Goal: Task Accomplishment & Management: Manage account settings

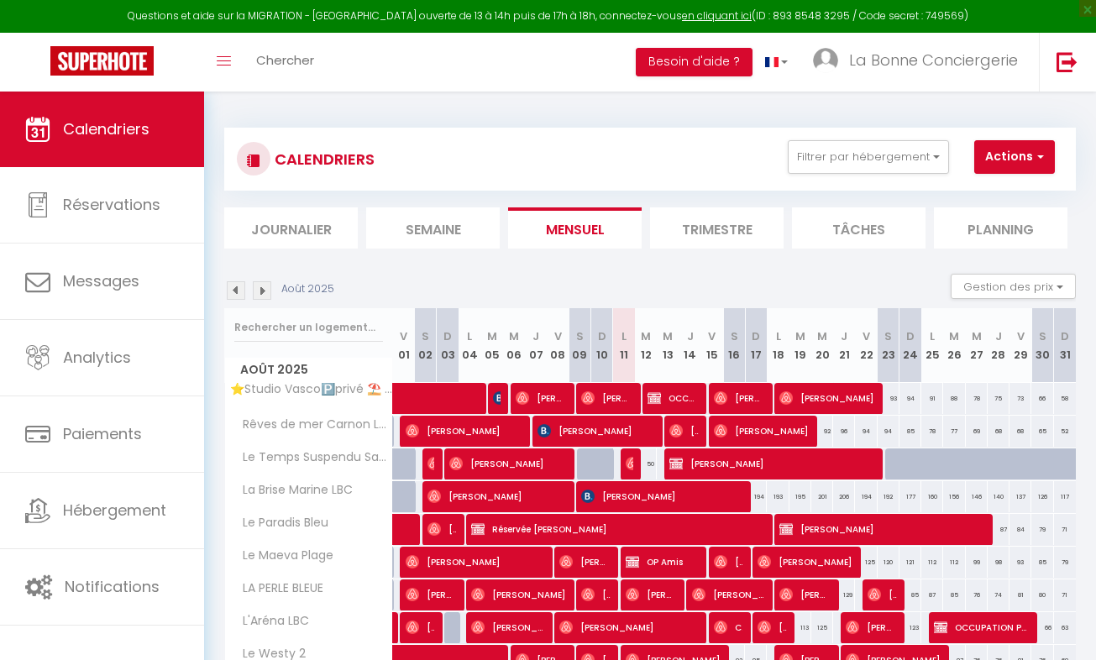
scroll to position [0, 3]
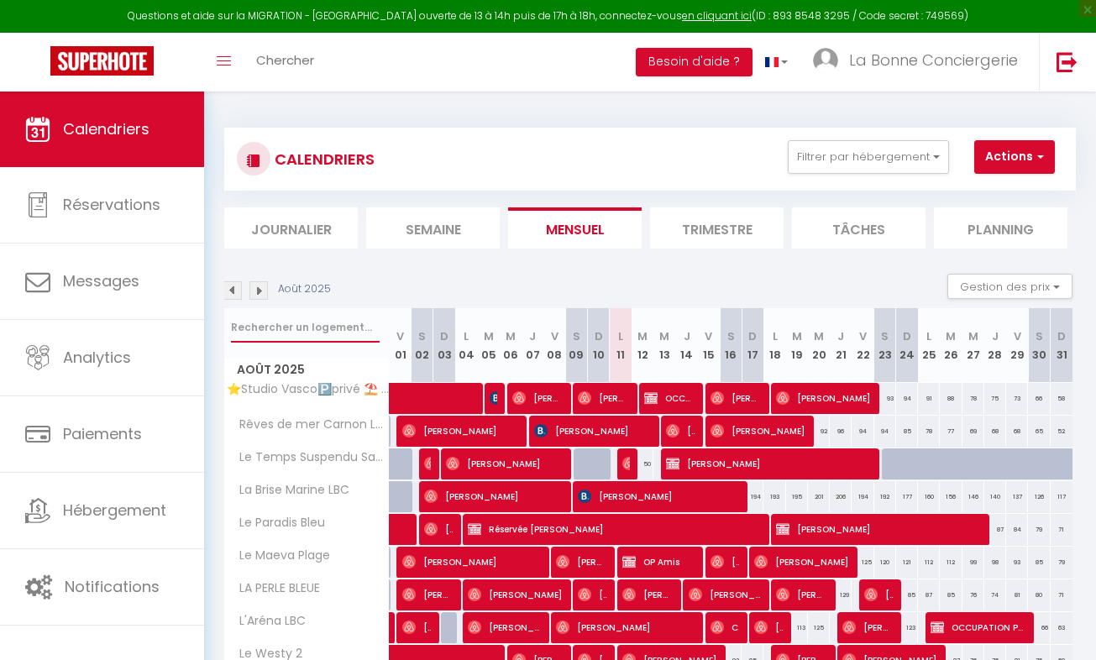
click at [245, 330] on input "text" at bounding box center [305, 327] width 149 height 30
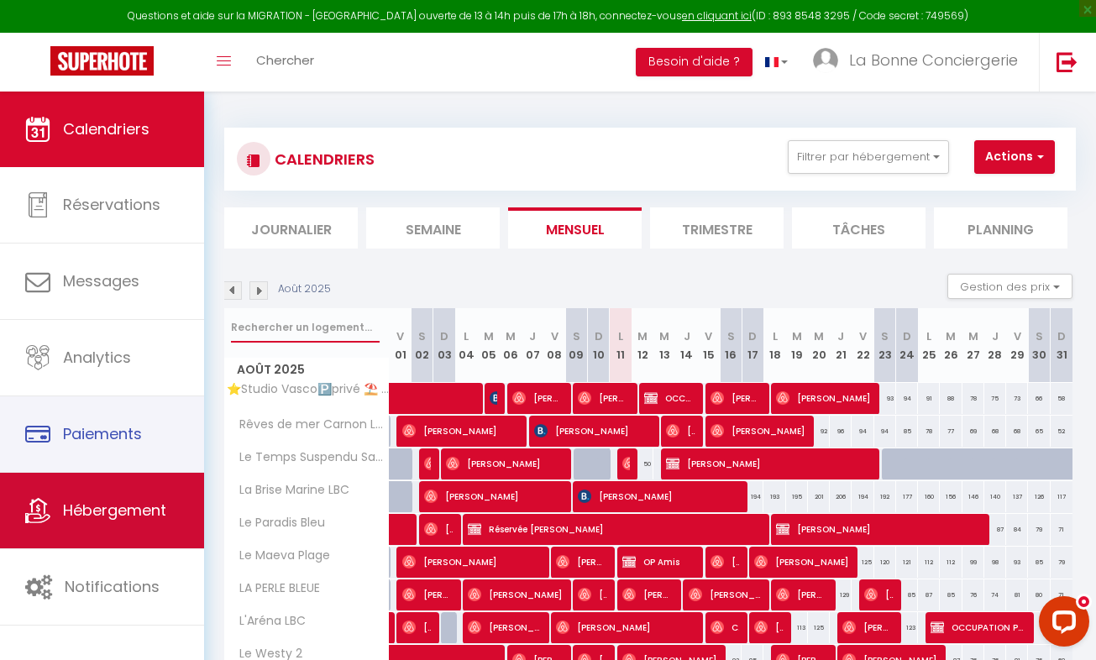
click at [66, 475] on link "Hébergement" at bounding box center [102, 511] width 204 height 76
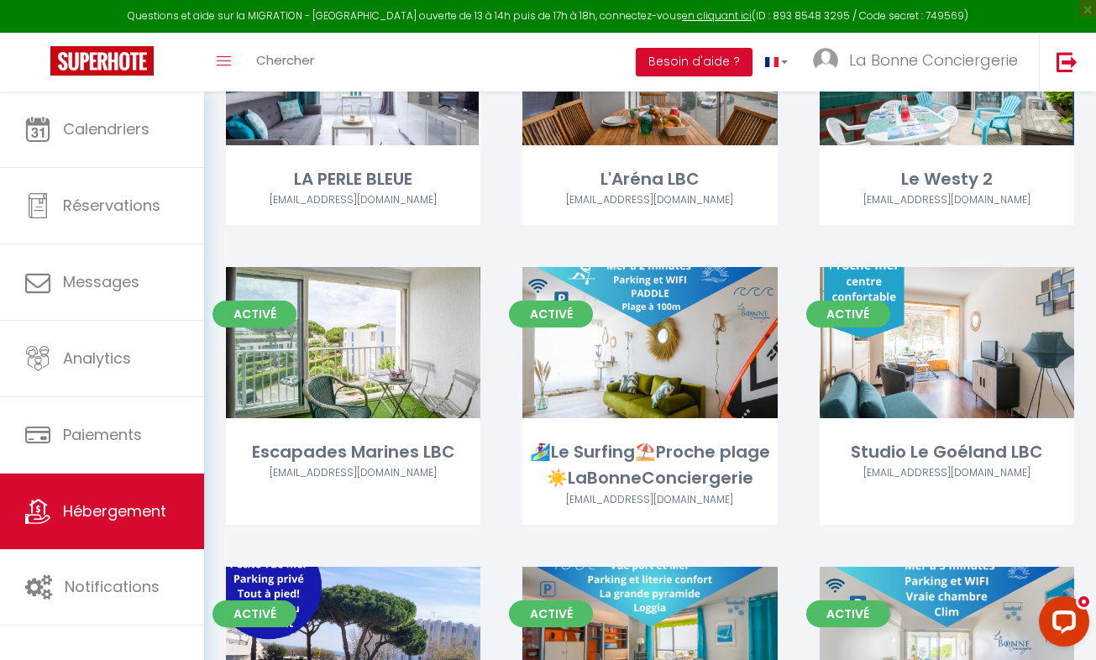
scroll to position [1001, 0]
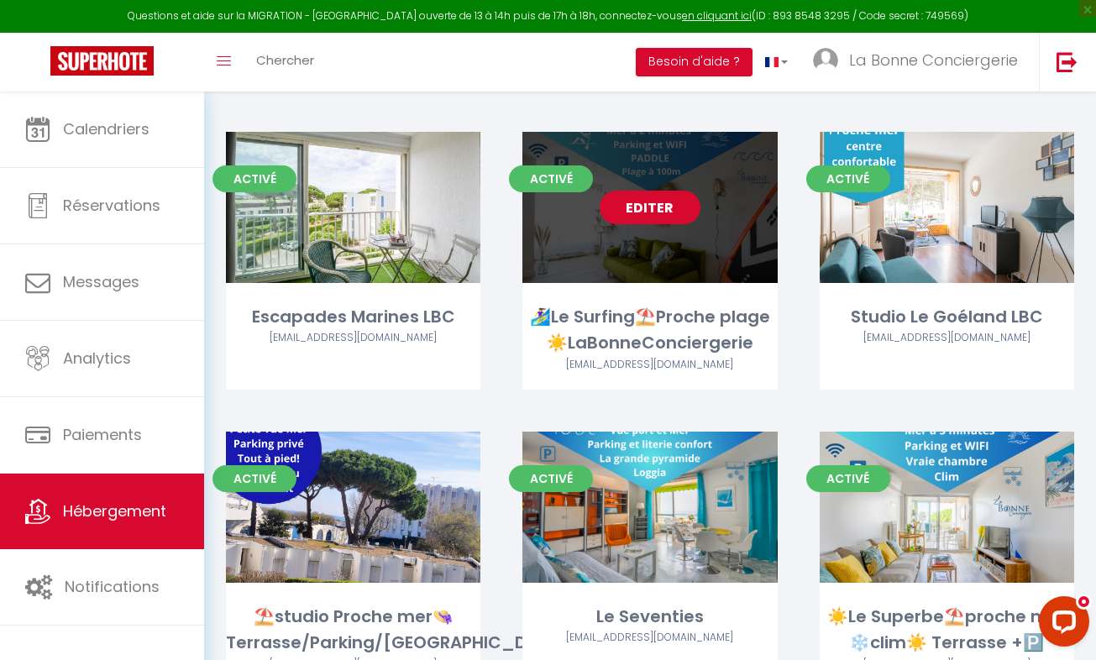
click at [659, 198] on link "Editer" at bounding box center [650, 208] width 101 height 34
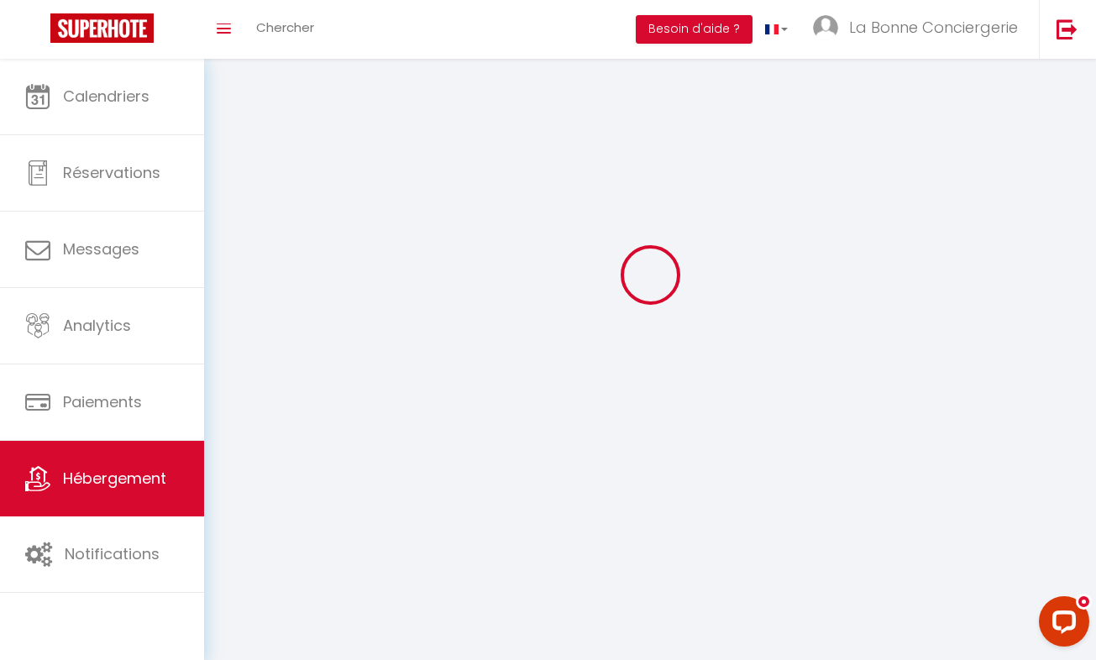
select select
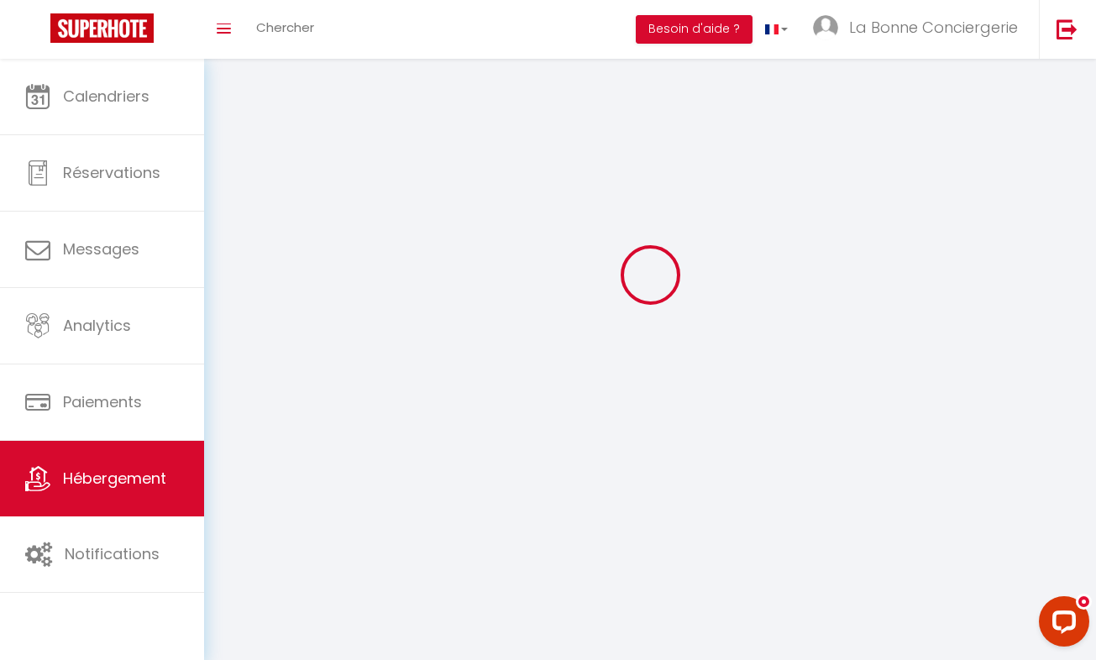
select select "1"
select select
checkbox input "false"
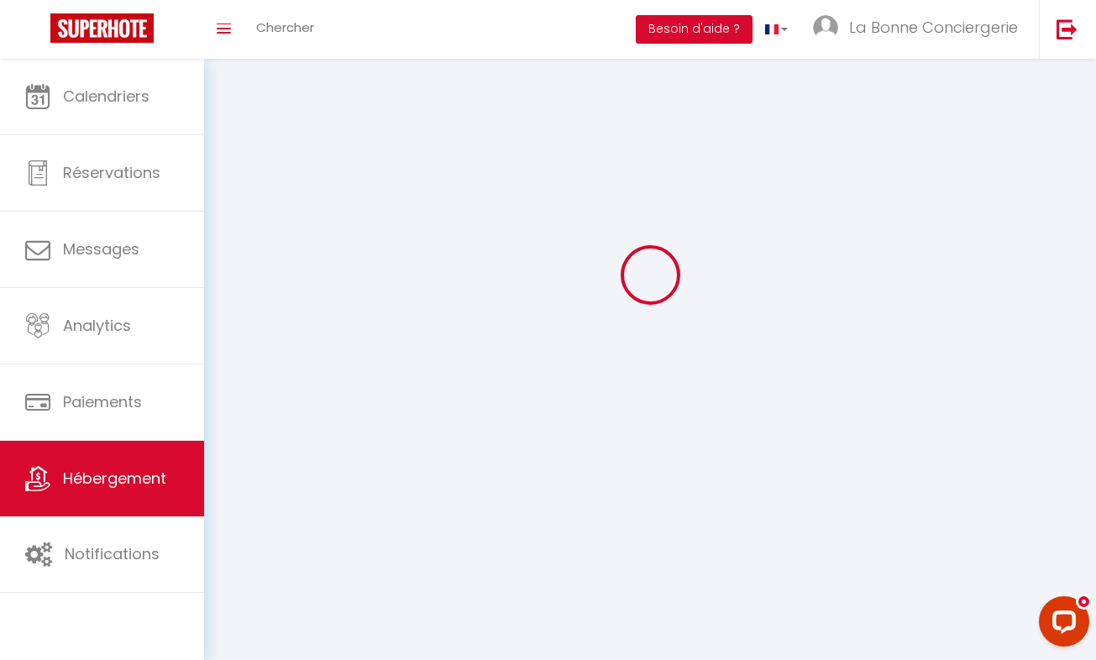
checkbox input "false"
select select "28"
select select
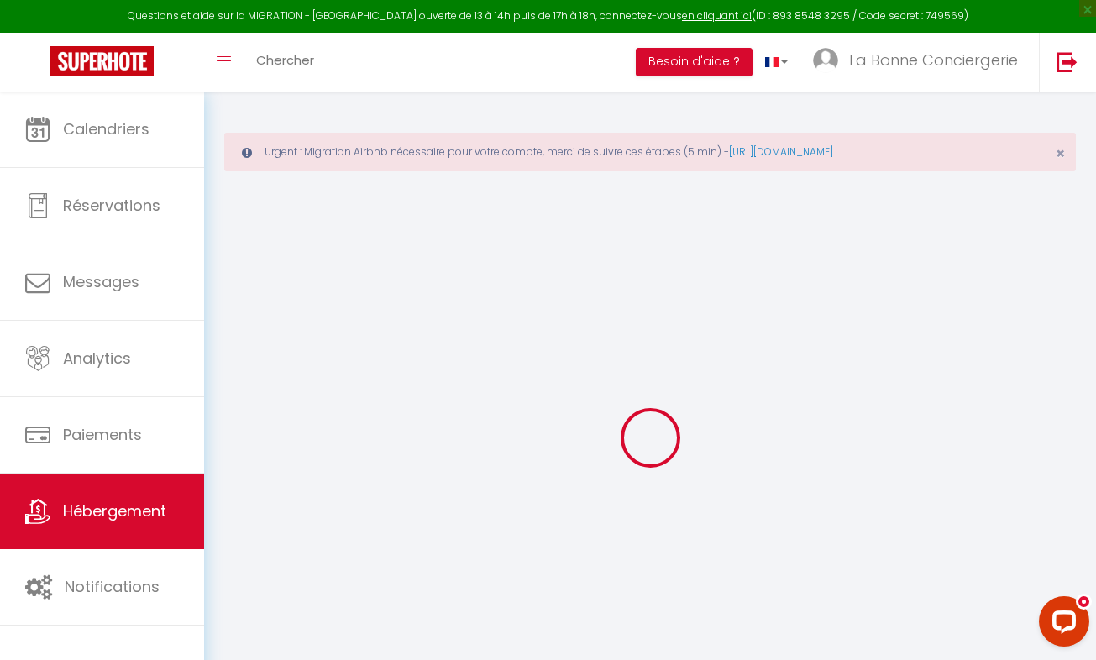
select select
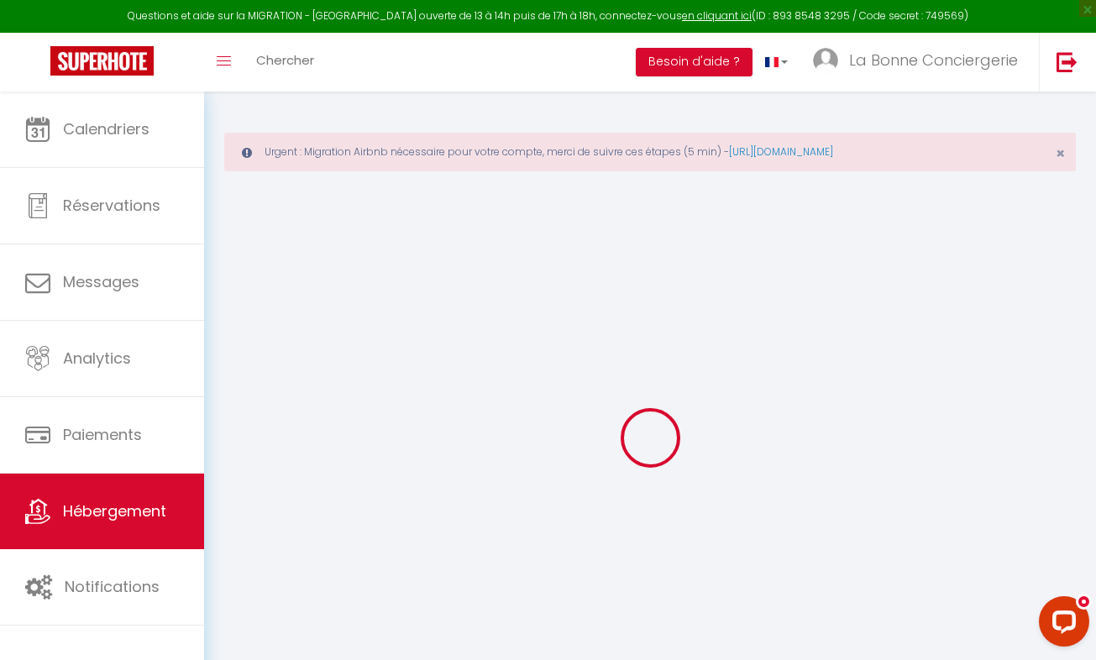
select select
checkbox input "false"
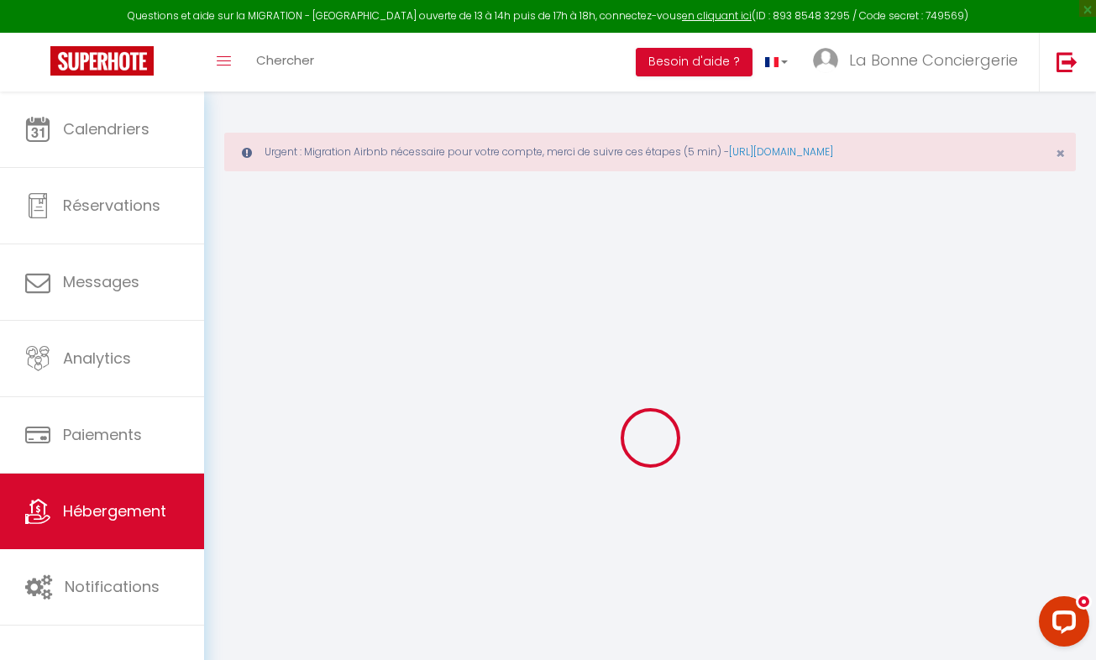
select select
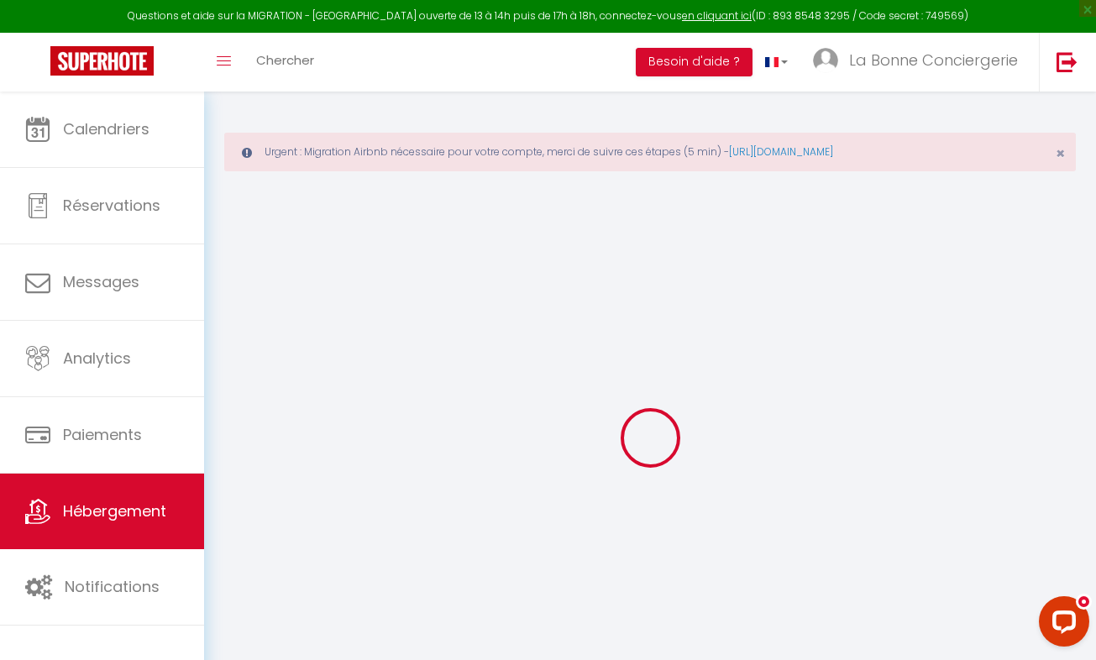
select select
checkbox input "false"
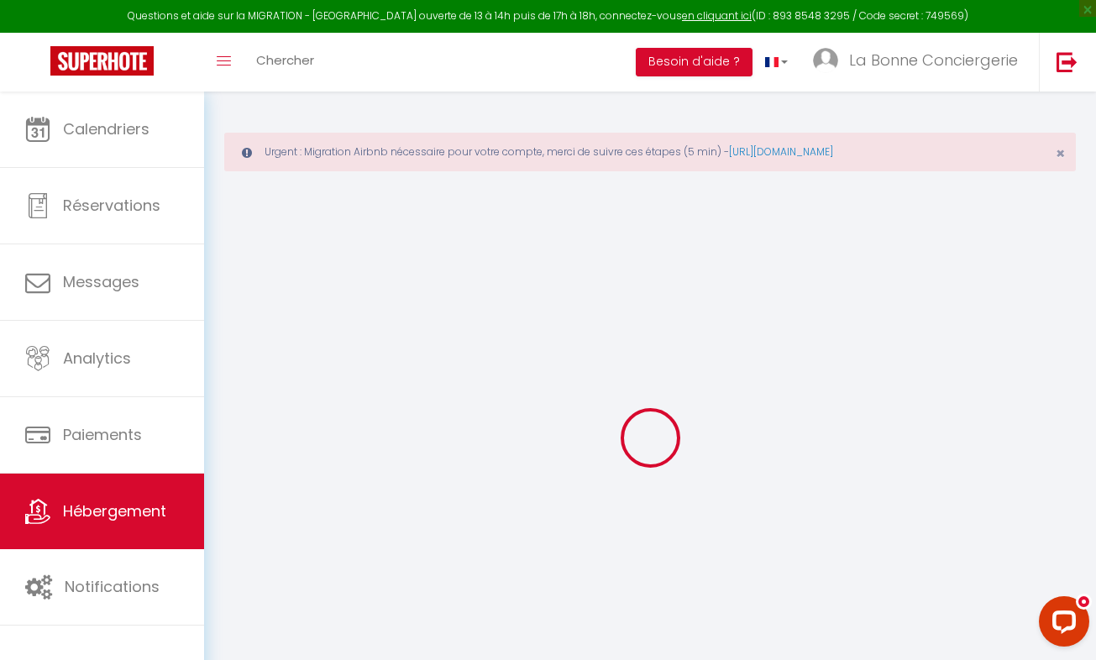
checkbox input "false"
select select
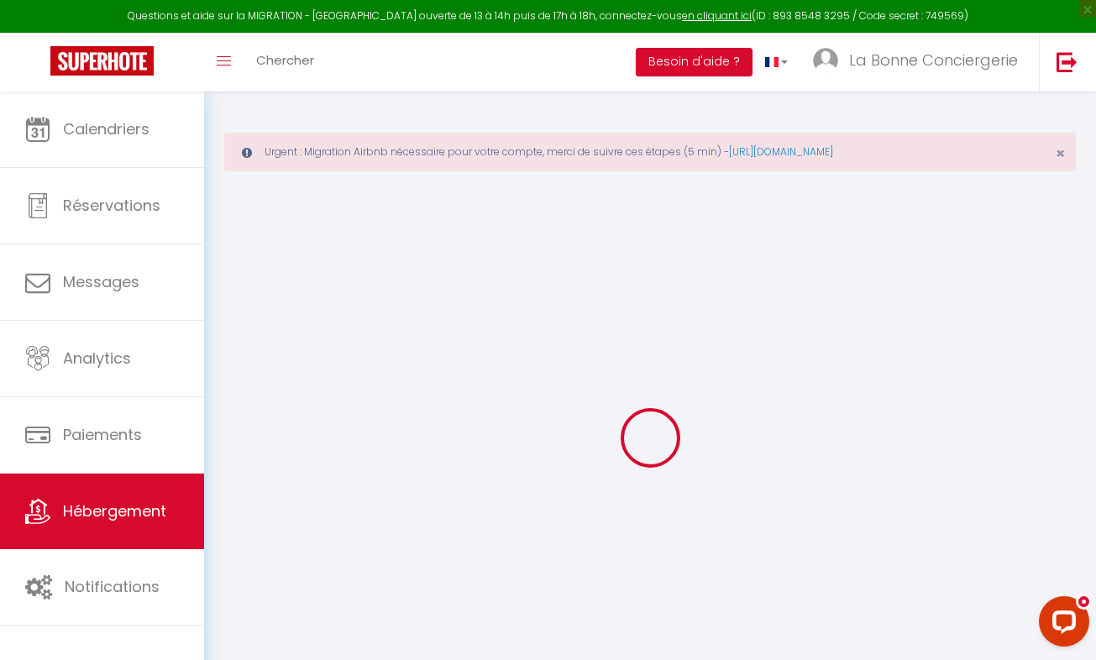
select select
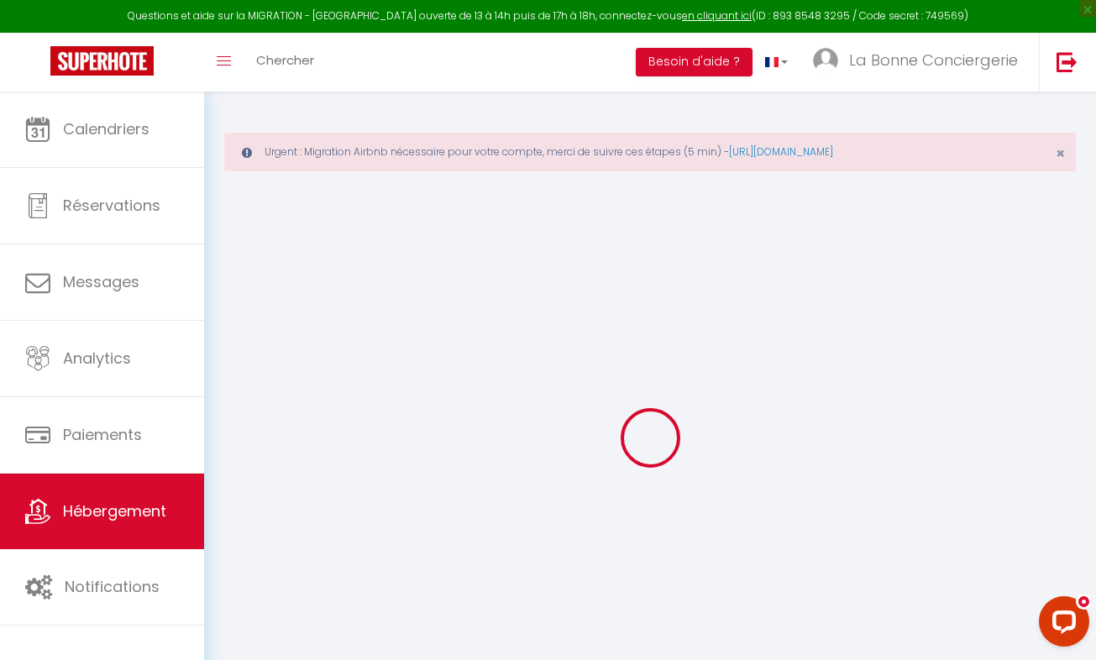
checkbox input "false"
select select
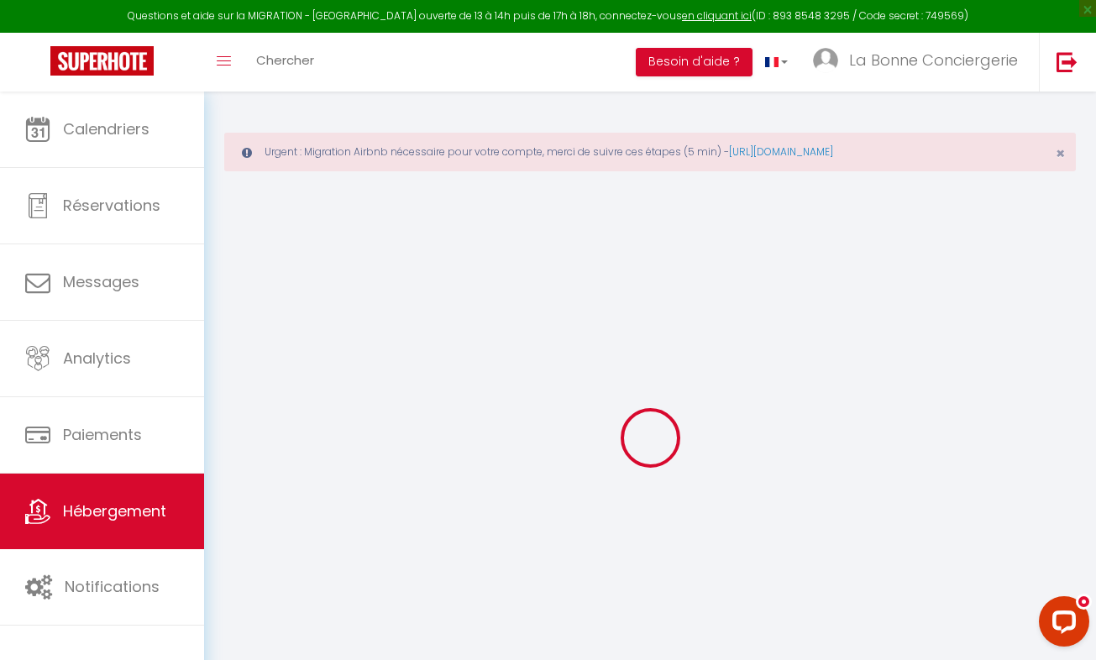
select select
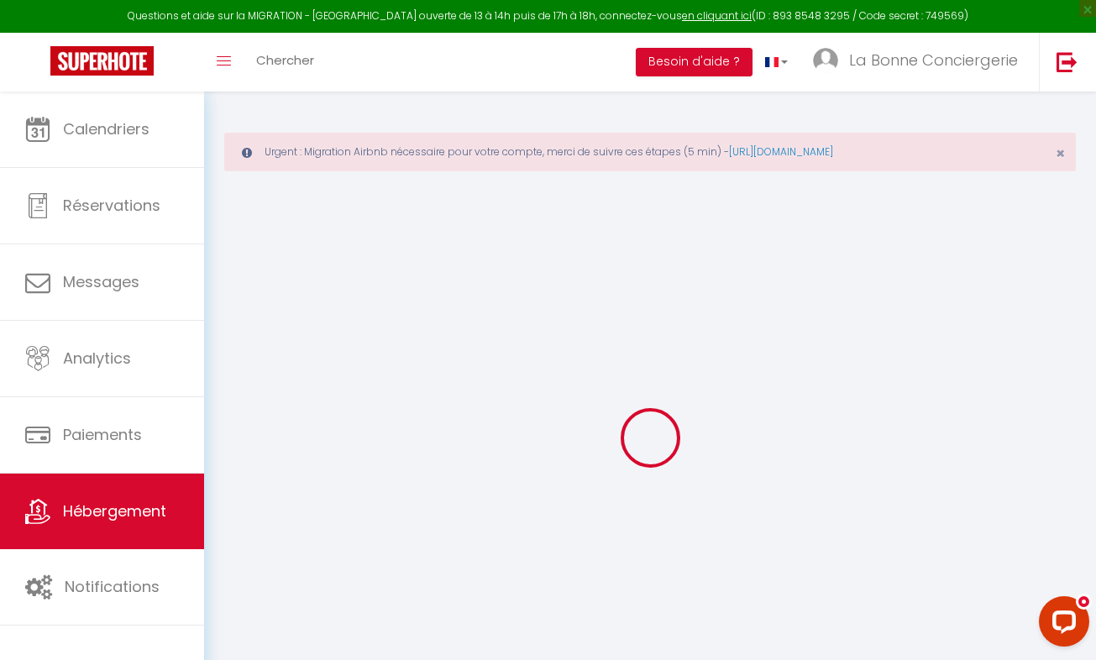
select select
checkbox input "false"
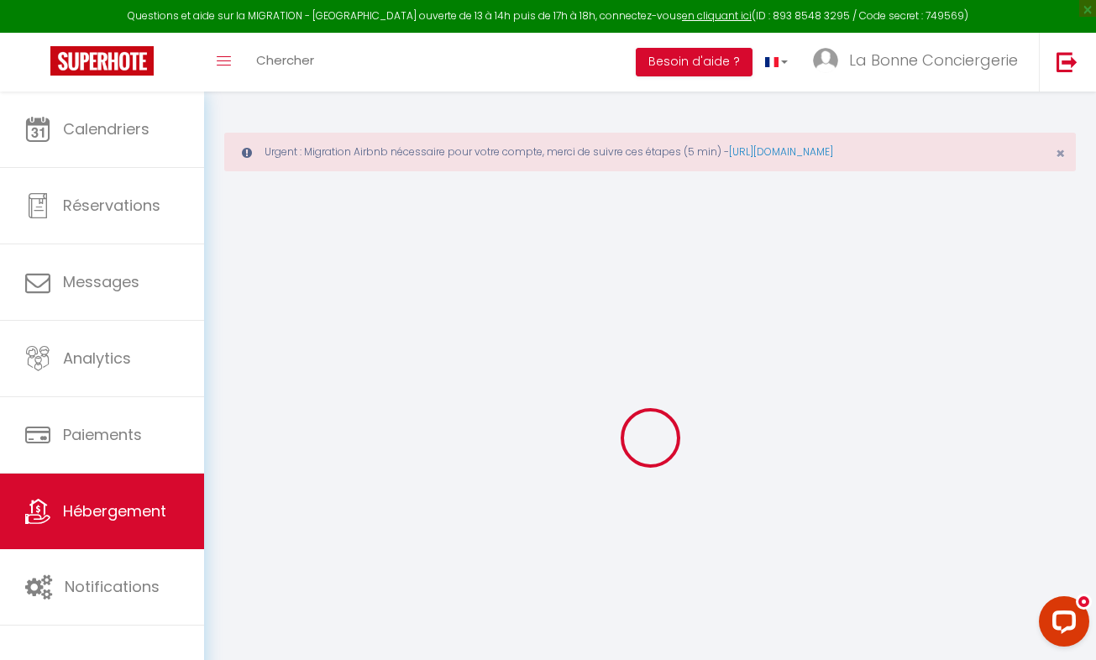
checkbox input "false"
select select
type input "🏄‍♀️Le Surfing⛱️Proche plage☀️LaBonneConciergerie"
type input "DORIAN"
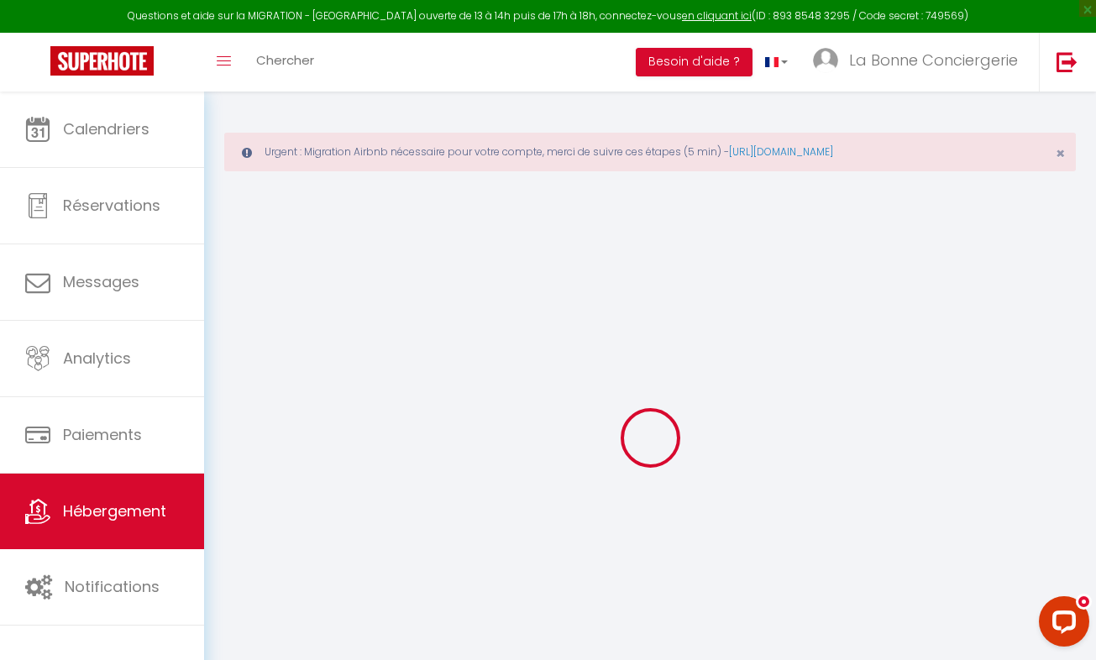
type input "BARBERAN"
type input "[STREET_ADDRESS]"
type input "34160"
type input "CASTRIE"
select select "2"
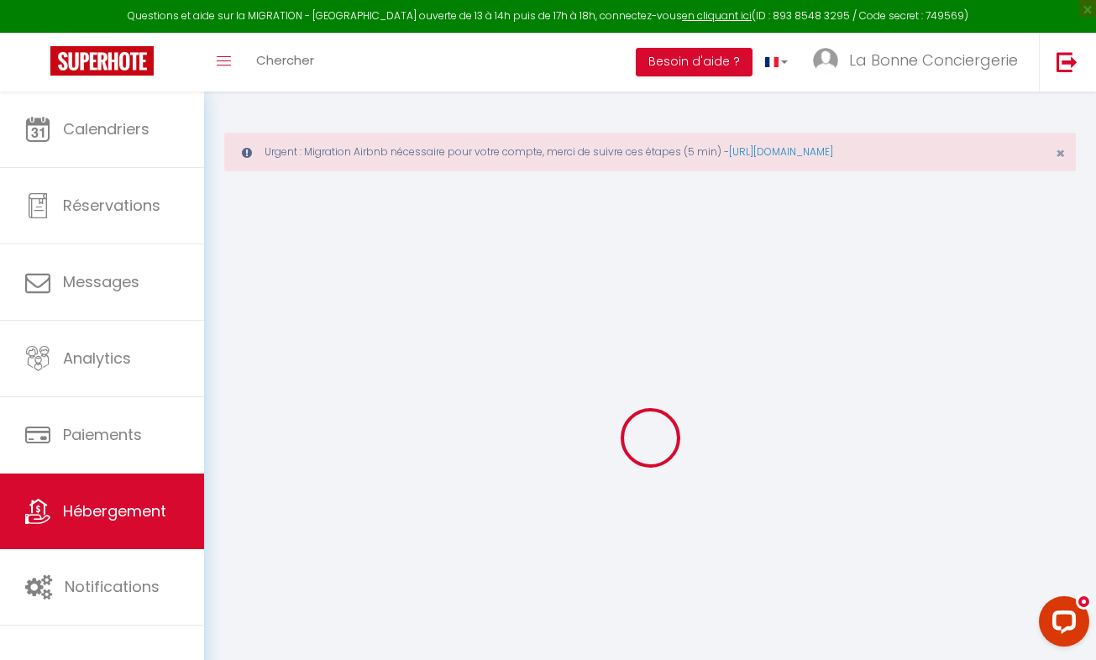
select select "0"
type input "35"
type input "49"
type input "1.00"
type input "200"
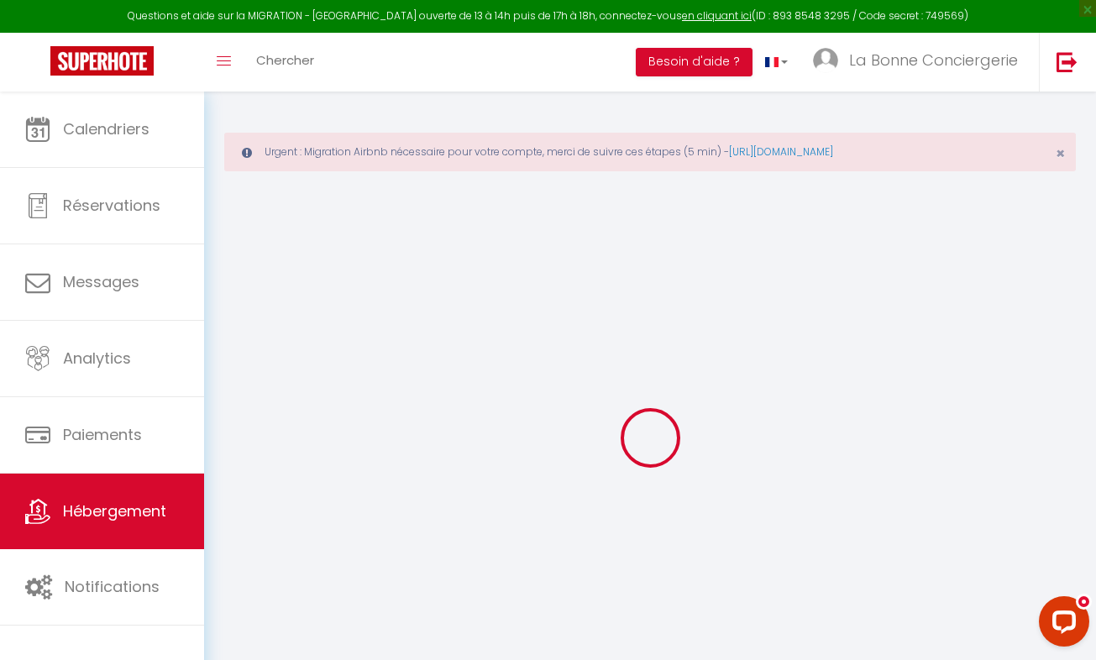
select select
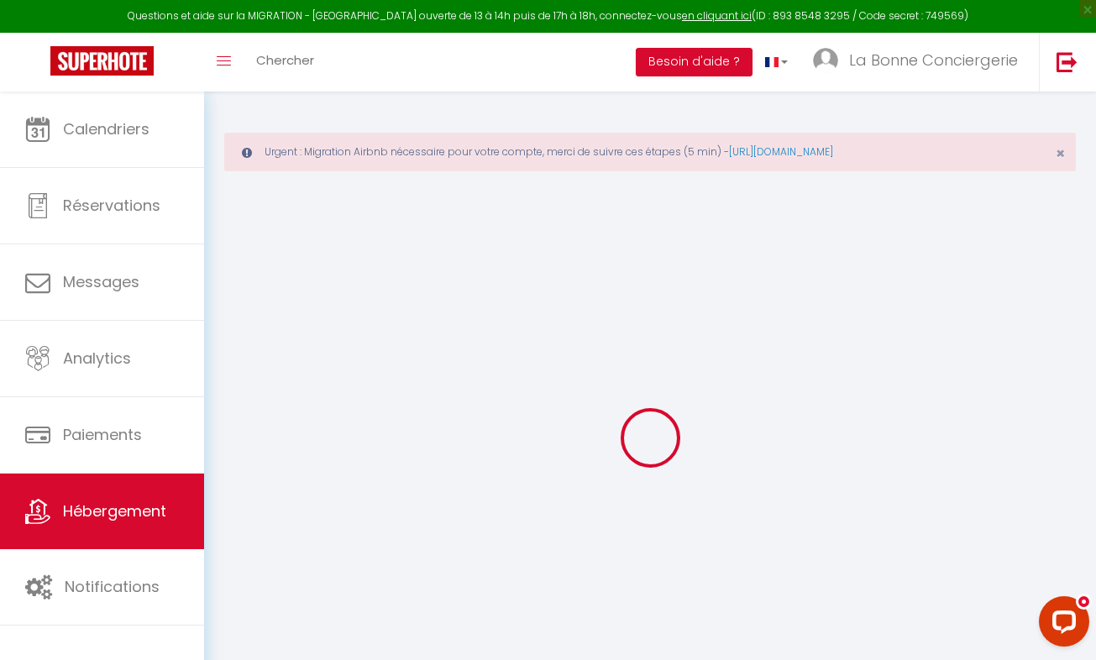
select select
type input "[STREET_ADDRESS]"
type input "34280"
type input "Mauguio"
type input "[EMAIL_ADDRESS][DOMAIN_NAME]"
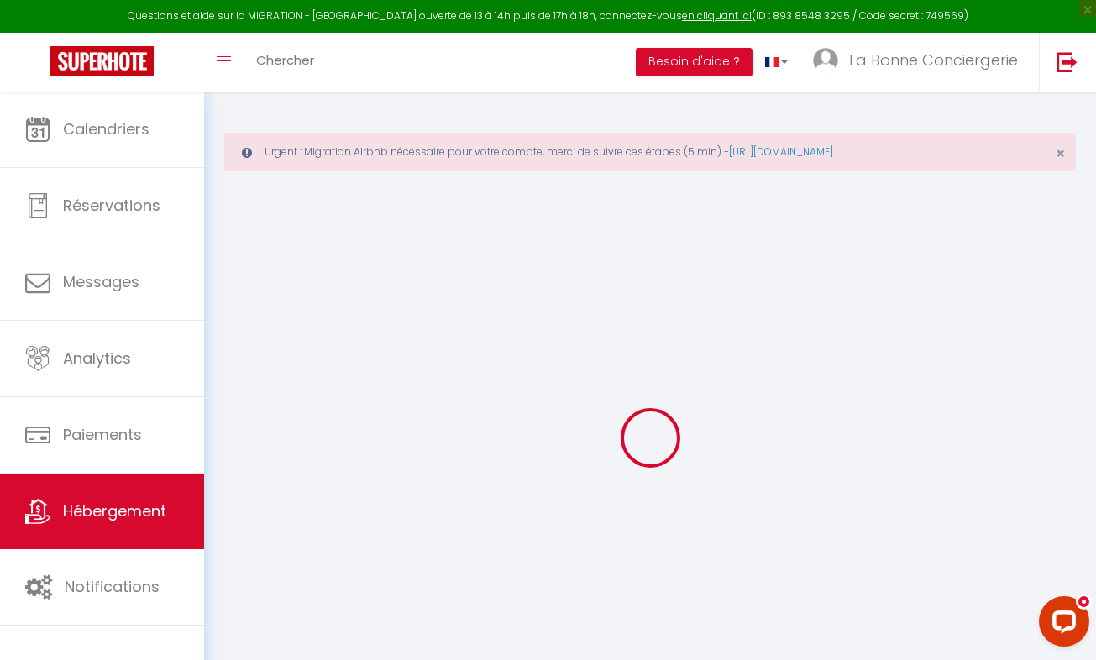
select select "1744"
checkbox input "true"
checkbox input "false"
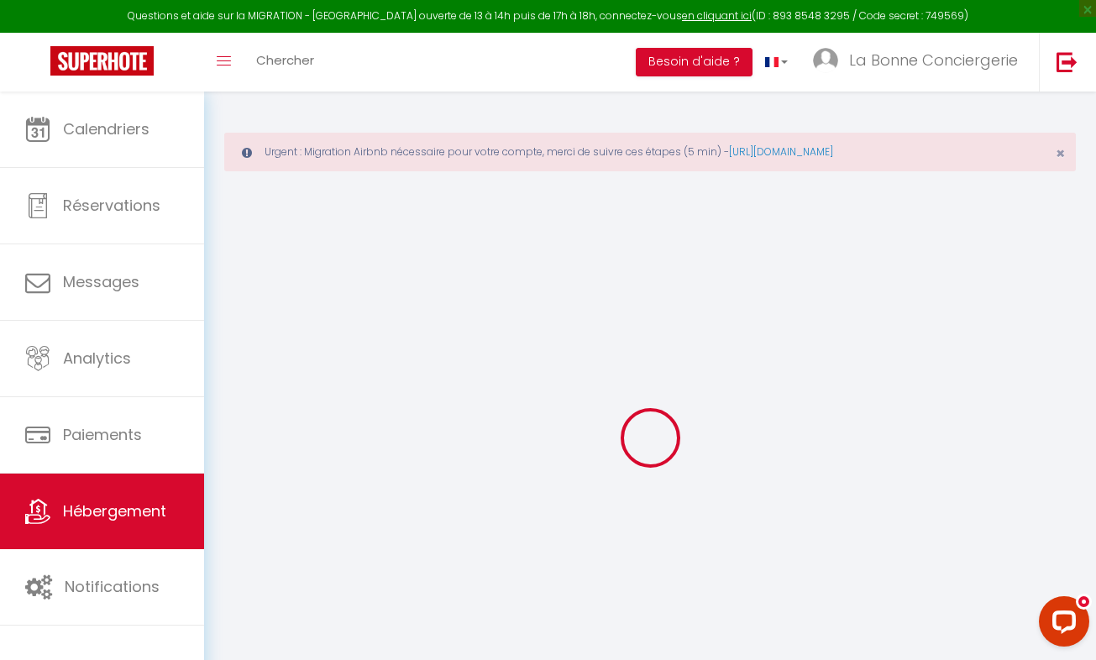
type input "24"
type input "49"
type input "0"
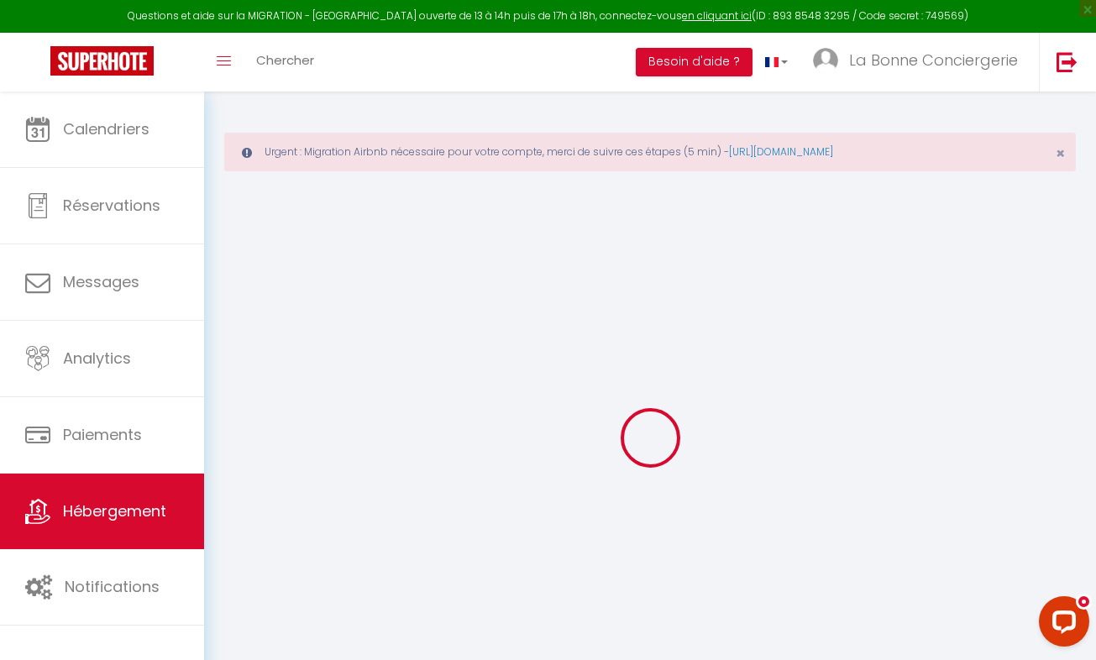
select select "43938"
select select
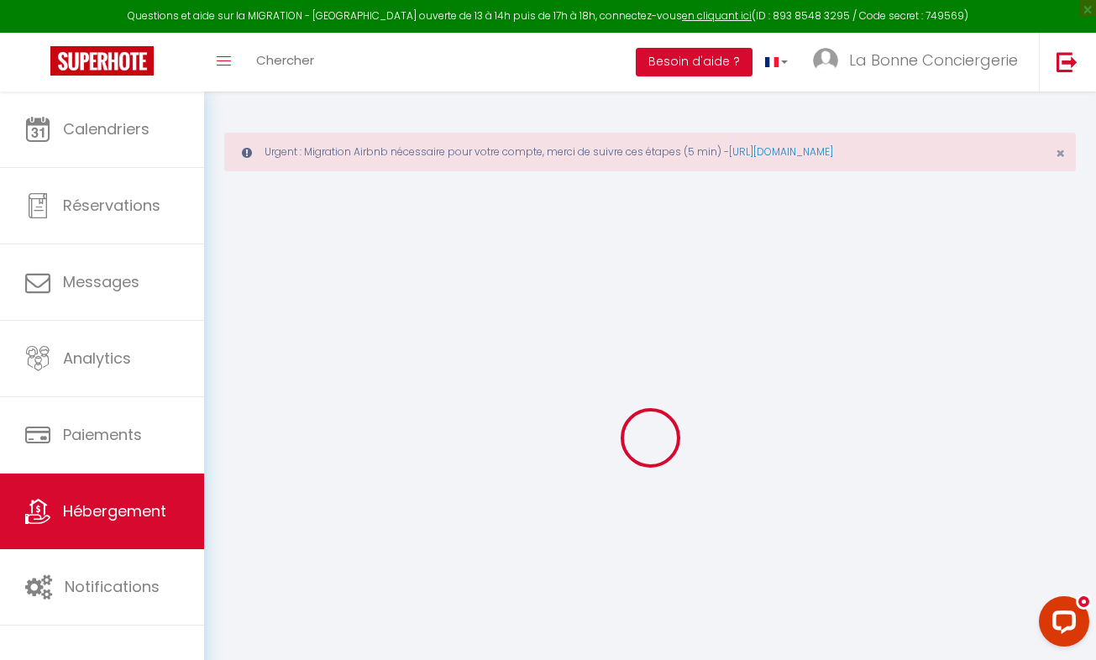
select select
checkbox input "true"
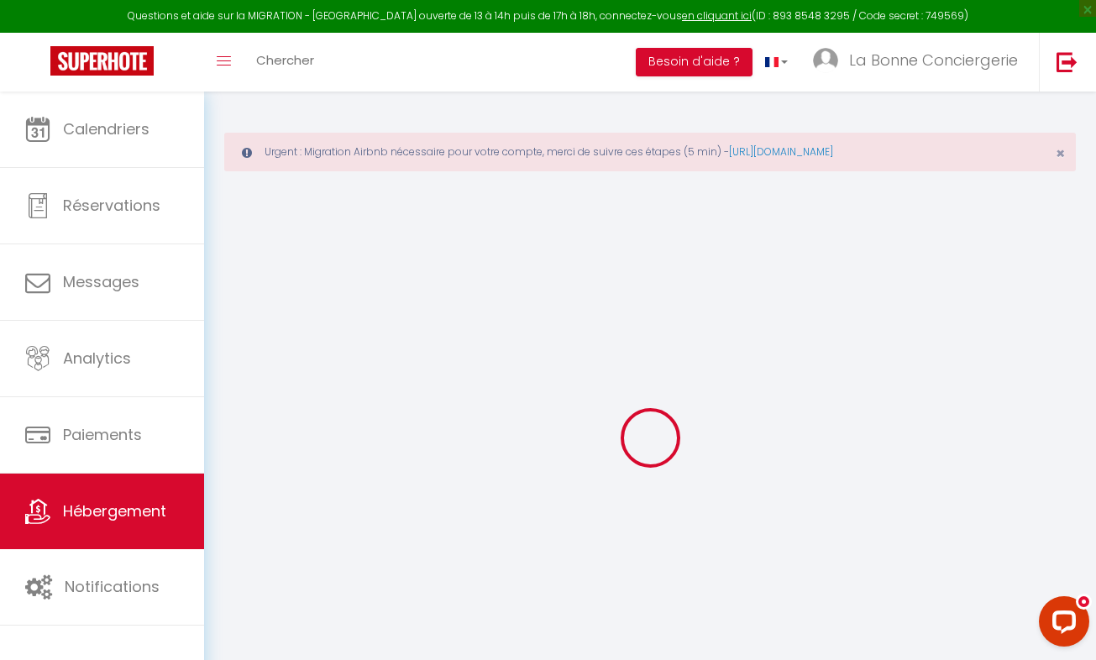
checkbox input "false"
select select
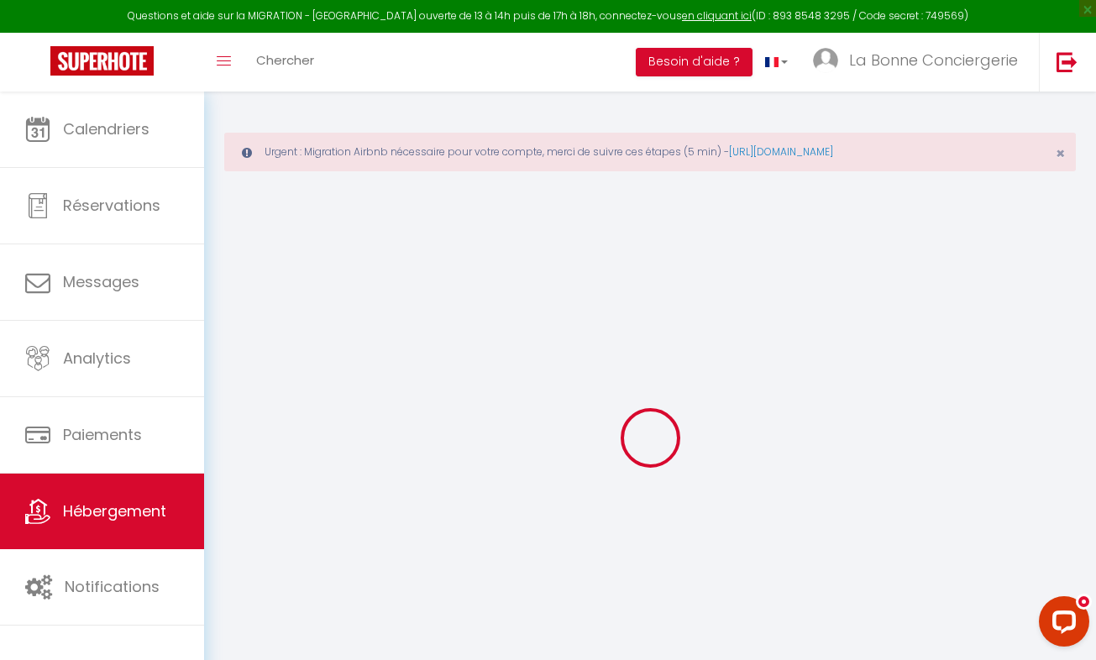
select select
checkbox input "true"
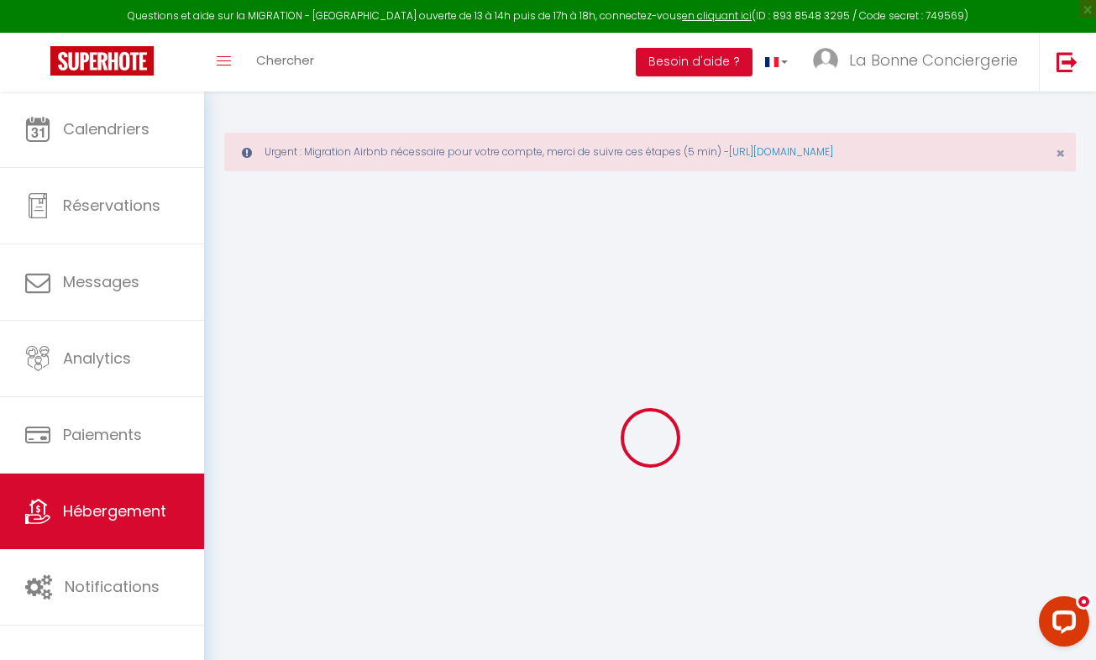
checkbox input "false"
checkbox input "true"
checkbox input "false"
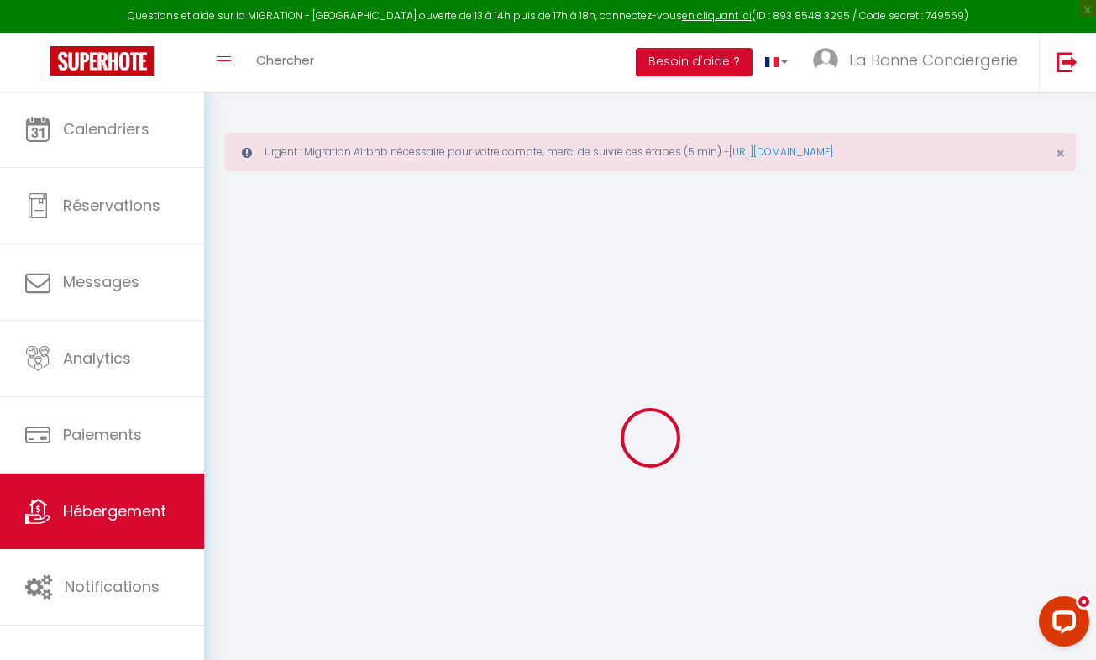
select select "16:00"
select select "20:00"
select select "10:00"
select select "15"
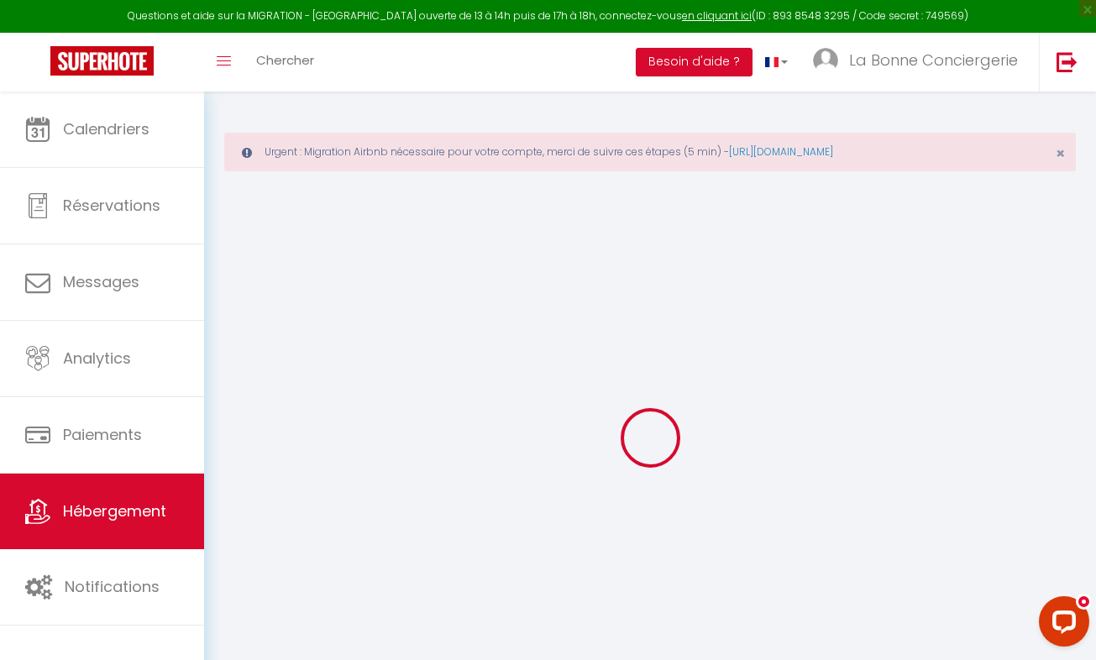
select select "20:00"
checkbox input "true"
checkbox input "false"
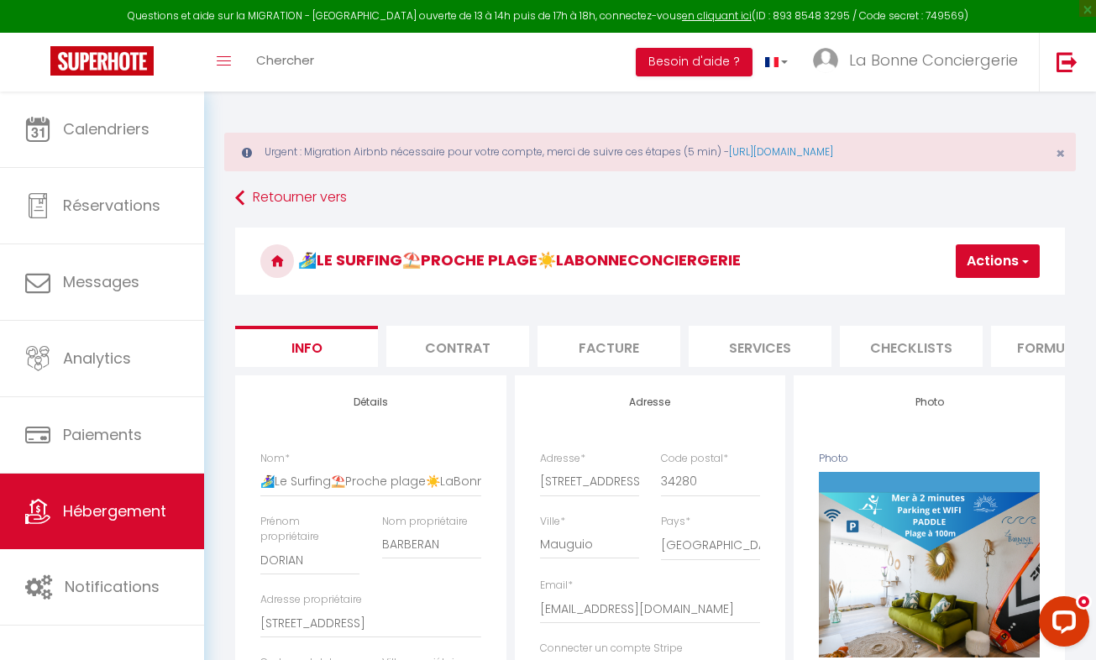
checkbox input "true"
checkbox input "false"
checkbox input "true"
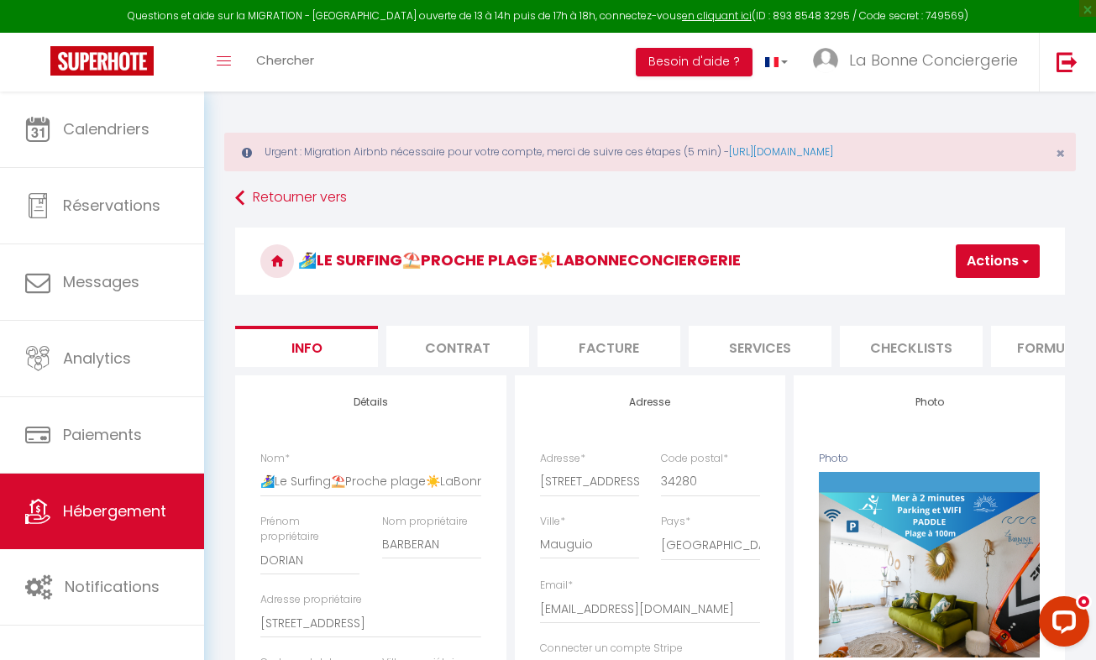
checkbox input "true"
checkbox input "false"
click at [756, 360] on li "Services" at bounding box center [760, 346] width 143 height 41
select select
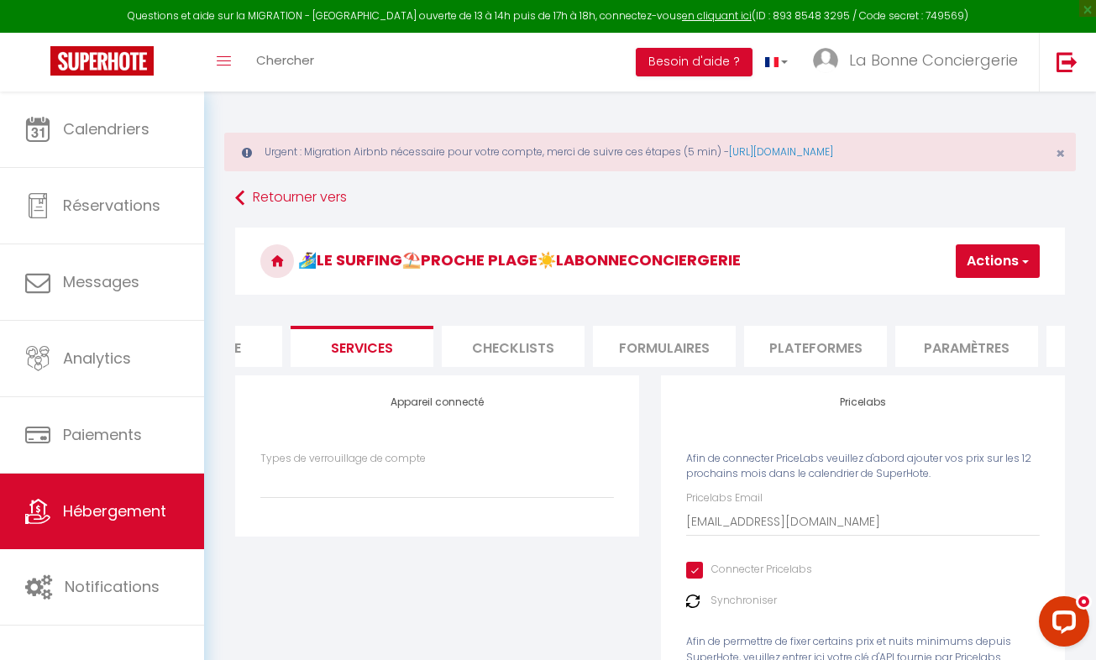
scroll to position [0, 406]
click at [829, 350] on li "Plateformes" at bounding box center [807, 346] width 143 height 41
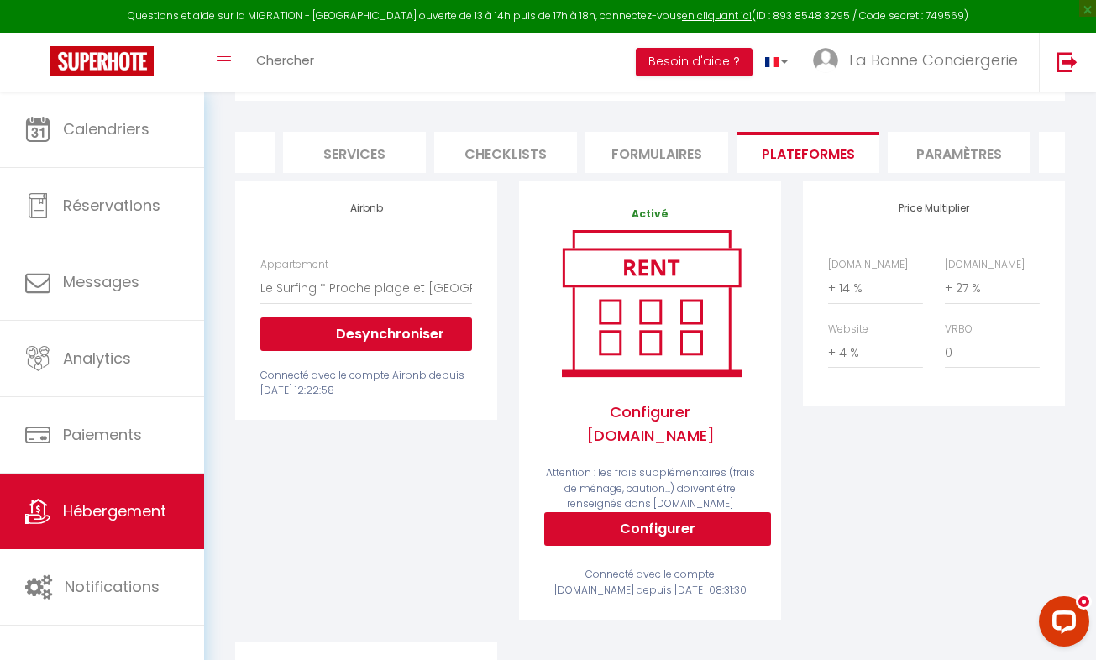
scroll to position [205, 0]
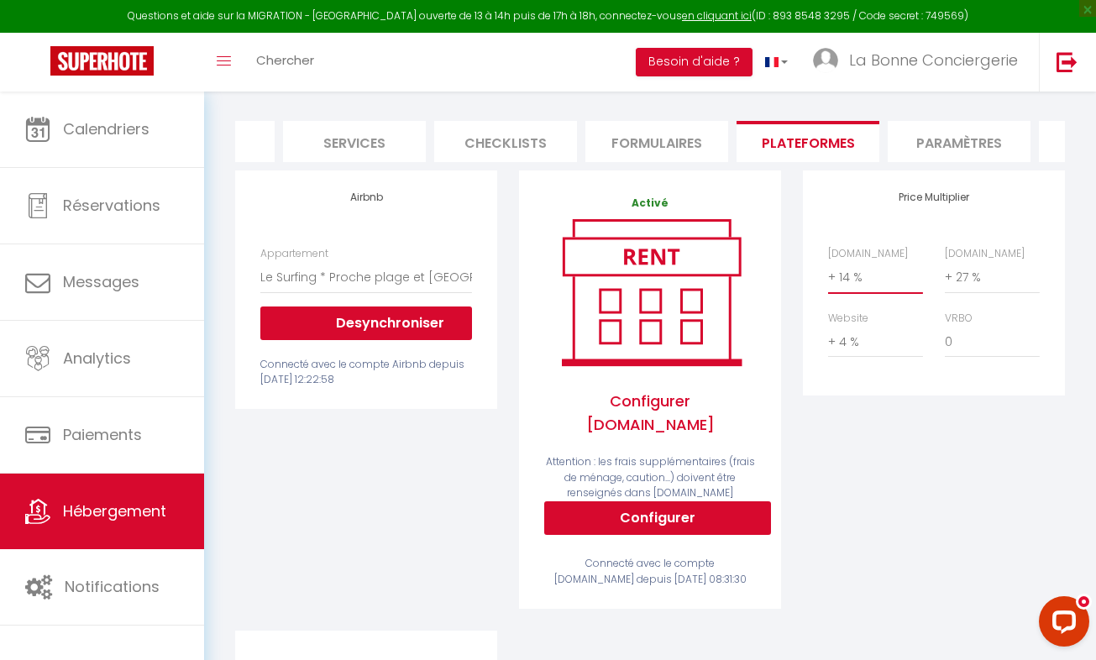
click at [858, 293] on select "0 + 1 % + 2 % + 3 % + 4 % + 5 % + 6 % + 7 % + 8 % + 9 %" at bounding box center [875, 277] width 95 height 32
select select "+ 19 %"
click at [828, 274] on select "0 + 1 % + 2 % + 3 % + 4 % + 5 % + 6 % + 7 % + 8 % + 9 %" at bounding box center [875, 277] width 95 height 32
click at [989, 291] on select "0 + 1 % + 2 % + 3 % + 4 % + 5 % + 6 % + 7 % + 8 % + 9 %" at bounding box center [992, 277] width 95 height 32
select select "+ 29 %"
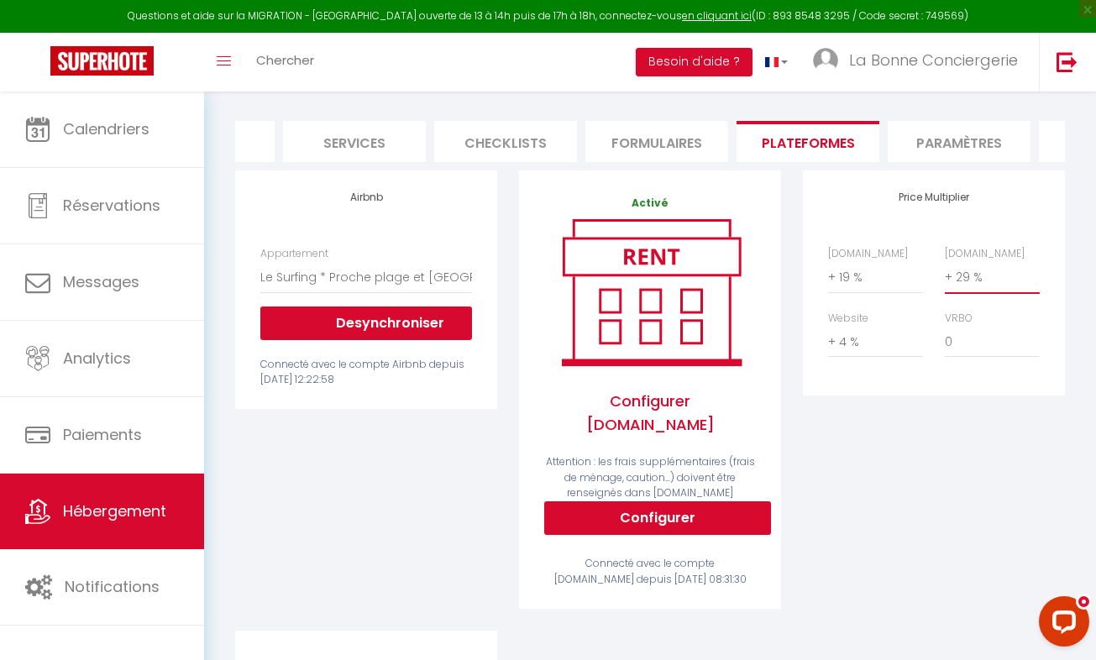
click at [945, 274] on select "0 + 1 % + 2 % + 3 % + 4 % + 5 % + 6 % + 7 % + 8 % + 9 %" at bounding box center [992, 277] width 95 height 32
click at [857, 355] on select "0 + 1 % + 2 % + 3 % + 4 % + 5 % + 6 % + 7 % + 8 % + 9 %" at bounding box center [875, 342] width 95 height 32
select select "+ 5 %"
click at [828, 338] on select "0 + 1 % + 2 % + 3 % + 4 % + 5 % + 6 % + 7 % + 8 % + 9 %" at bounding box center [875, 342] width 95 height 32
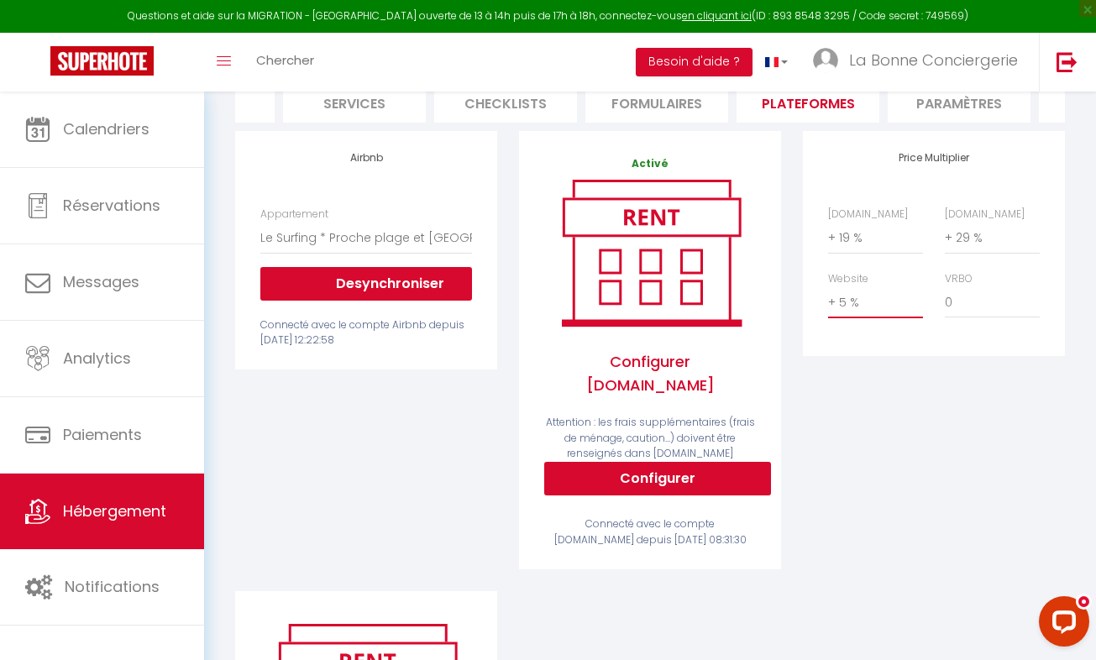
scroll to position [51, 0]
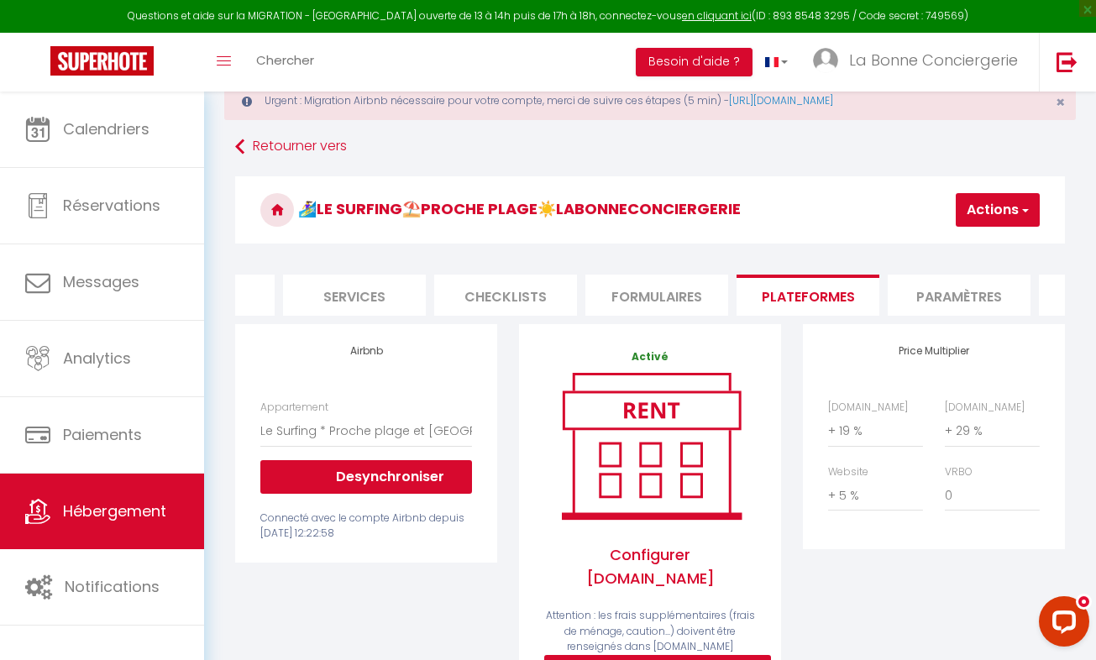
click at [1000, 212] on button "Actions" at bounding box center [998, 210] width 84 height 34
click at [958, 247] on link "Enregistrer" at bounding box center [972, 247] width 133 height 22
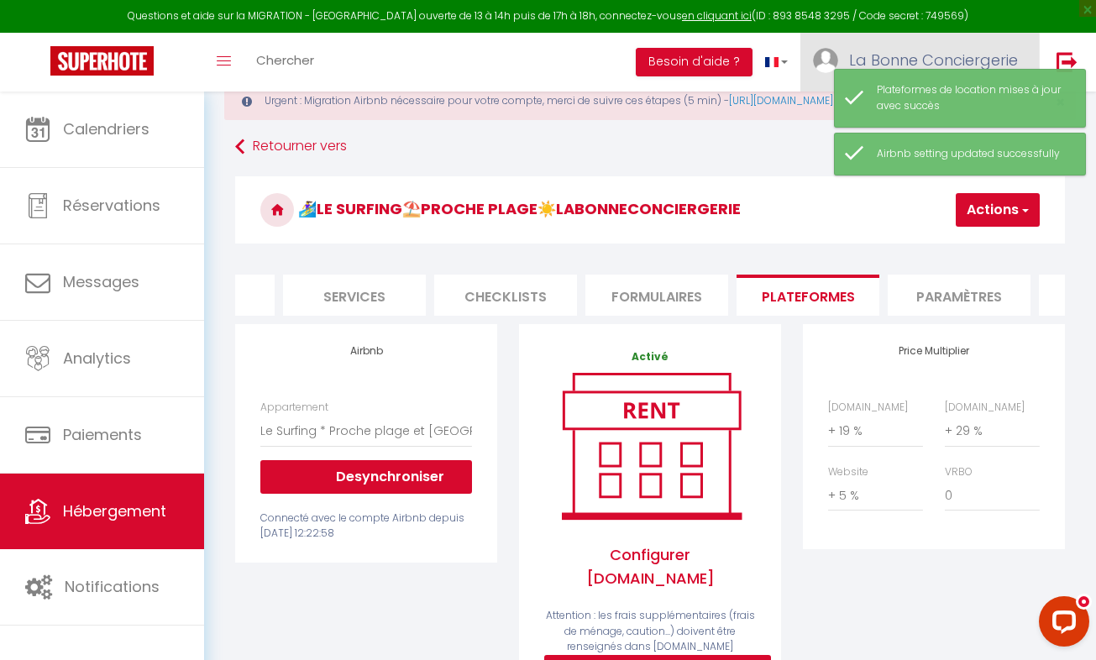
click at [890, 60] on span "La Bonne Conciergerie" at bounding box center [933, 60] width 169 height 21
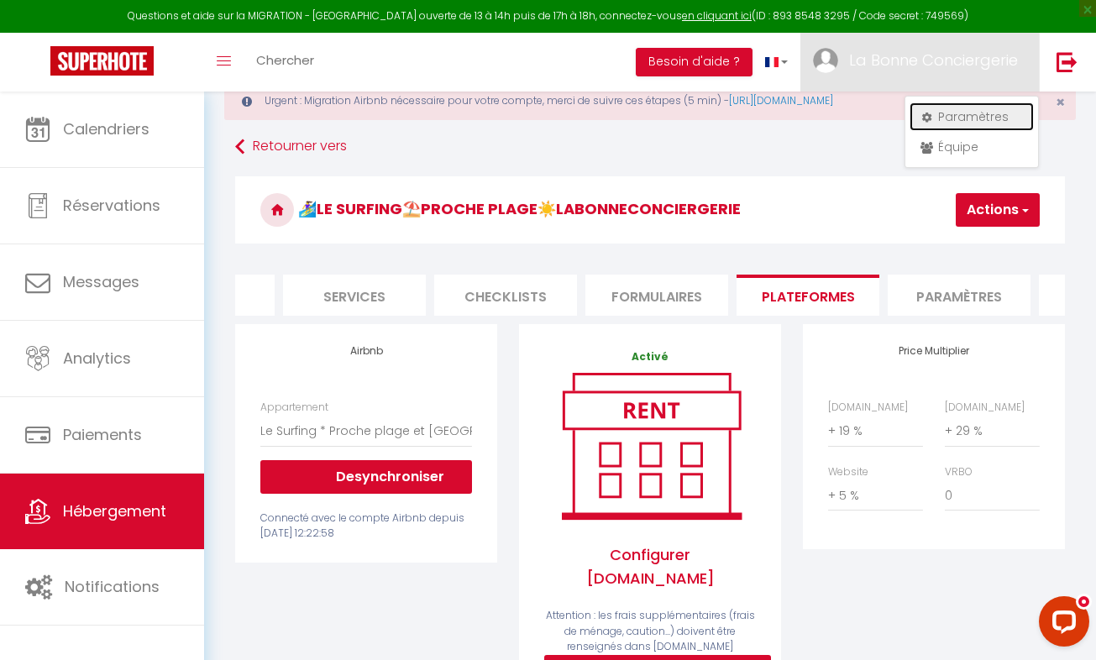
click at [951, 113] on link "Paramètres" at bounding box center [971, 116] width 124 height 29
select select "fr"
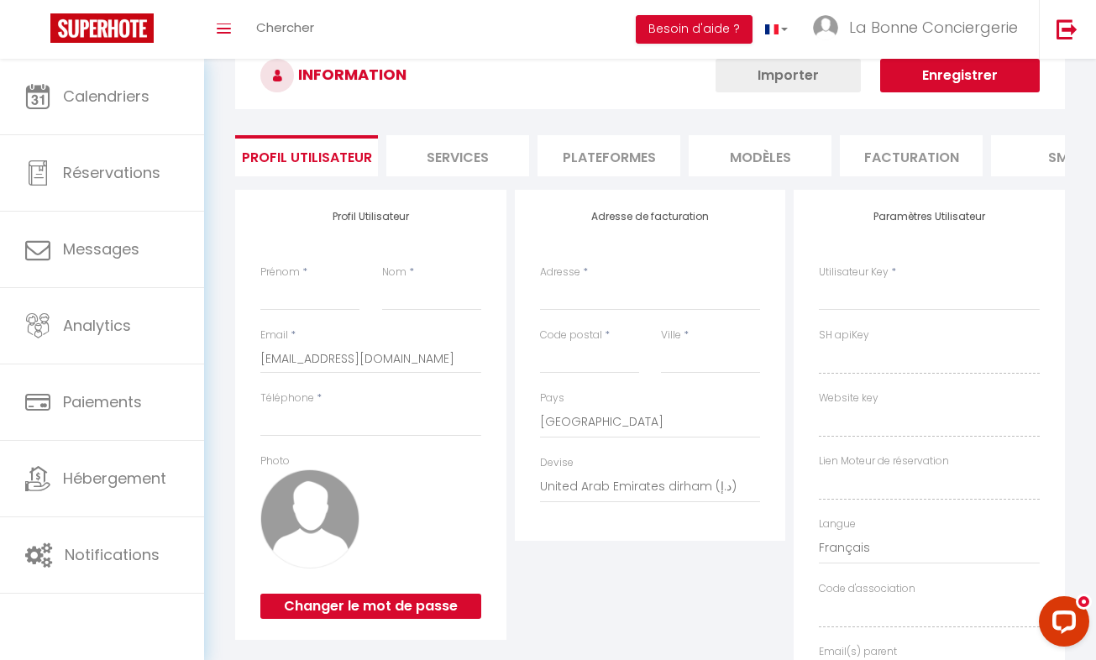
type input "La Bonne Conciergerie"
type input "Caillet"
type input "0636319297"
type input "[STREET_ADDRESS][PERSON_NAME]"
type input "34400"
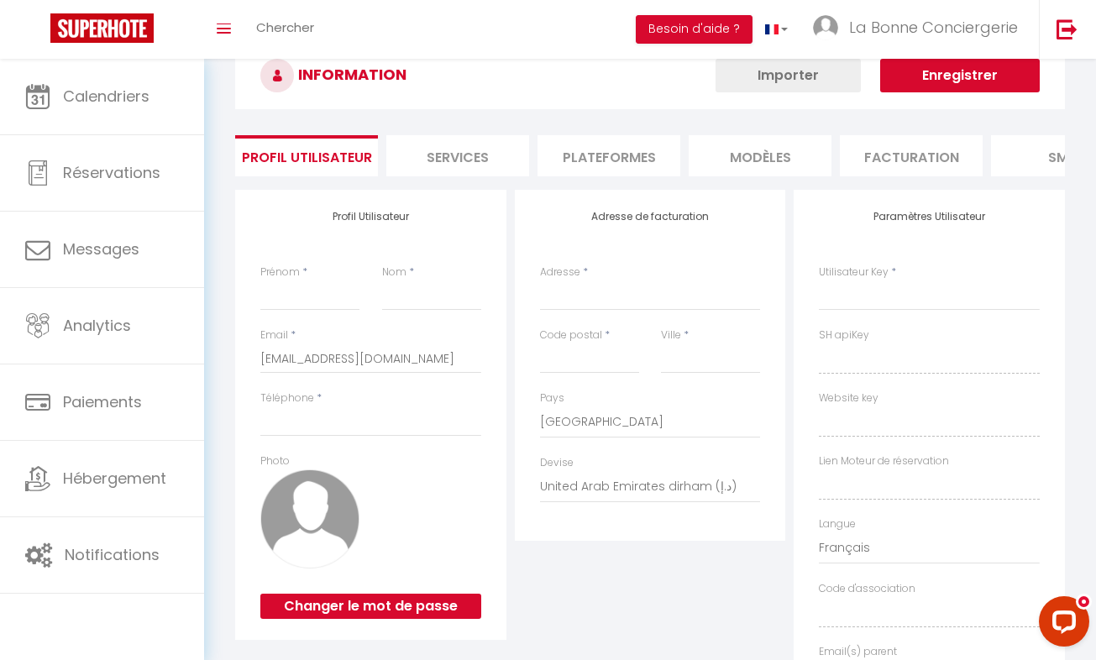
type input "Lunel"
select select "28"
type input "NFPzPJNpKZFmpn5Exbp3NVdKu"
type input "bBLEQyKL7H0at7V0YGJrEMjjD"
type input "[URL][DOMAIN_NAME]"
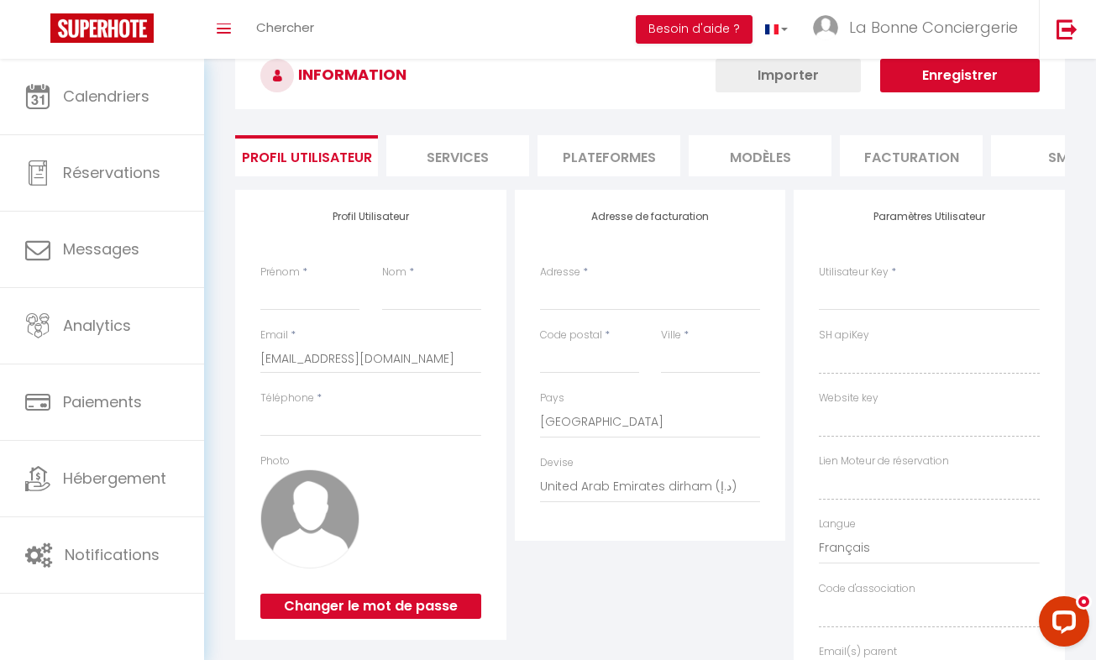
type input "FO27250"
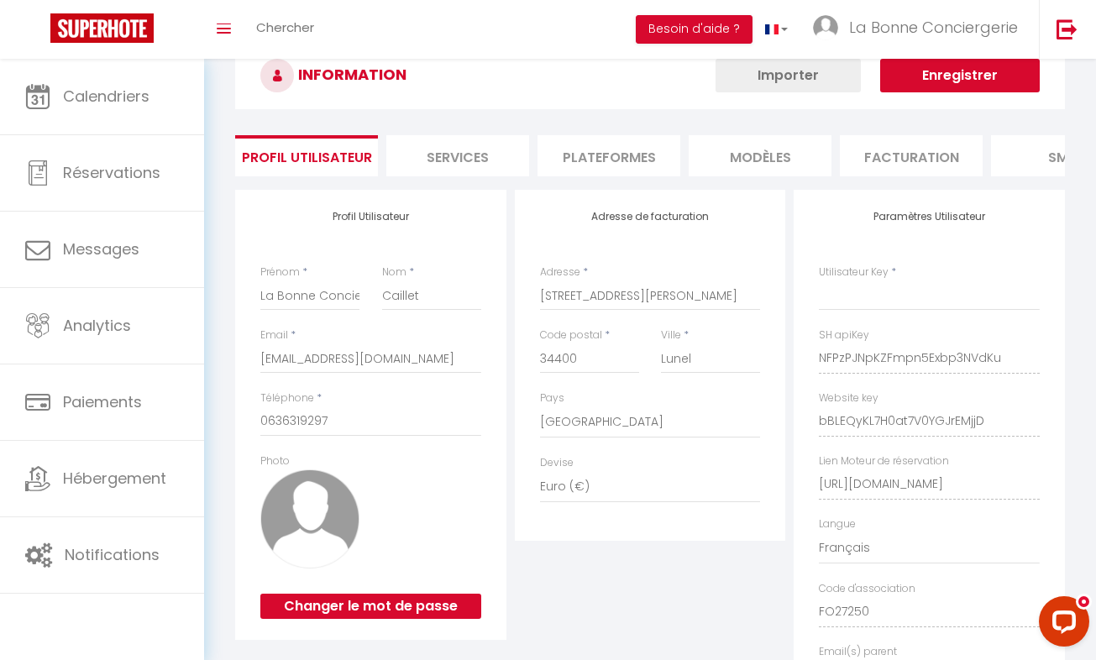
scroll to position [176, 0]
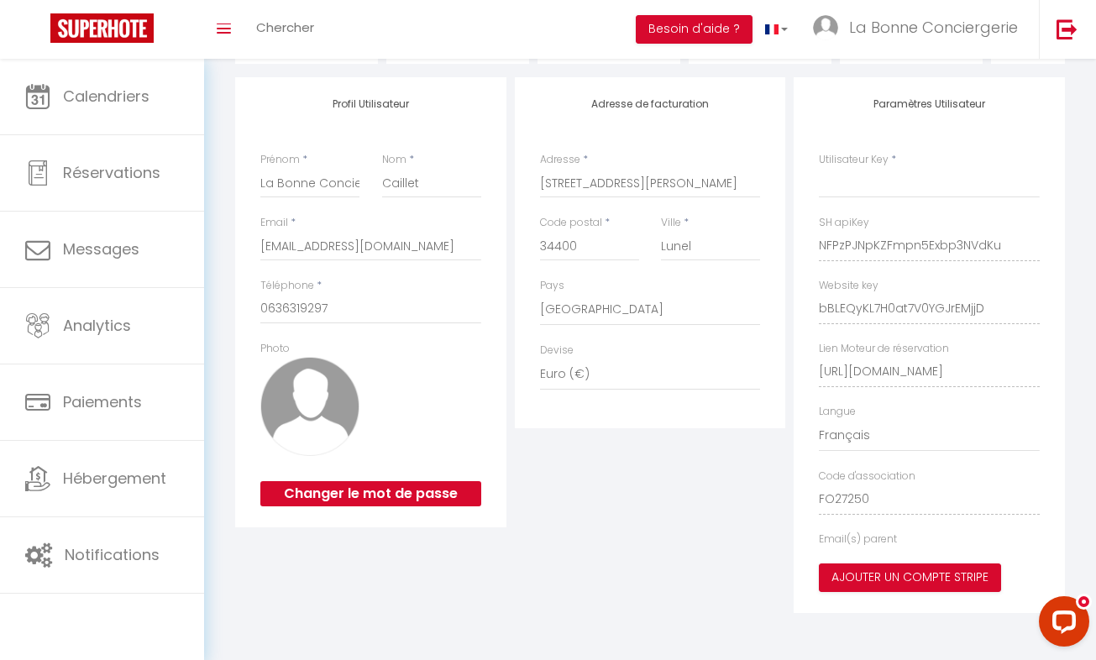
select select "fr"
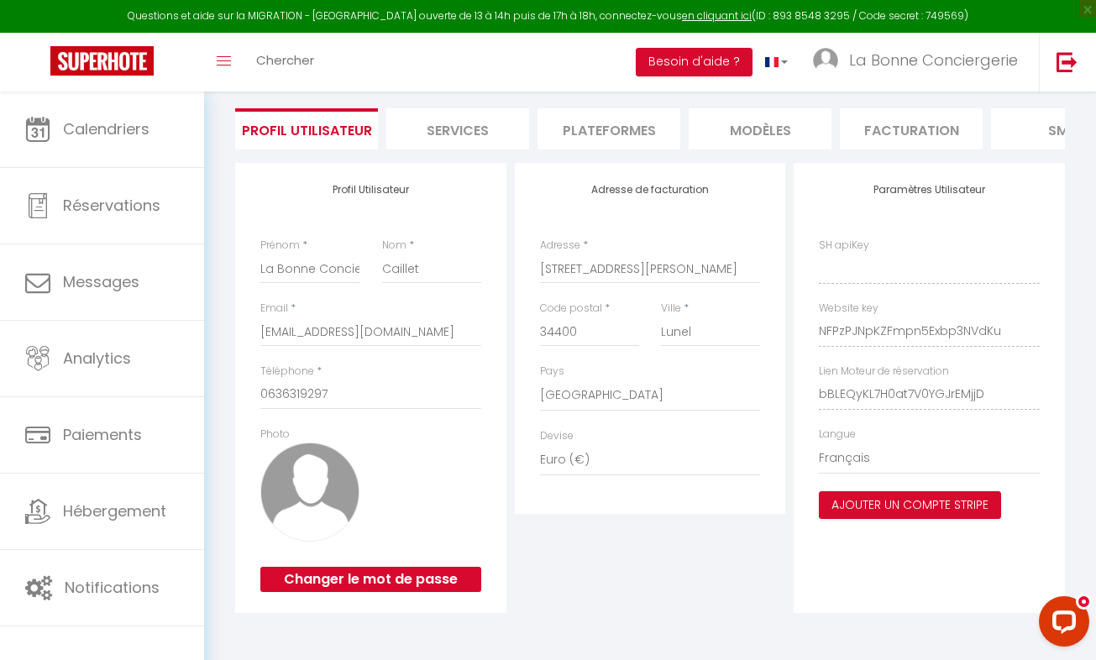
type input "NFPzPJNpKZFmpn5Exbp3NVdKu"
type input "bBLEQyKL7H0at7V0YGJrEMjjD"
type input "[URL][DOMAIN_NAME]"
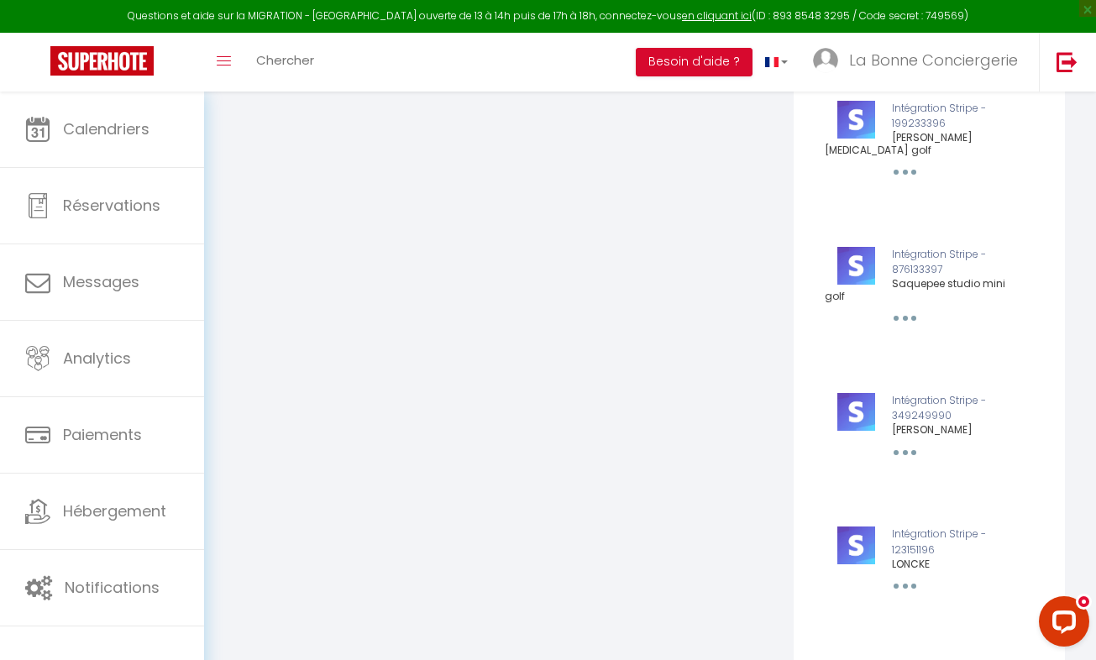
scroll to position [0, 0]
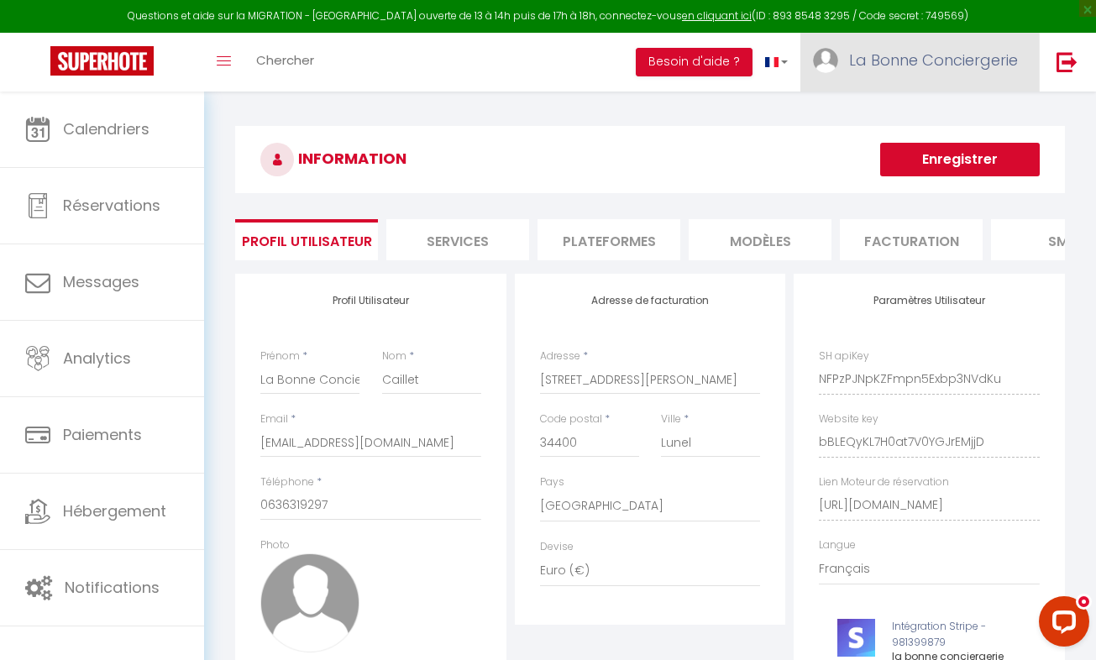
click at [936, 61] on span "La Bonne Conciergerie" at bounding box center [933, 60] width 169 height 21
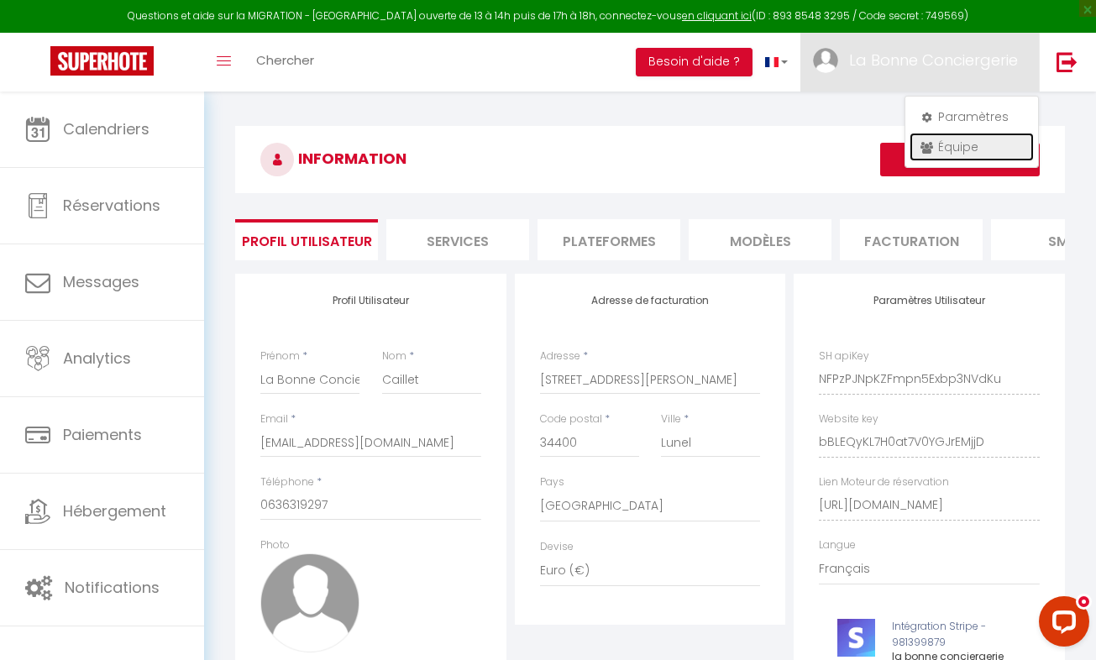
click at [954, 155] on link "Équipe" at bounding box center [971, 147] width 124 height 29
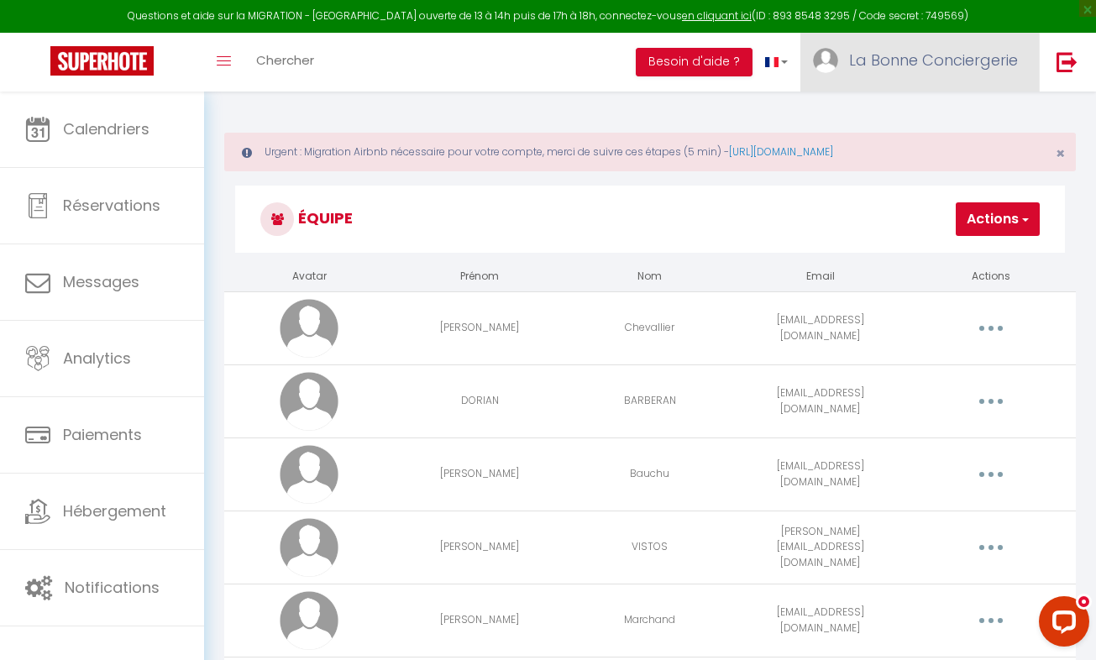
click at [939, 39] on link "La Bonne Conciergerie" at bounding box center [919, 62] width 238 height 59
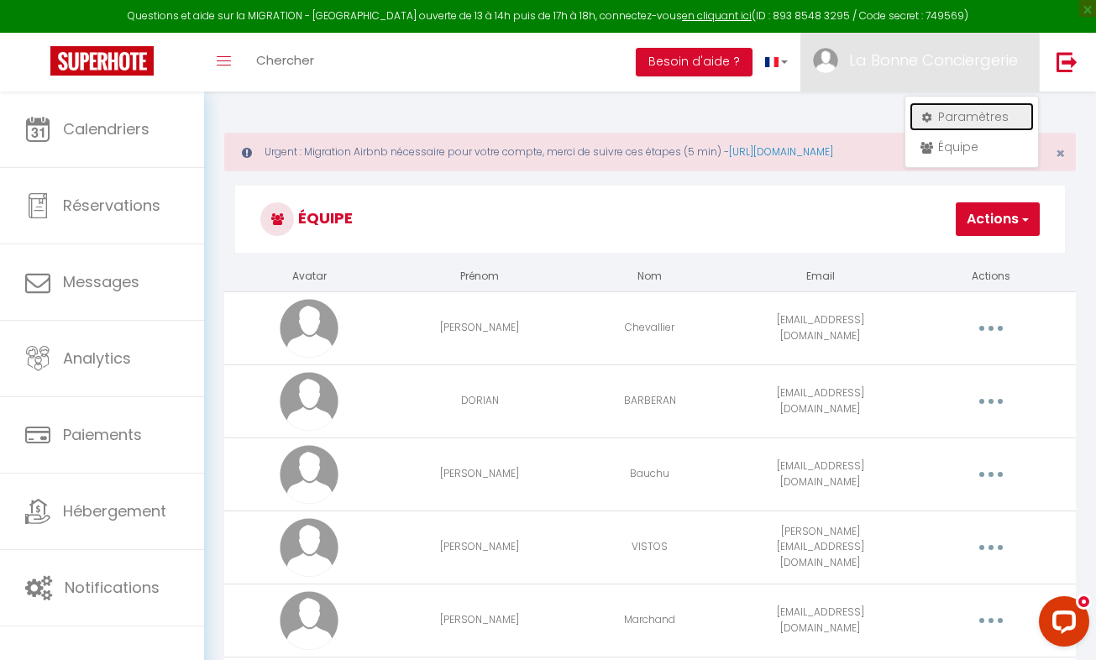
click at [952, 111] on link "Paramètres" at bounding box center [971, 116] width 124 height 29
select select "fr"
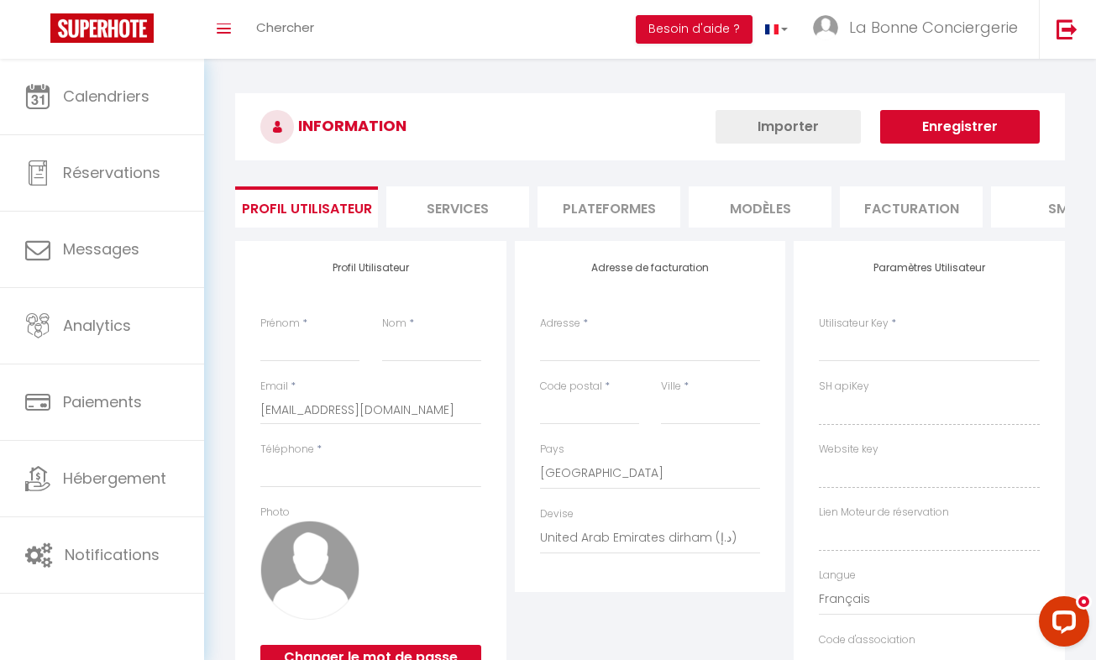
type input "La Bonne Conciergerie"
type input "Caillet"
type input "0636319297"
type input "[STREET_ADDRESS][PERSON_NAME]"
type input "34400"
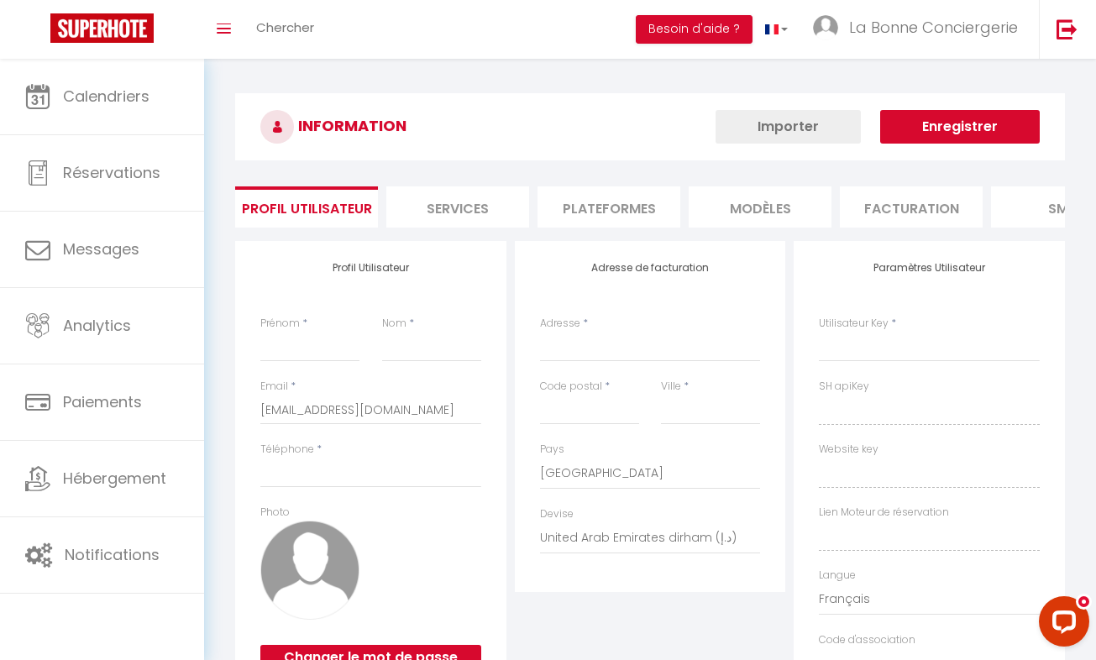
type input "Lunel"
select select "28"
type input "NFPzPJNpKZFmpn5Exbp3NVdKu"
type input "bBLEQyKL7H0at7V0YGJrEMjjD"
type input "[URL][DOMAIN_NAME]"
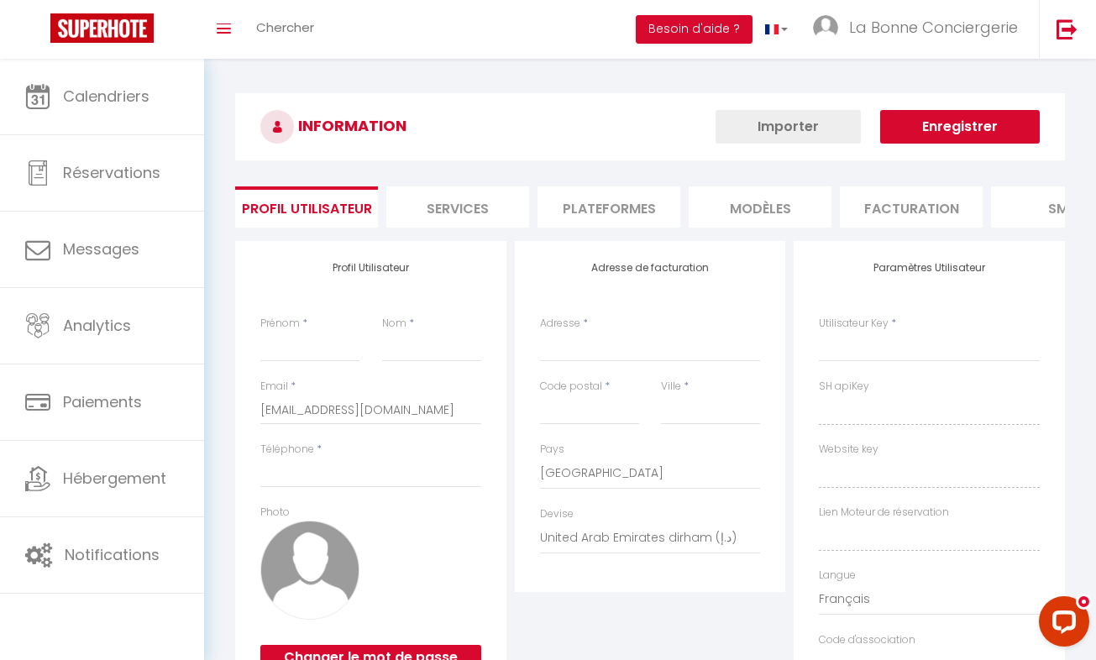
type input "FO27250"
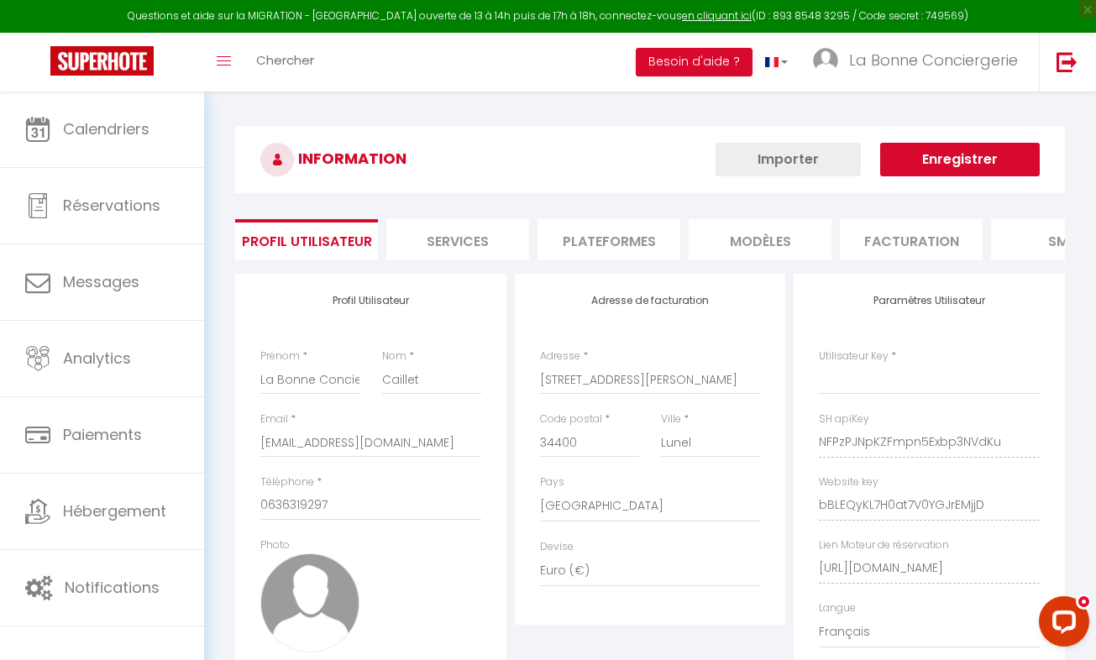
select select "fr"
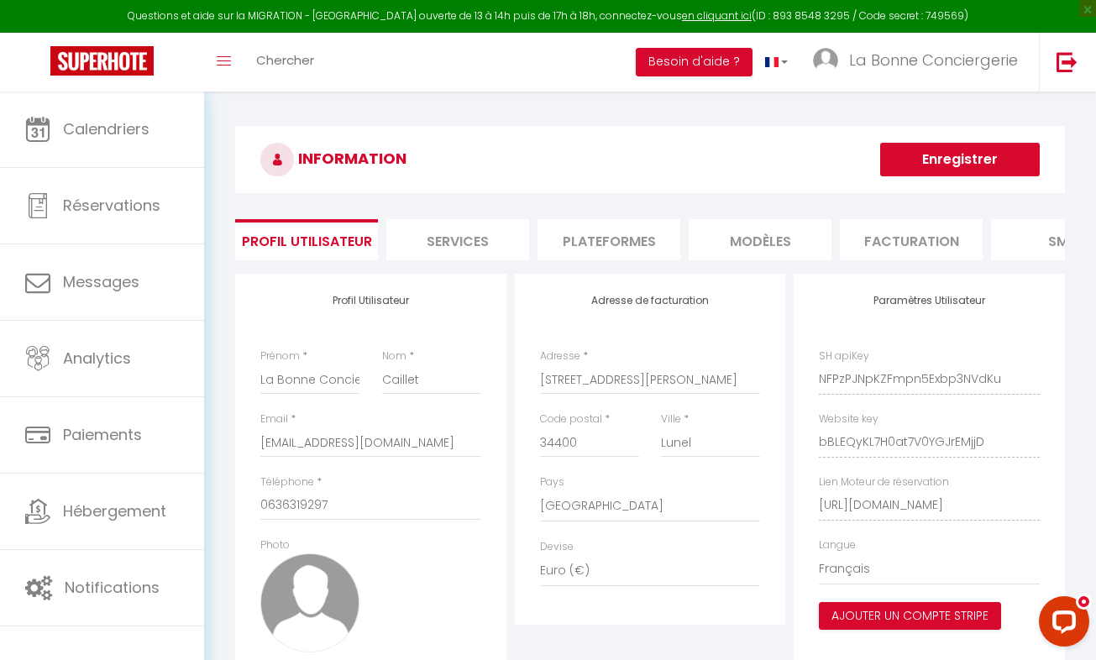
click at [619, 229] on li "Plateformes" at bounding box center [608, 239] width 143 height 41
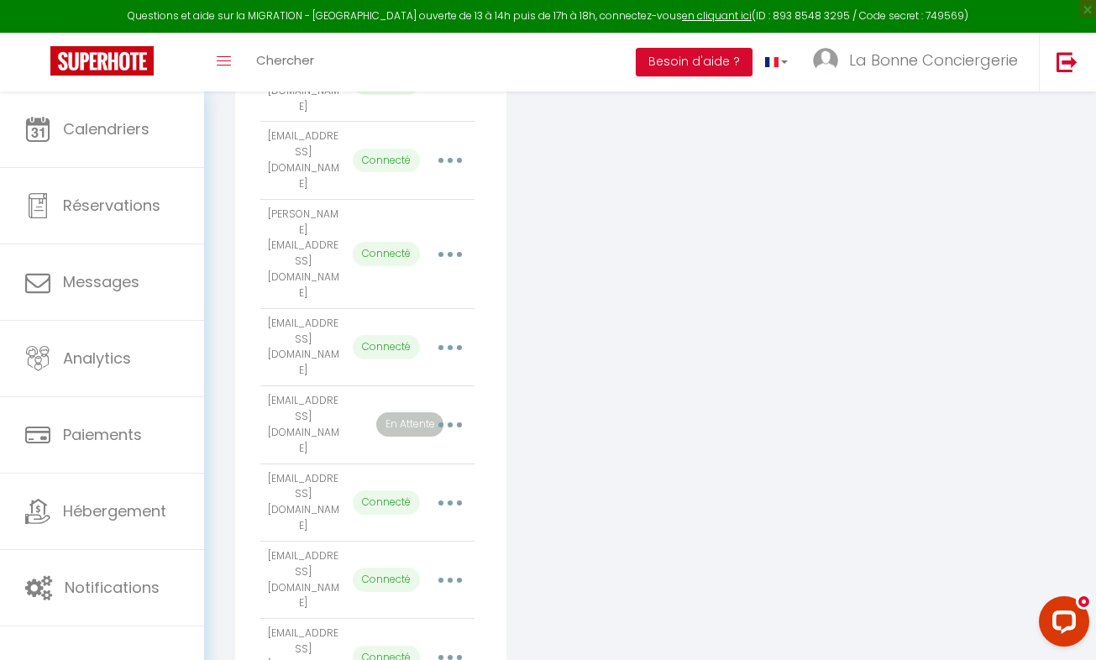
scroll to position [724, 0]
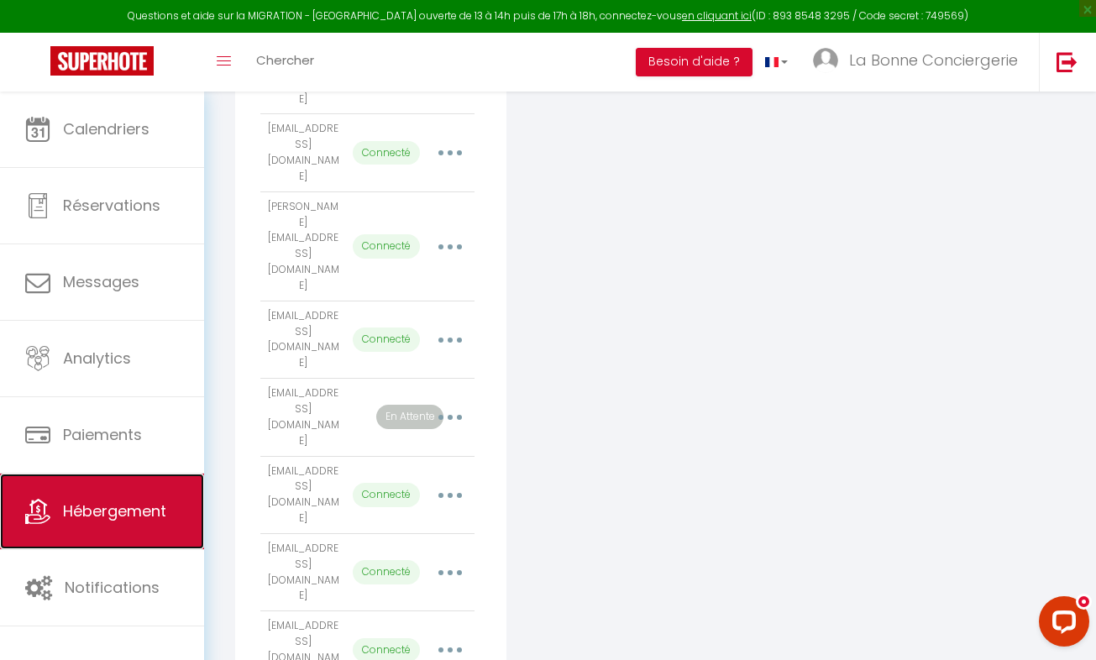
click at [120, 500] on link "Hébergement" at bounding box center [102, 512] width 204 height 76
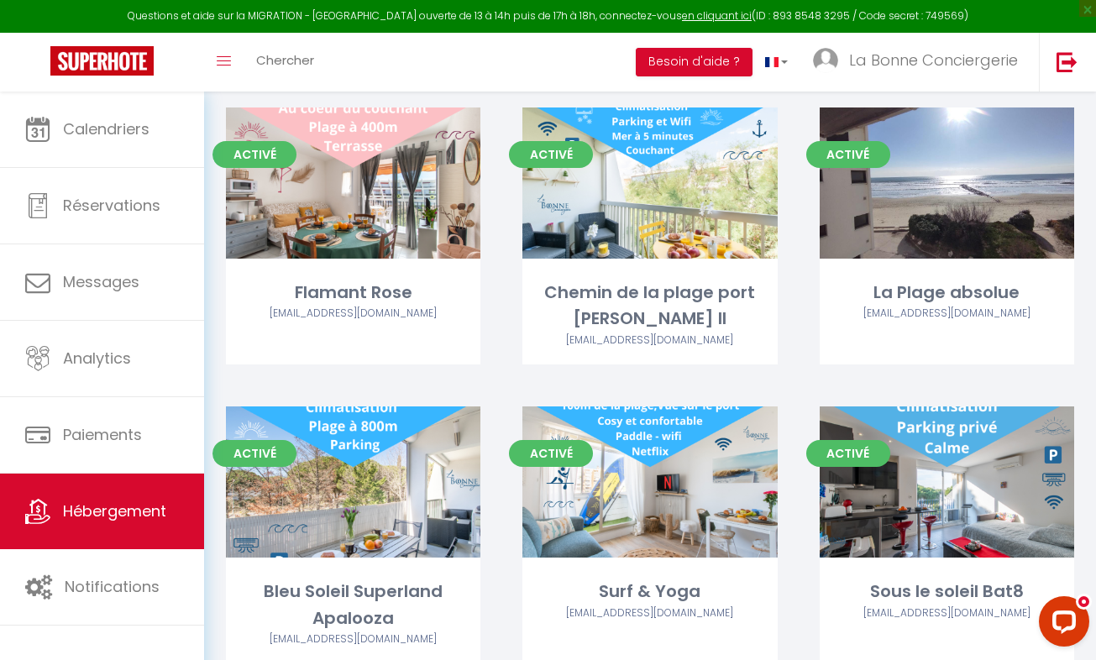
scroll to position [3095, 0]
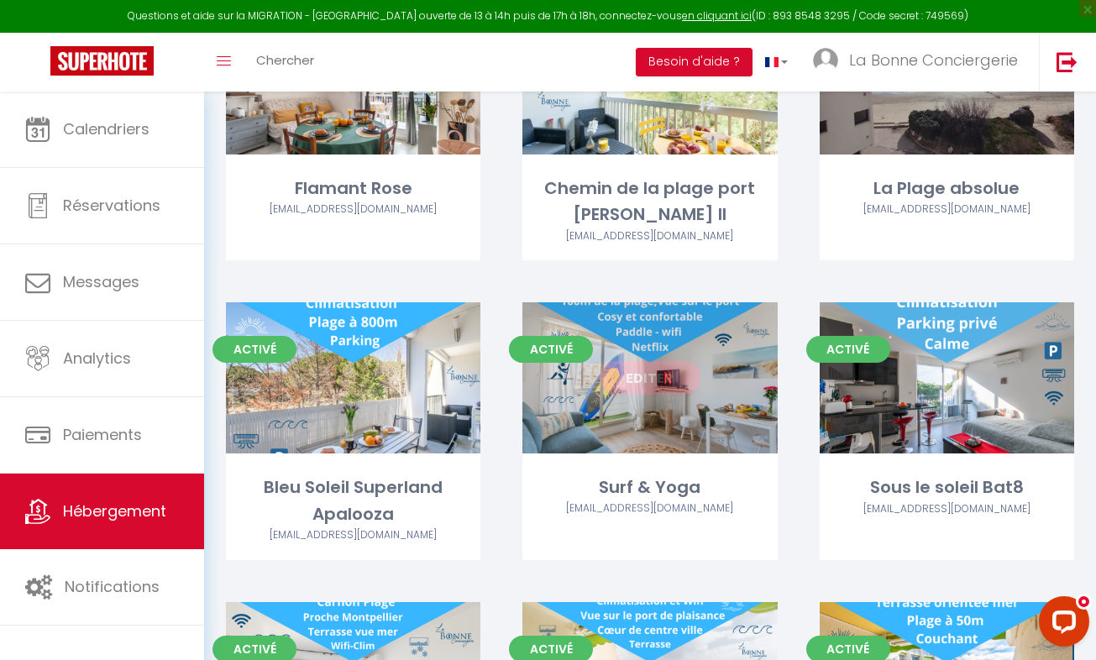
click at [615, 375] on link "Editer" at bounding box center [650, 378] width 101 height 34
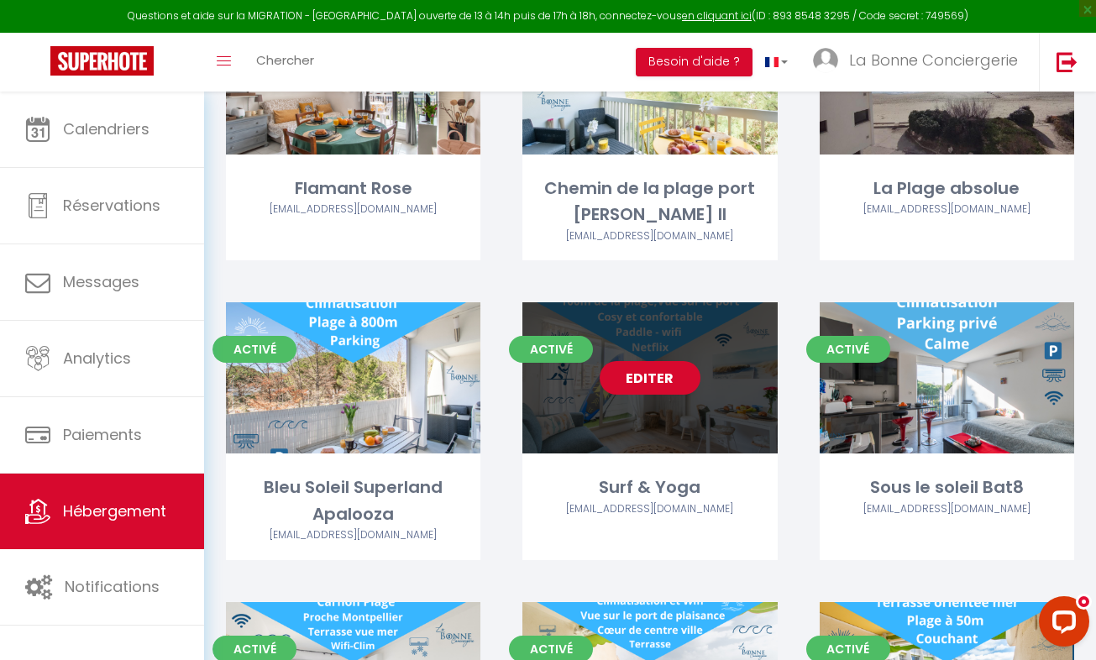
click at [634, 378] on link "Editer" at bounding box center [650, 378] width 101 height 34
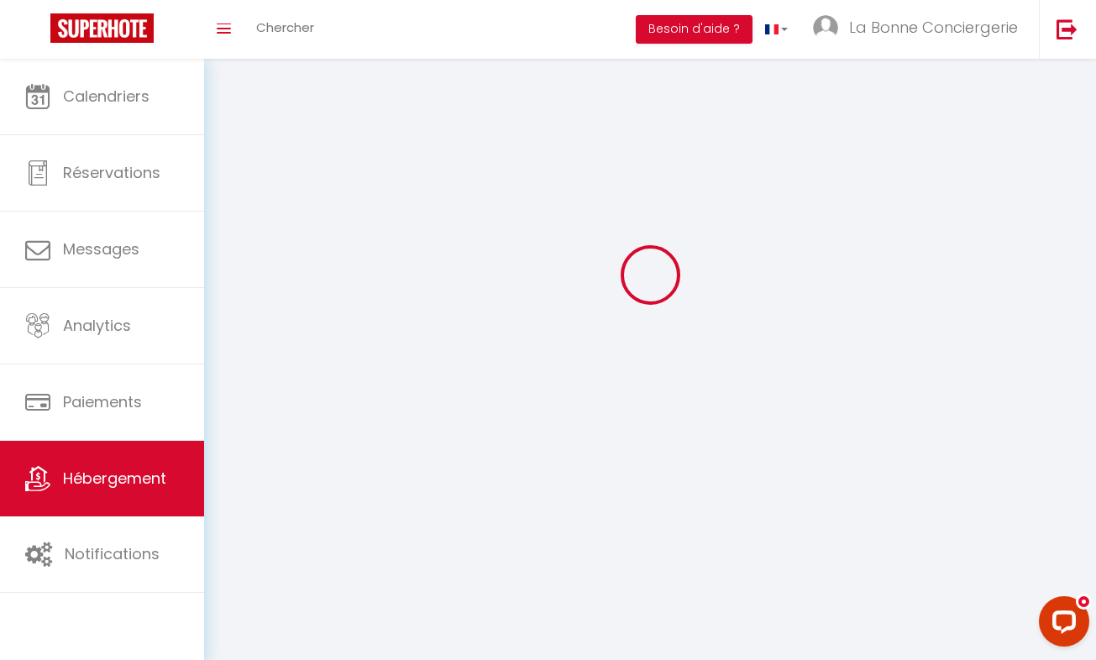
select select "1"
select select "28"
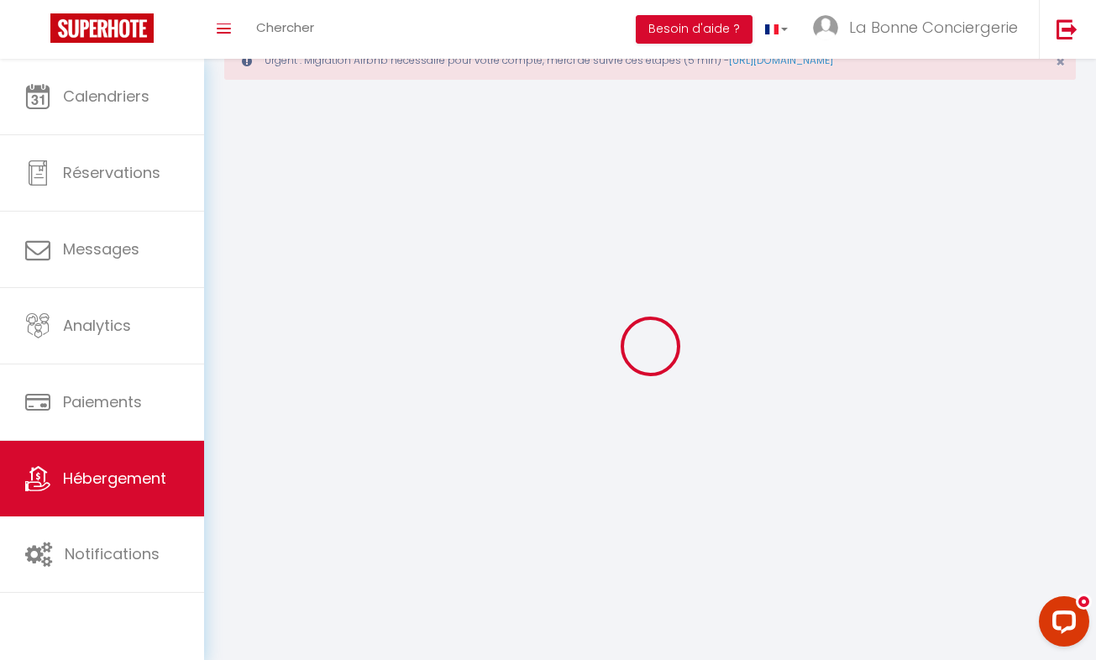
select select
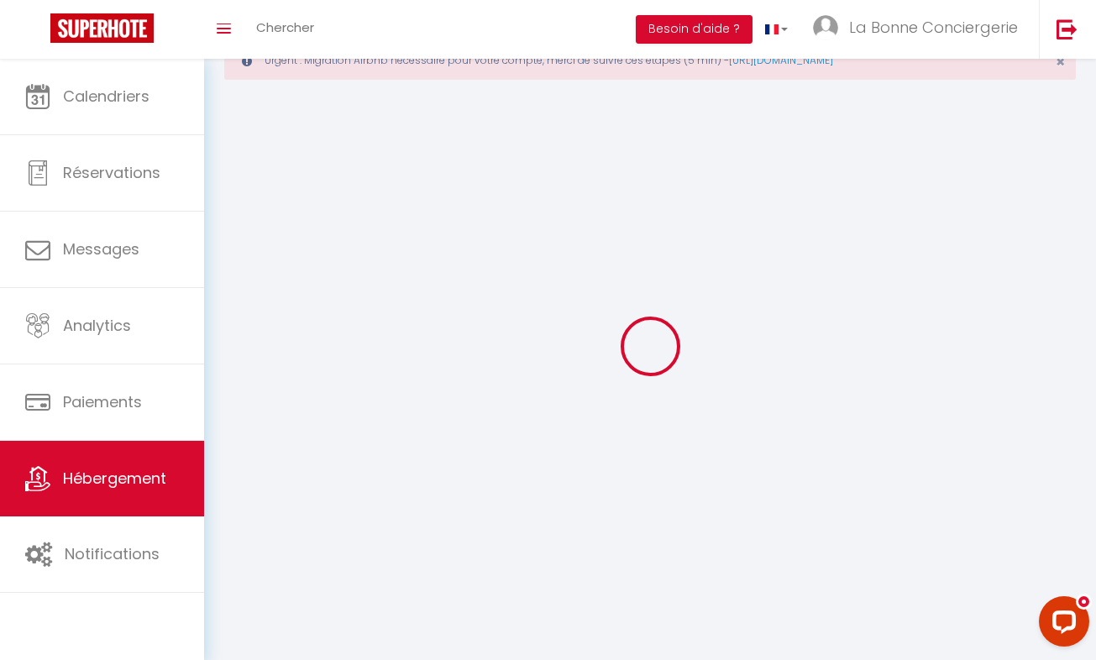
select select
checkbox input "false"
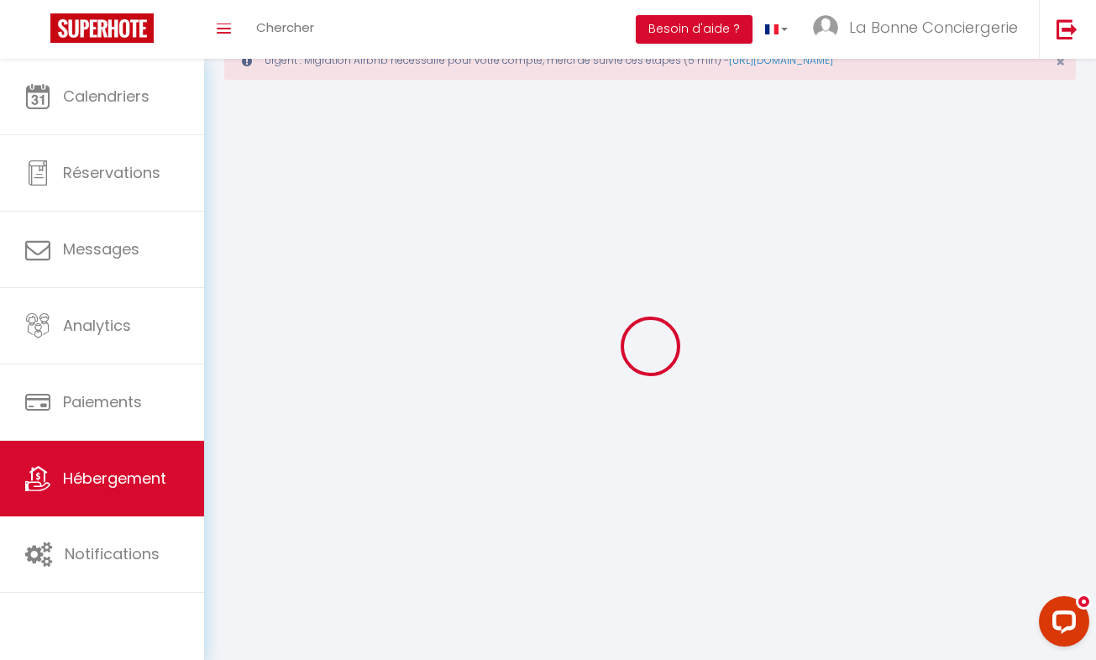
select select
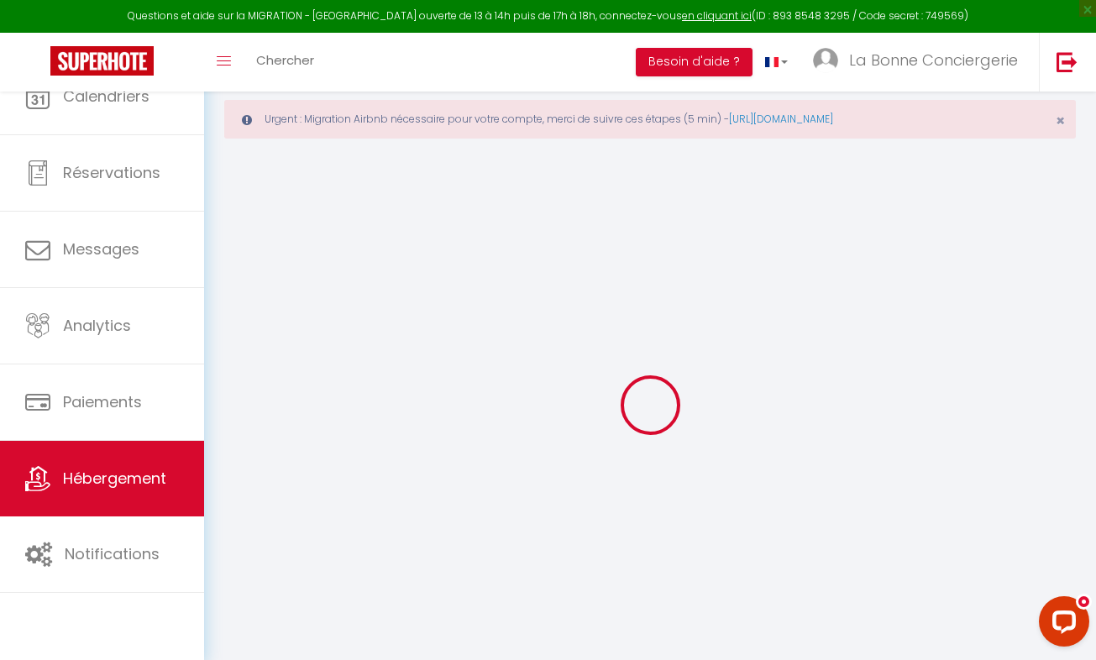
select select
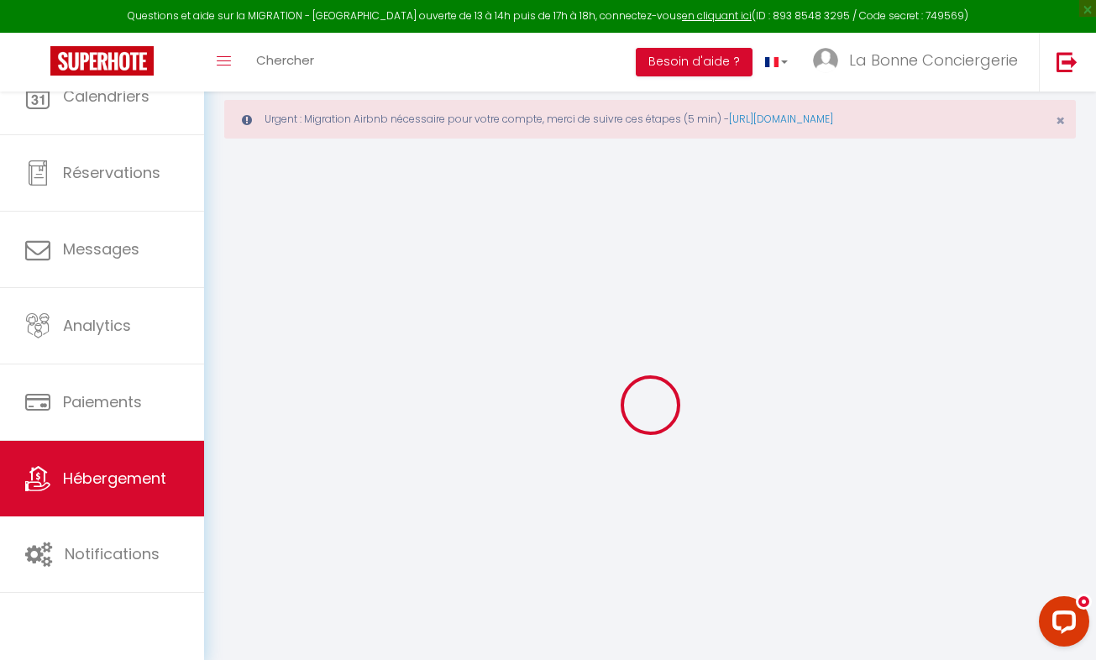
select select
checkbox input "false"
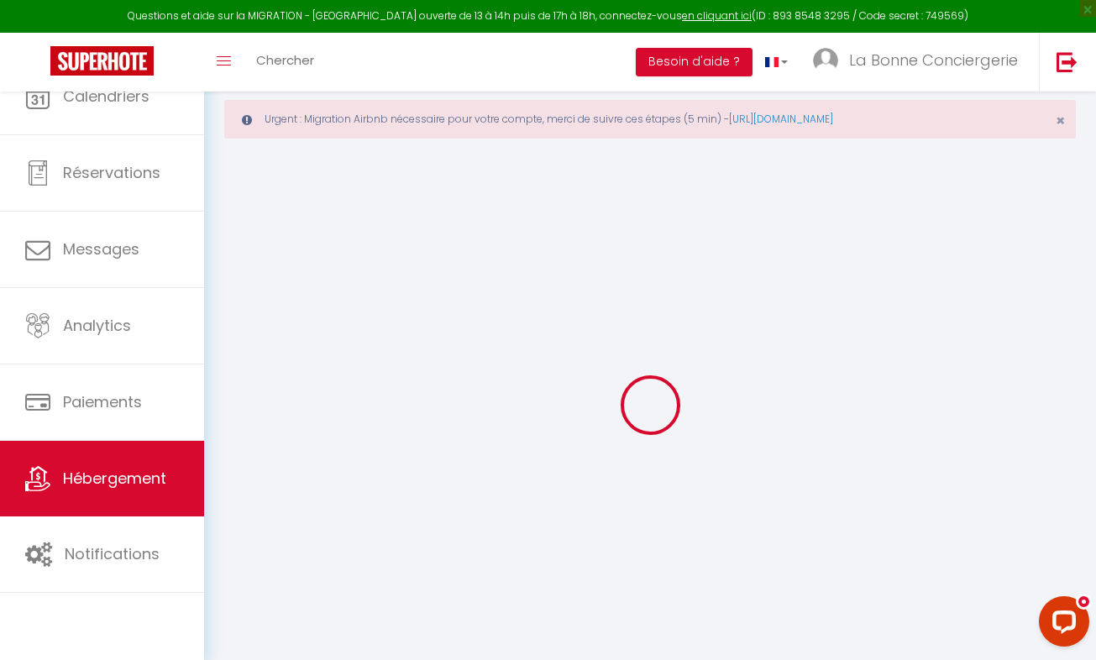
select select
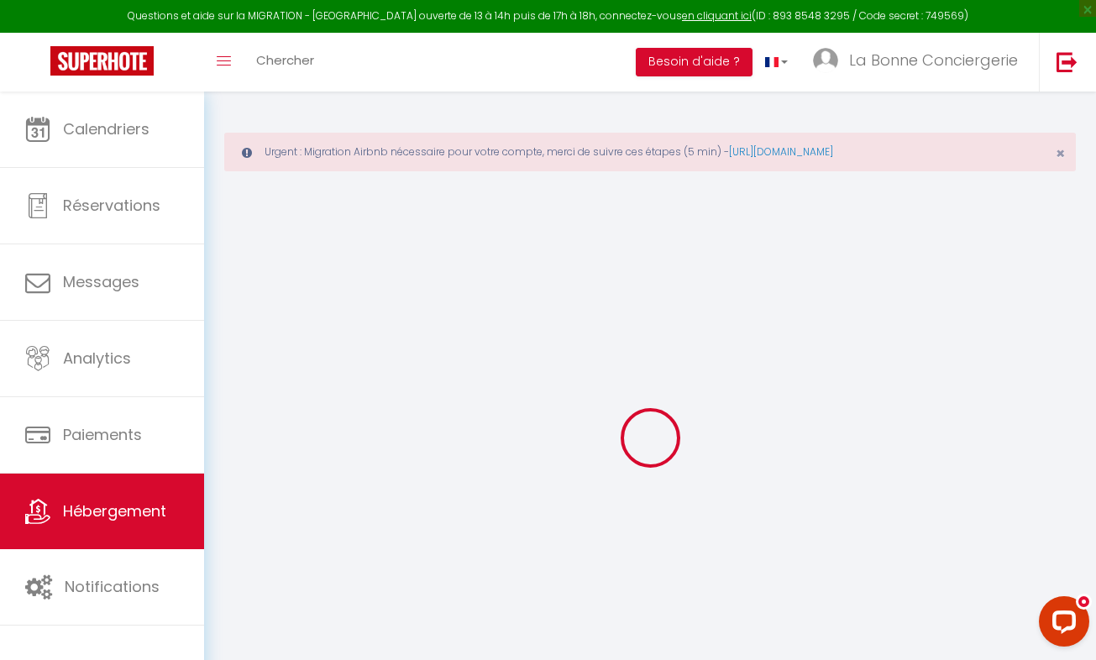
select select
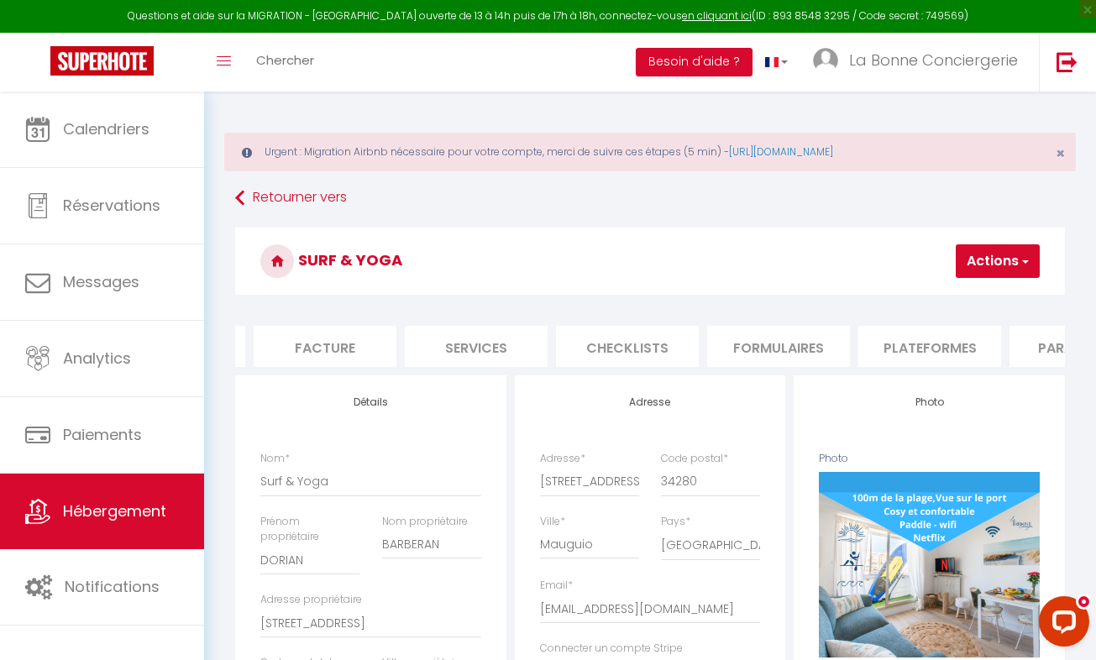
scroll to position [0, 316]
click at [921, 340] on li "Plateformes" at bounding box center [897, 346] width 143 height 41
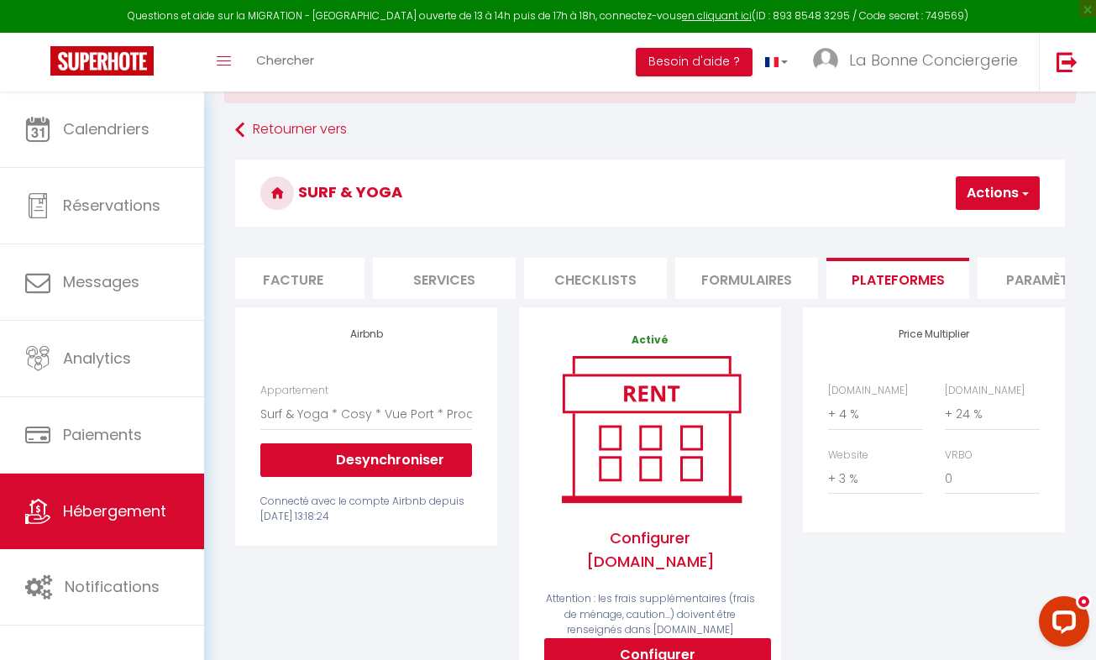
scroll to position [109, 0]
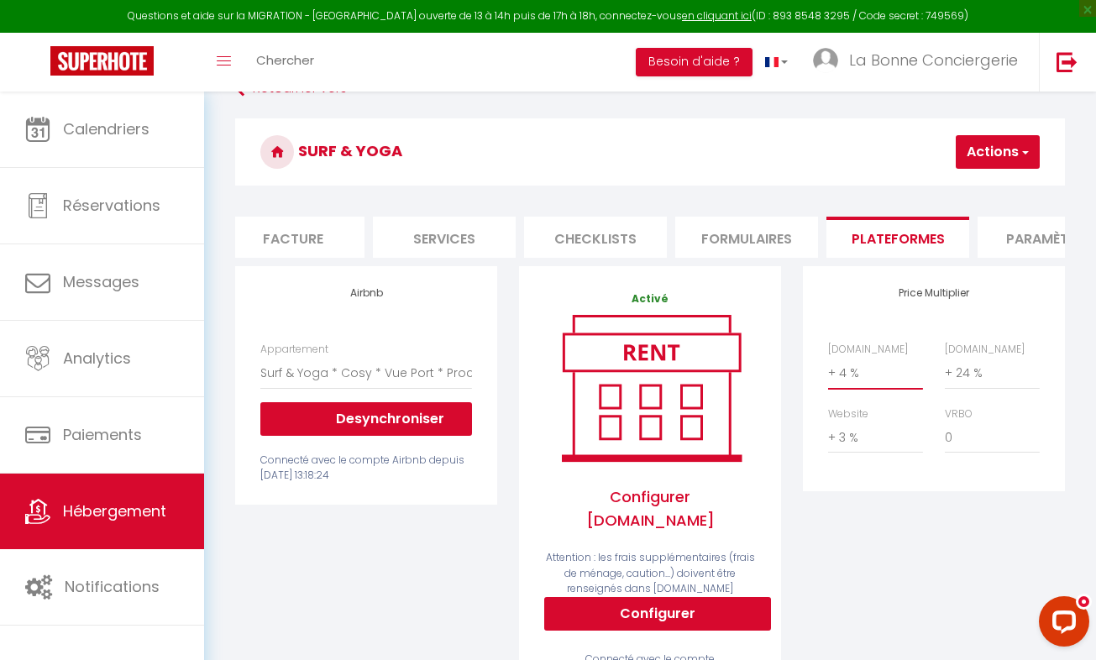
click at [873, 376] on select "0 + 1 % + 2 % + 3 % + 4 % + 5 % + 6 % + 7 % + 8 % + 9 %" at bounding box center [875, 373] width 95 height 32
click at [828, 369] on select "0 + 1 % + 2 % + 3 % + 4 % + 5 % + 6 % + 7 % + 8 % + 9 %" at bounding box center [875, 373] width 95 height 32
click at [865, 442] on select "0 + 1 % + 2 % + 3 % + 4 % + 5 % + 6 % + 7 % + 8 % + 9 %" at bounding box center [875, 438] width 95 height 32
click at [828, 433] on select "0 + 1 % + 2 % + 3 % + 4 % + 5 % + 6 % + 7 % + 8 % + 9 %" at bounding box center [875, 438] width 95 height 32
click at [1001, 389] on select "0 + 1 % + 2 % + 3 % + 4 % + 5 % + 6 % + 7 % + 8 % + 9 %" at bounding box center [992, 373] width 95 height 32
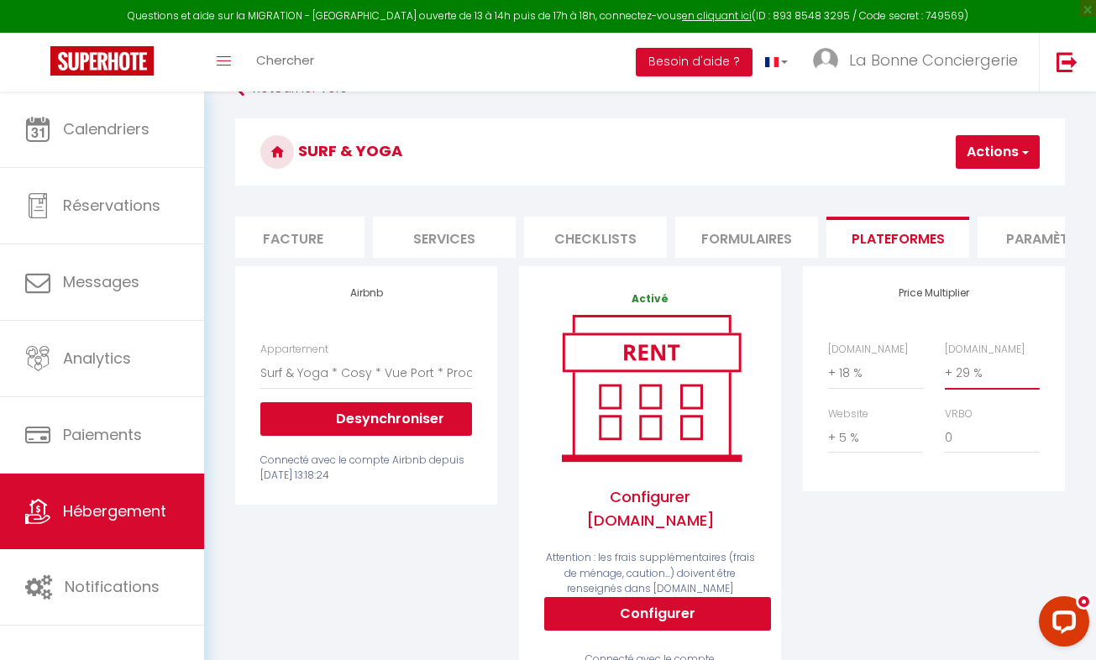
click at [945, 369] on select "0 + 1 % + 2 % + 3 % + 4 % + 5 % + 6 % + 7 % + 8 % + 9 %" at bounding box center [992, 373] width 95 height 32
click at [997, 156] on button "Actions" at bounding box center [998, 152] width 84 height 34
click at [962, 176] on ul "Enregistrer" at bounding box center [972, 189] width 134 height 32
click at [981, 147] on button "Actions" at bounding box center [998, 152] width 84 height 34
click at [972, 190] on link "Enregistrer" at bounding box center [972, 189] width 133 height 22
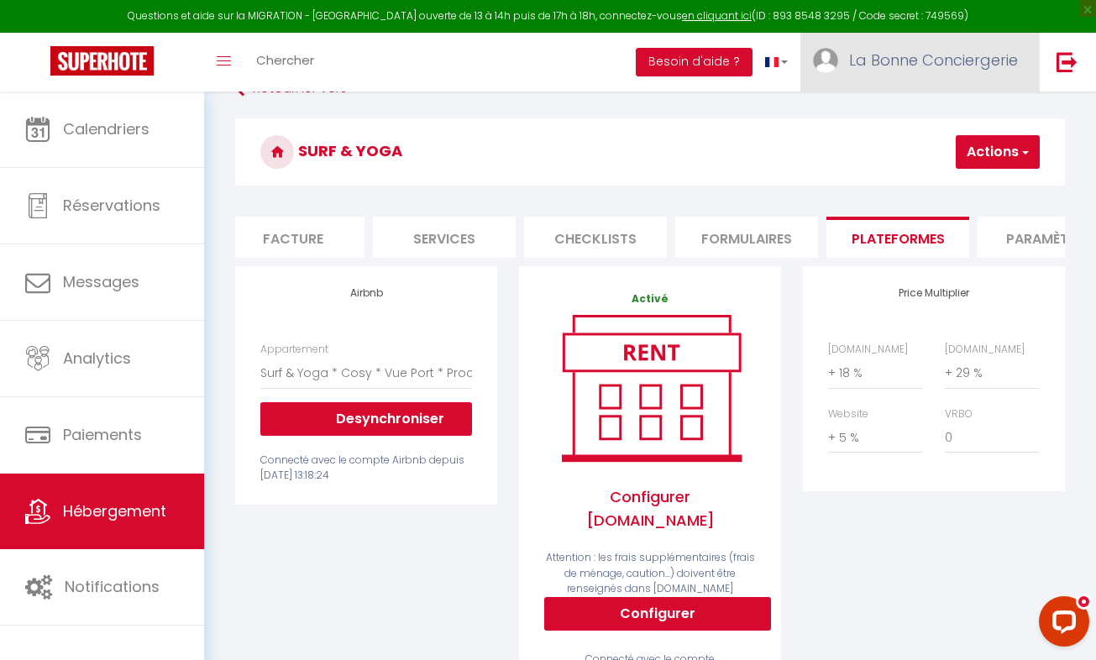
click at [909, 61] on span "La Bonne Conciergerie" at bounding box center [933, 60] width 169 height 21
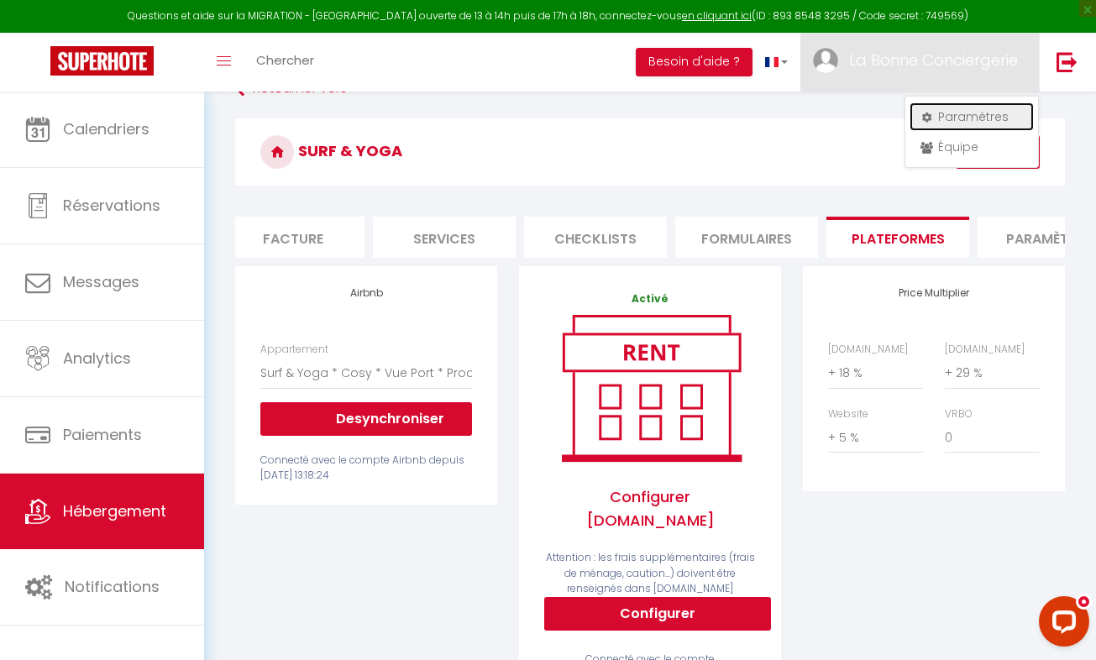
click at [950, 118] on link "Paramètres" at bounding box center [971, 116] width 124 height 29
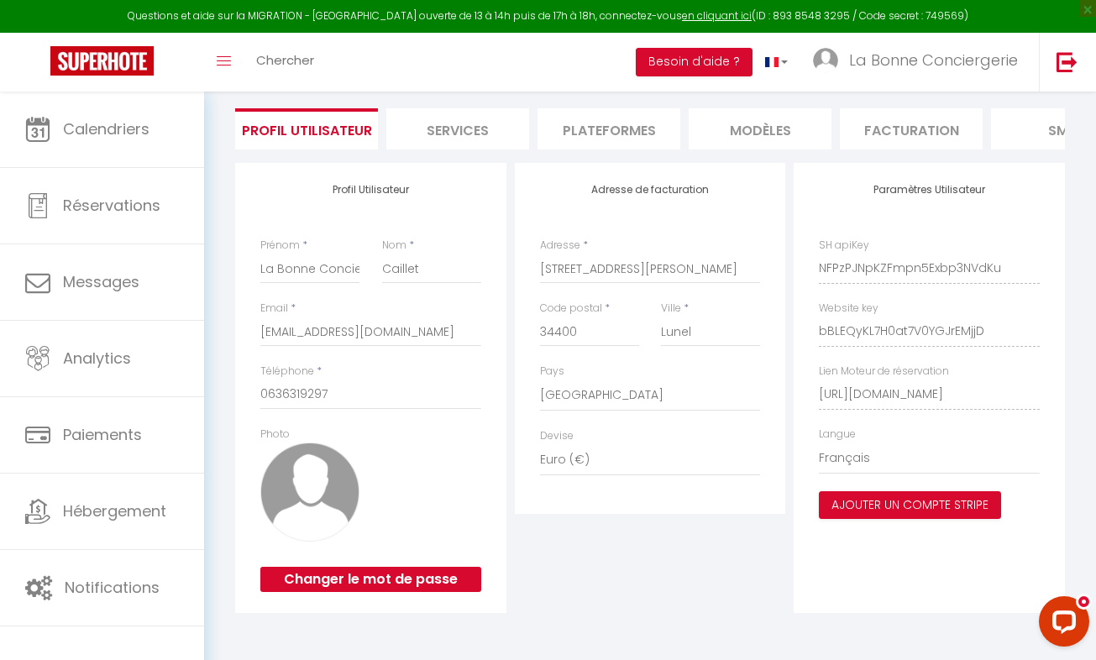
scroll to position [123, 0]
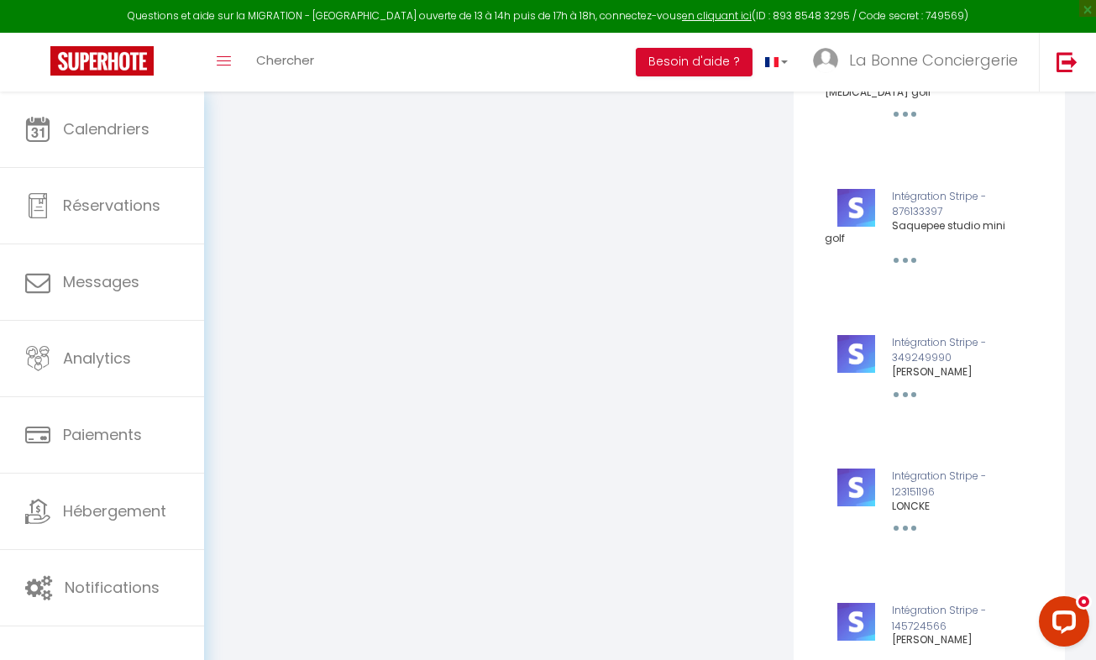
scroll to position [0, 0]
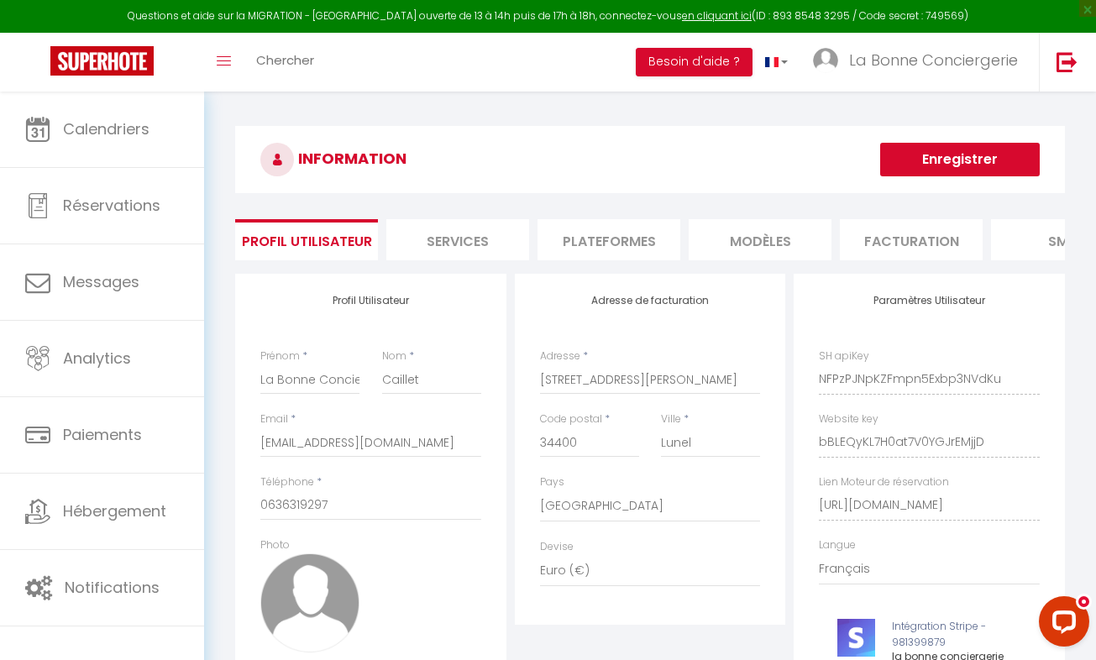
click at [580, 253] on li "Plateformes" at bounding box center [608, 239] width 143 height 41
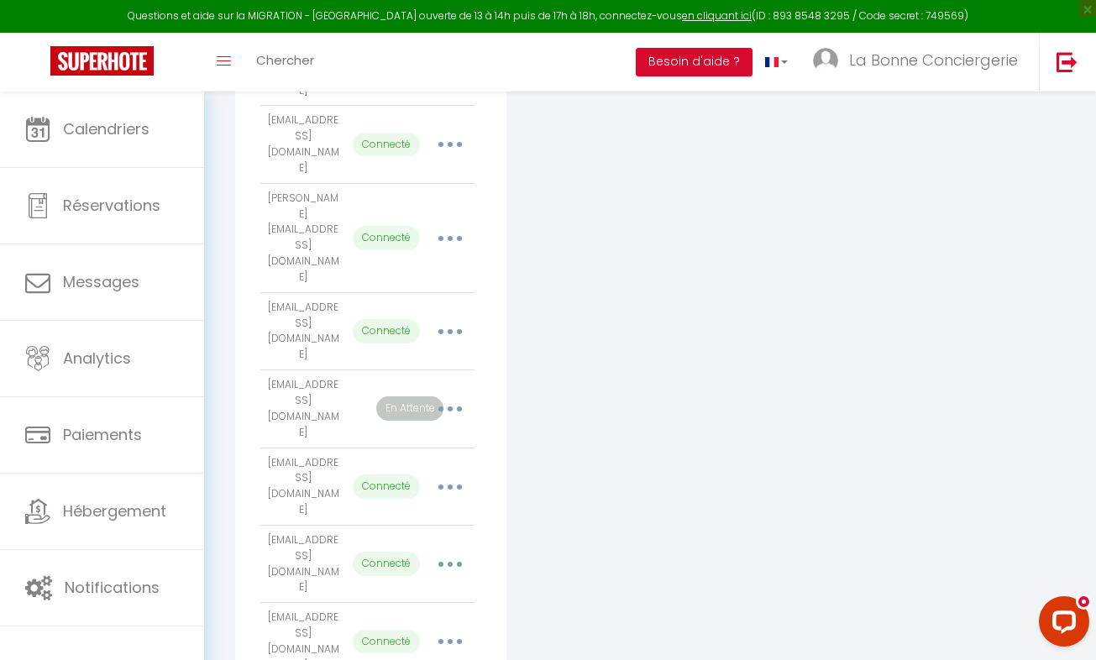
scroll to position [633, 0]
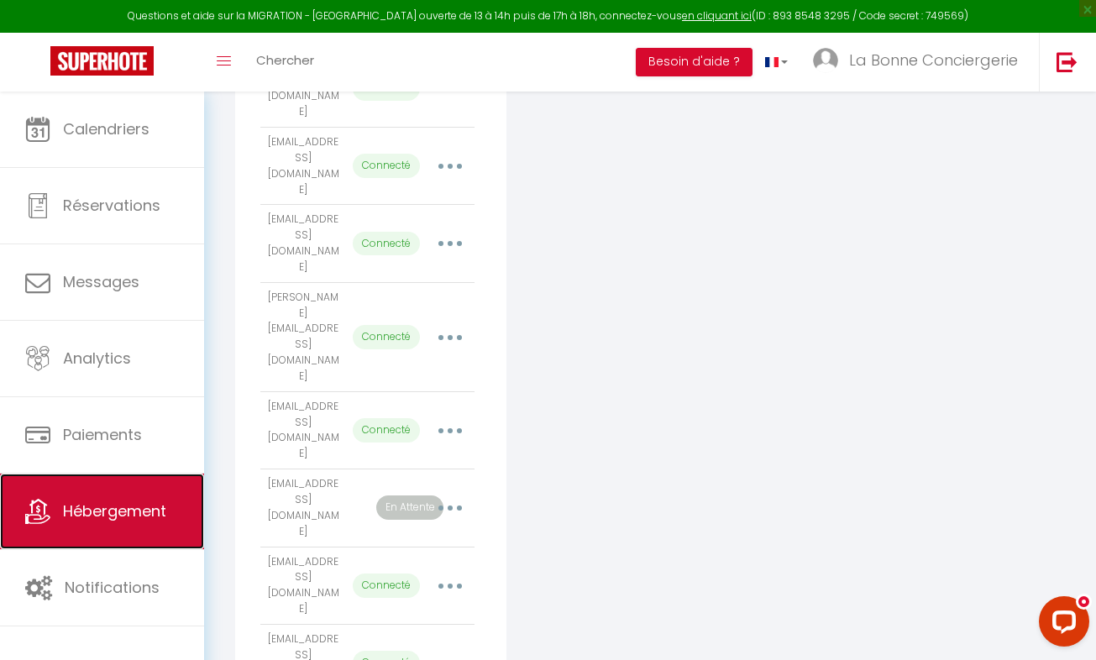
click at [139, 512] on span "Hébergement" at bounding box center [114, 510] width 103 height 21
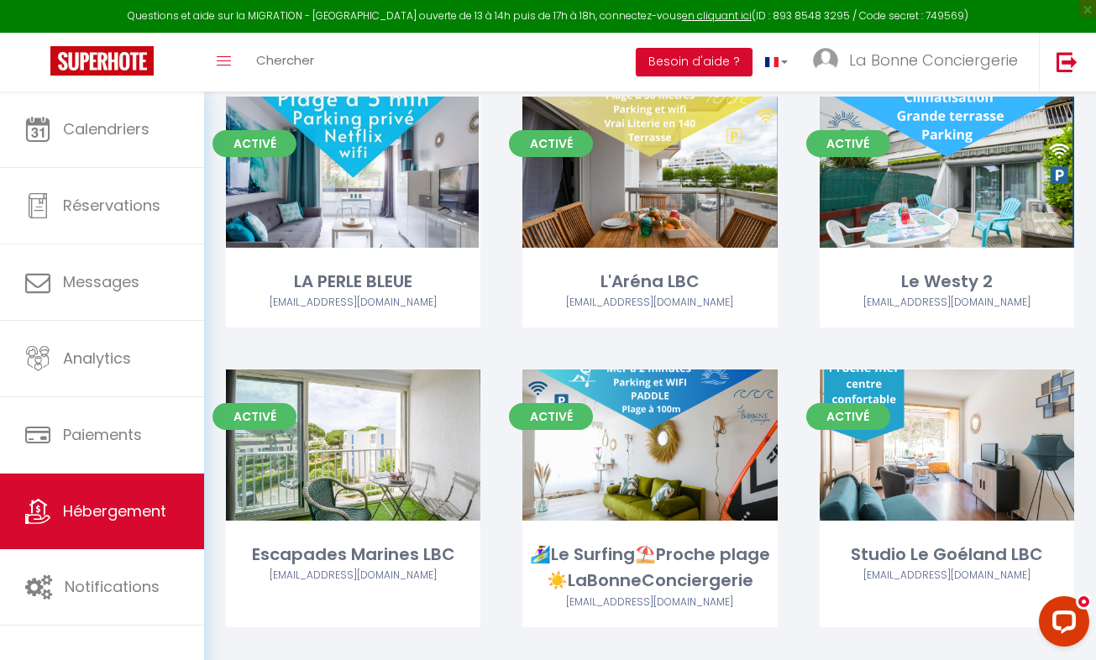
scroll to position [622, 0]
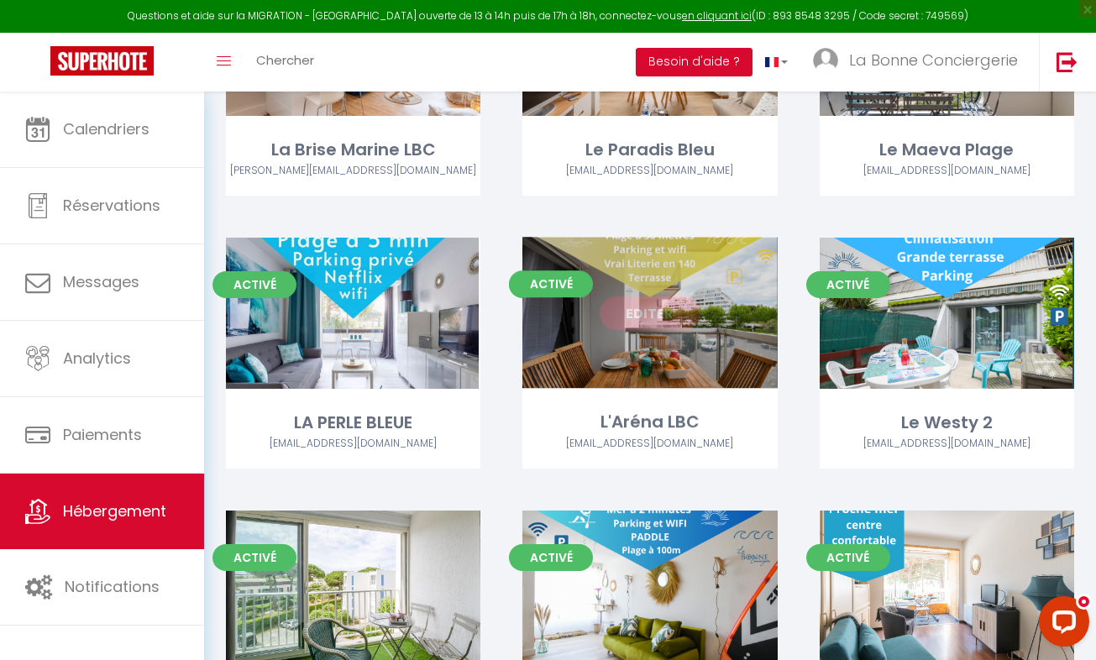
click at [645, 322] on link "Editer" at bounding box center [650, 313] width 101 height 34
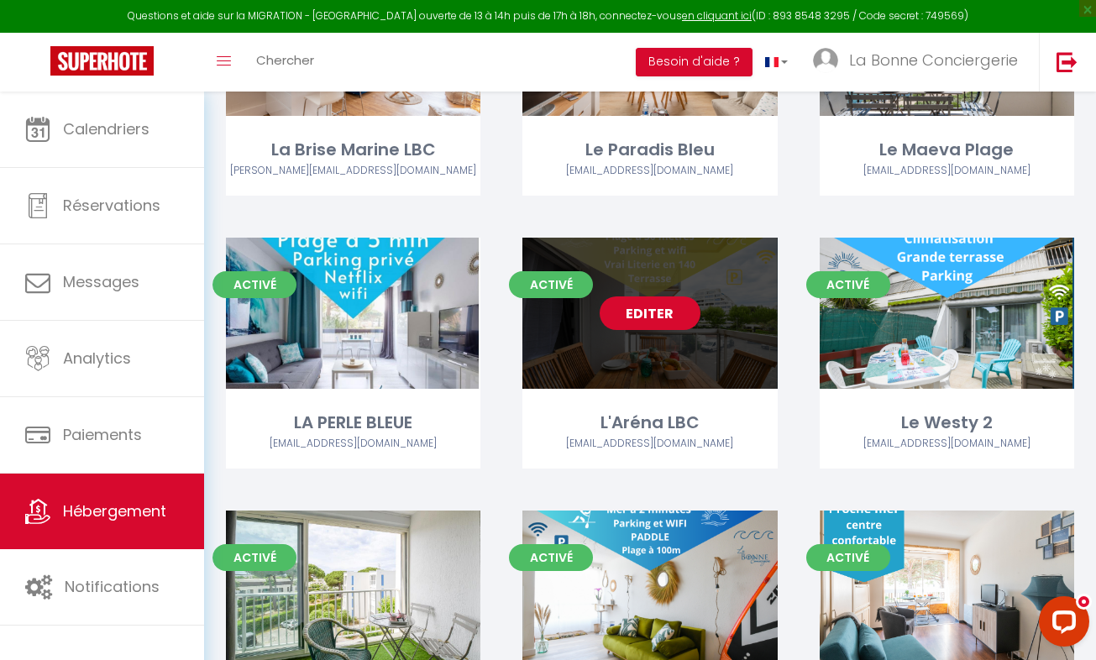
click at [645, 322] on link "Editer" at bounding box center [650, 313] width 101 height 34
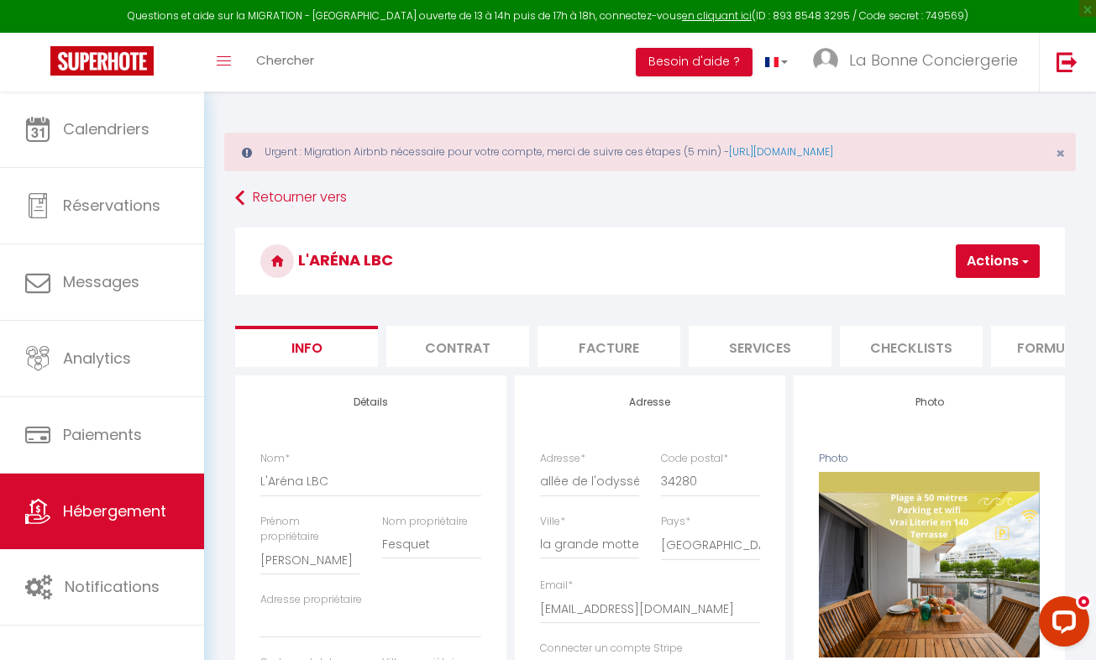
click at [782, 351] on li "Plateformes" at bounding box center [791, 346] width 143 height 41
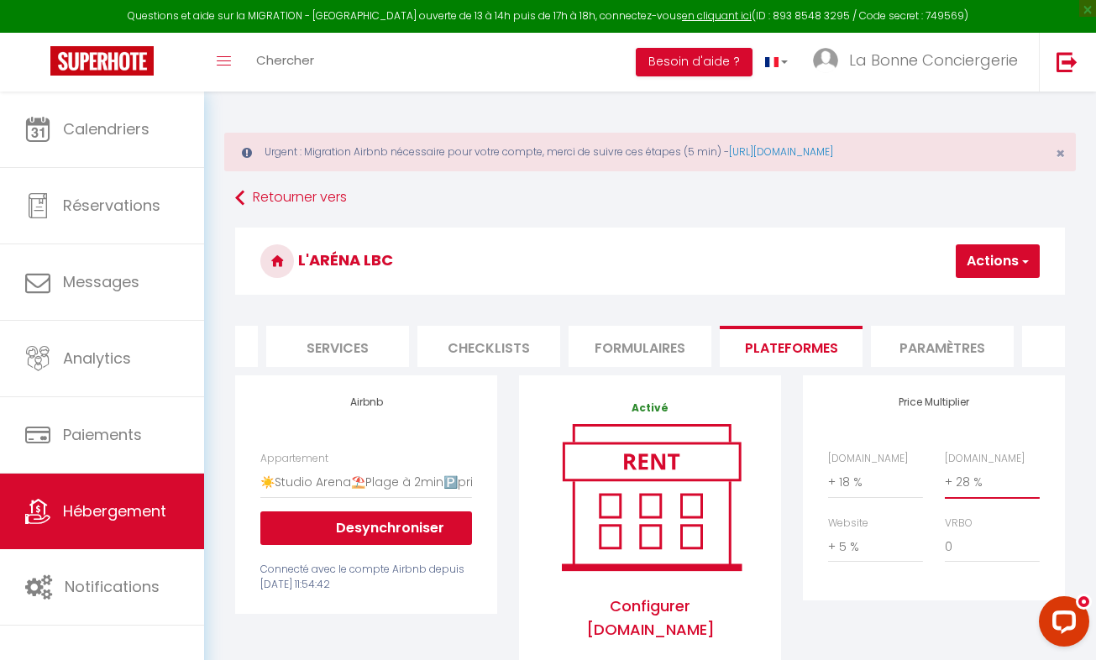
click at [967, 497] on select "0 + 1 % + 2 % + 3 % + 4 % + 5 % + 6 % + 7 % + 8 % + 9 %" at bounding box center [992, 482] width 95 height 32
click at [945, 479] on select "0 + 1 % + 2 % + 3 % + 4 % + 5 % + 6 % + 7 % + 8 % + 9 %" at bounding box center [992, 482] width 95 height 32
click at [1004, 257] on button "Actions" at bounding box center [998, 261] width 84 height 34
click at [958, 300] on link "Enregistrer" at bounding box center [972, 298] width 133 height 22
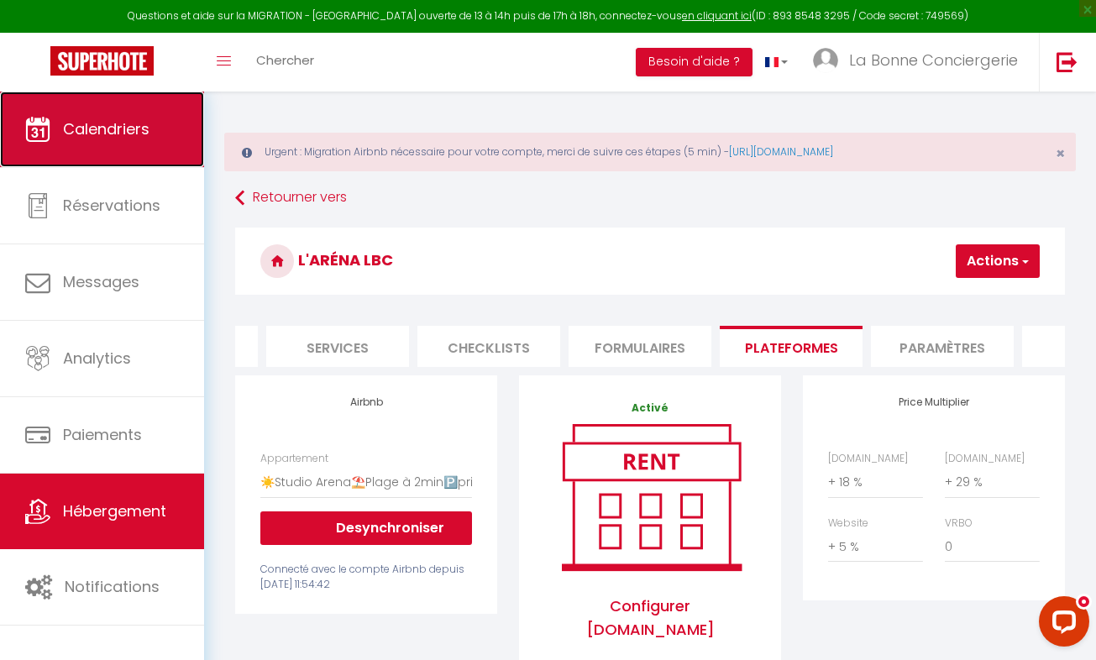
click at [110, 144] on link "Calendriers" at bounding box center [102, 130] width 204 height 76
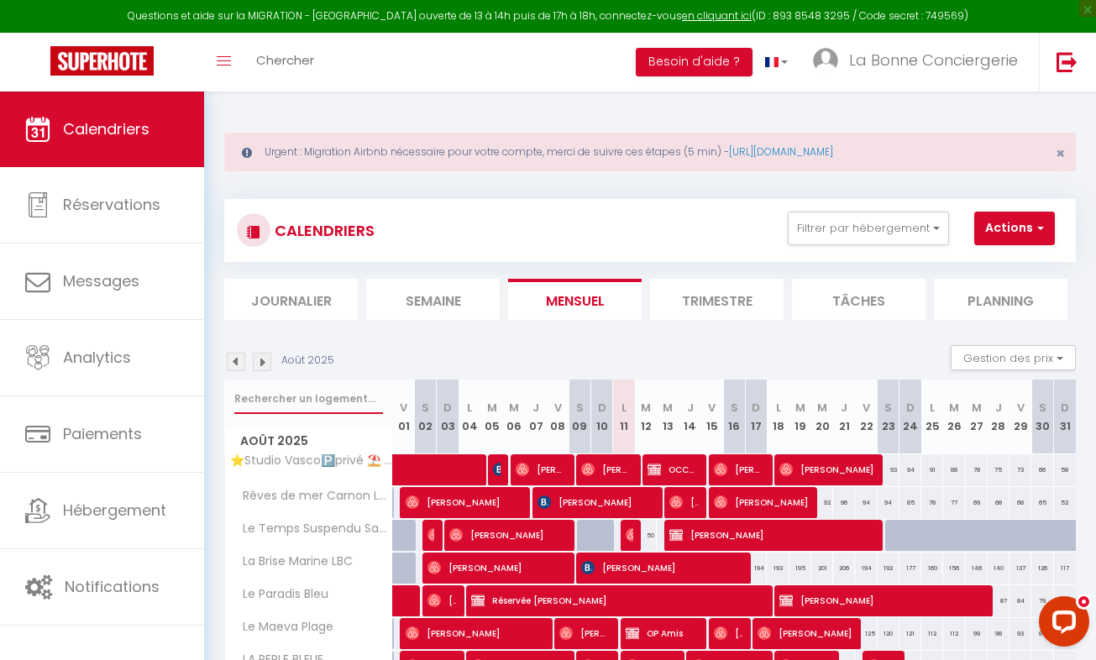
click at [263, 399] on input "text" at bounding box center [308, 399] width 149 height 30
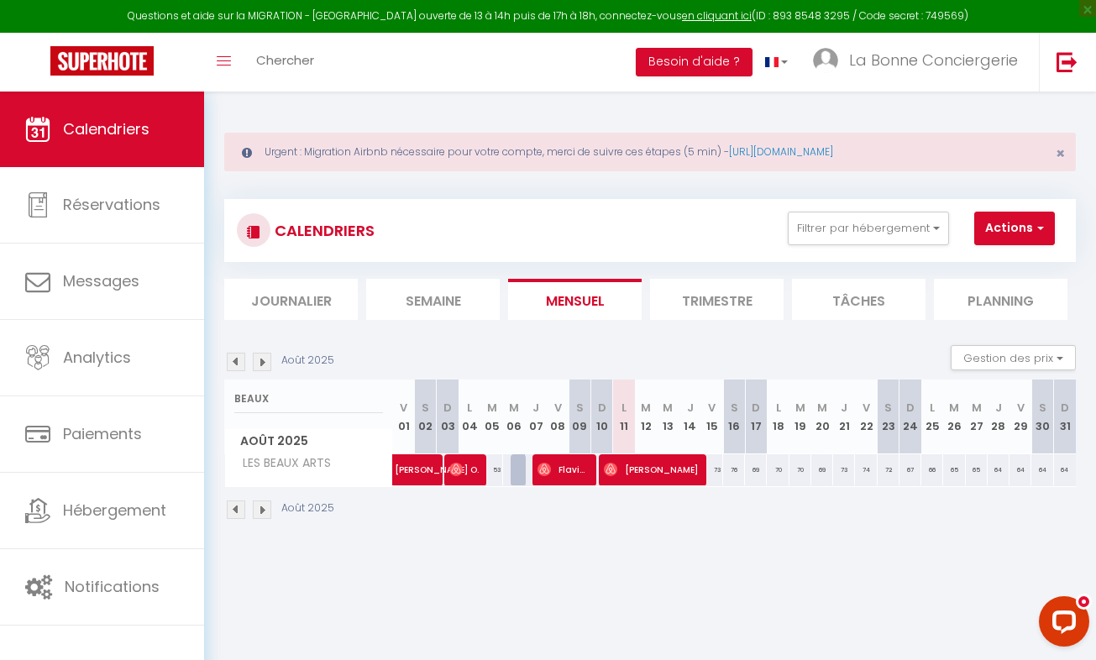
click at [259, 358] on img at bounding box center [262, 362] width 18 height 18
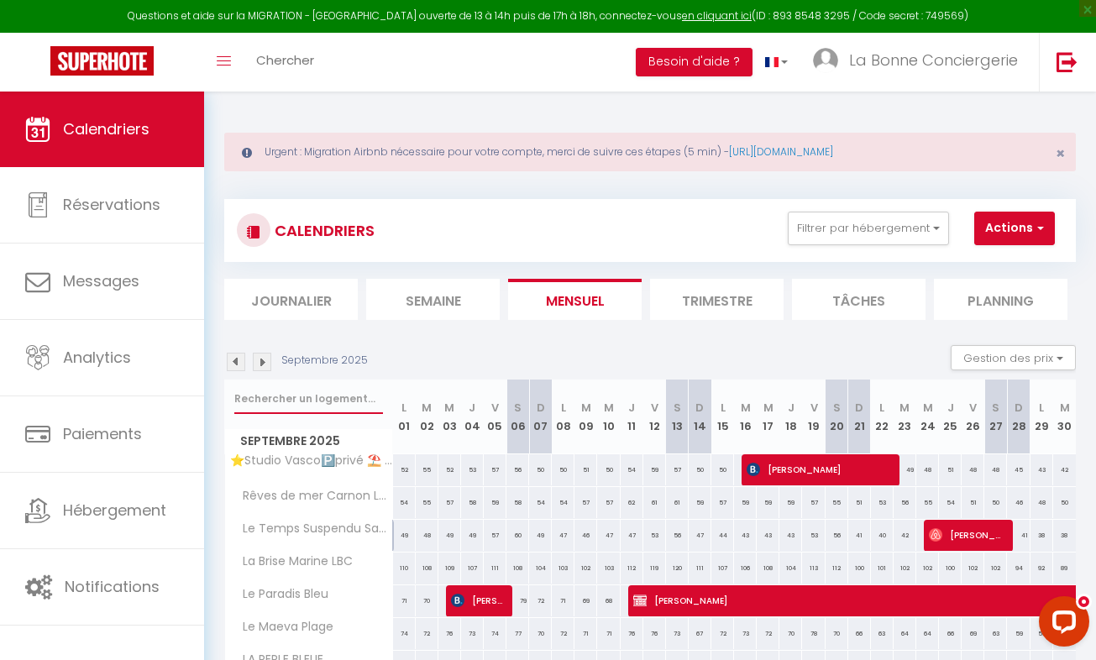
click at [249, 402] on input "text" at bounding box center [308, 399] width 149 height 30
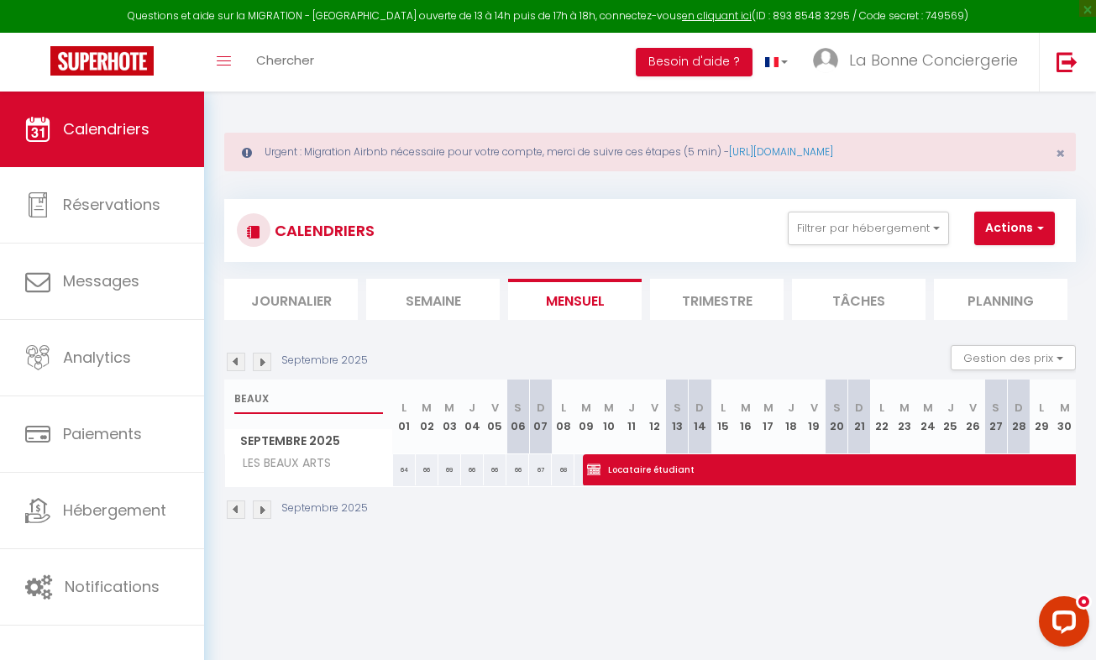
scroll to position [10, 0]
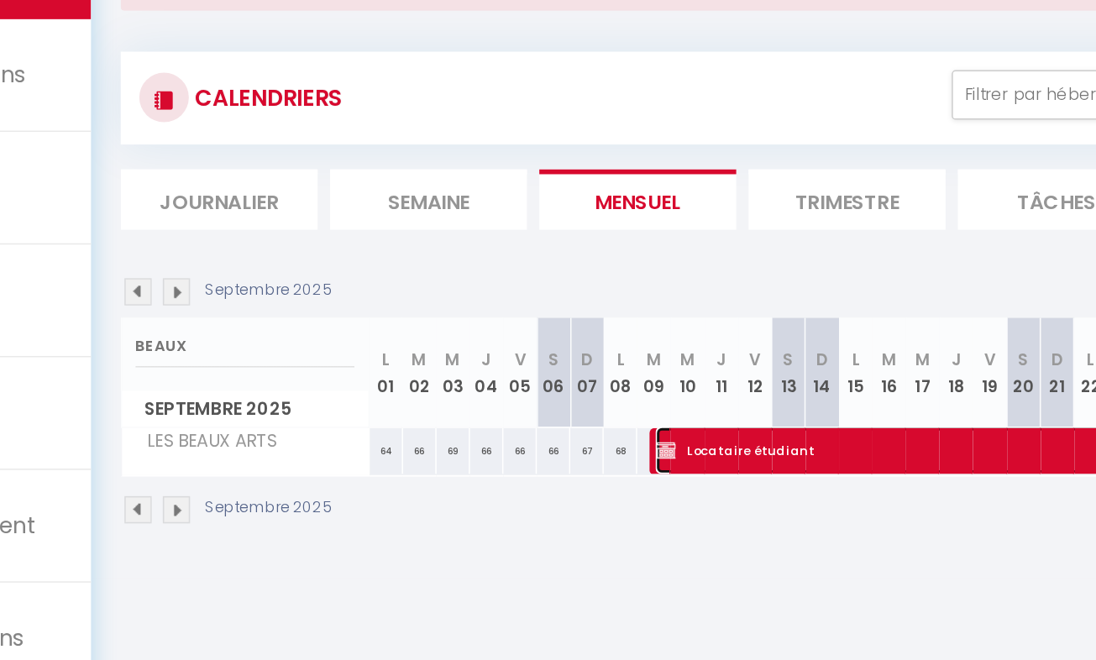
click at [588, 458] on img at bounding box center [593, 459] width 13 height 13
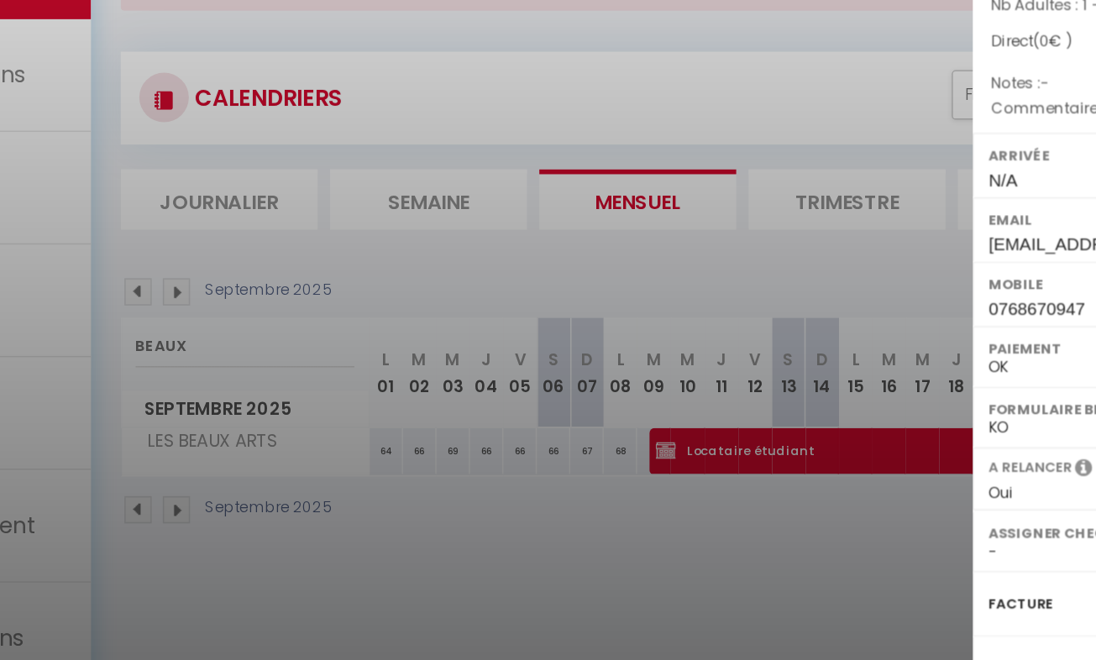
click at [541, 515] on div at bounding box center [548, 330] width 1096 height 660
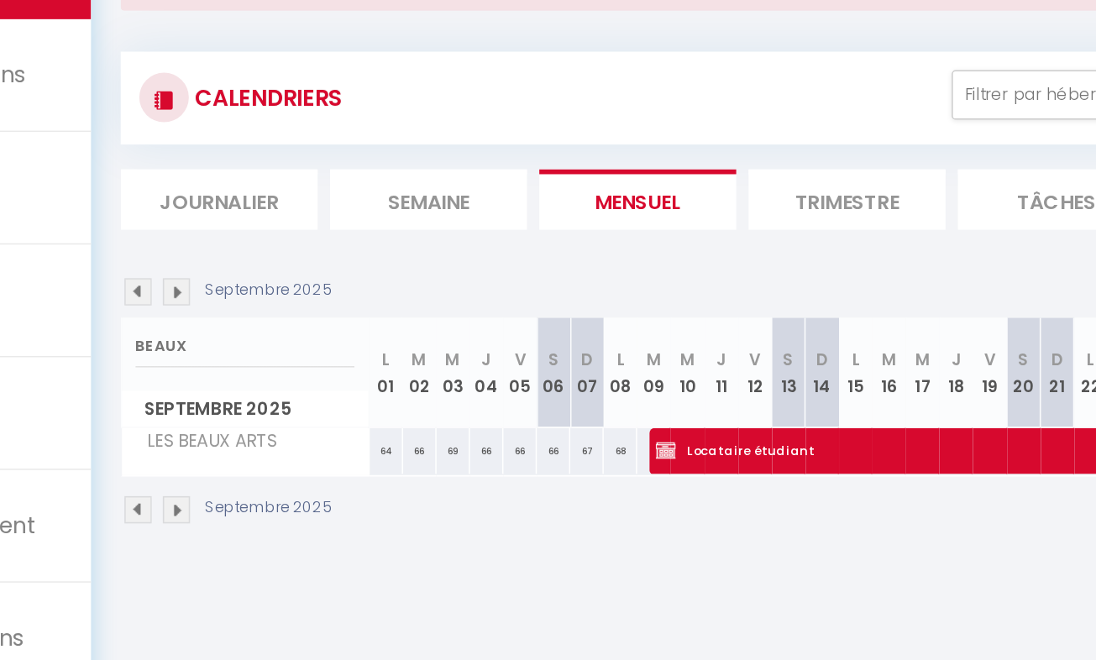
click at [229, 346] on img at bounding box center [236, 352] width 18 height 18
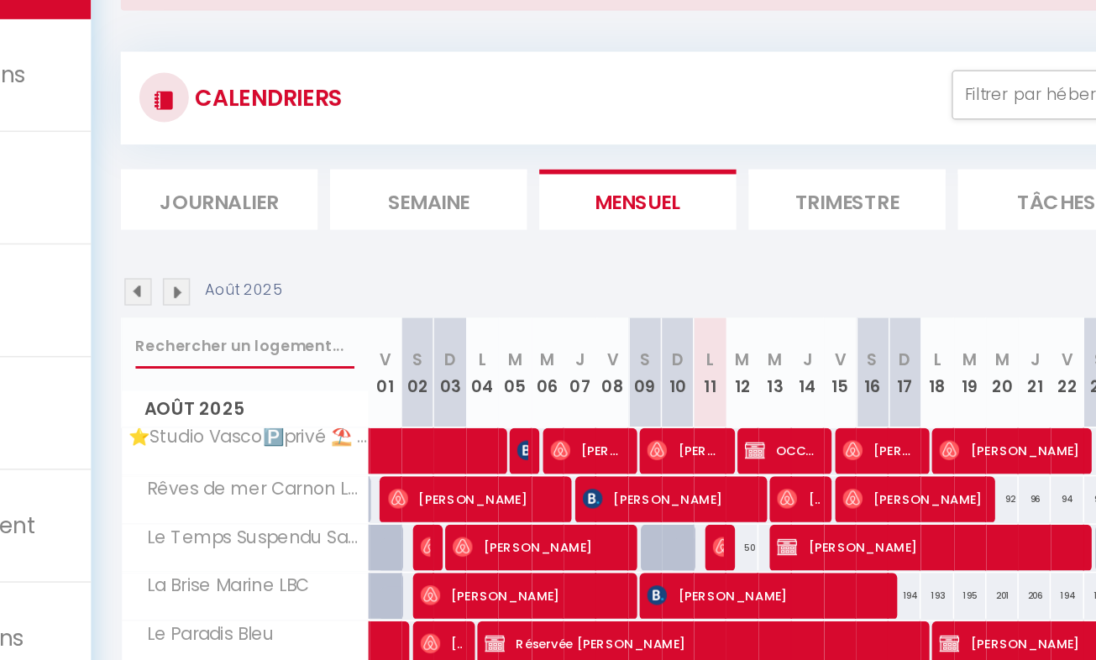
click at [260, 388] on input "text" at bounding box center [308, 389] width 149 height 30
